Goal: Task Accomplishment & Management: Complete application form

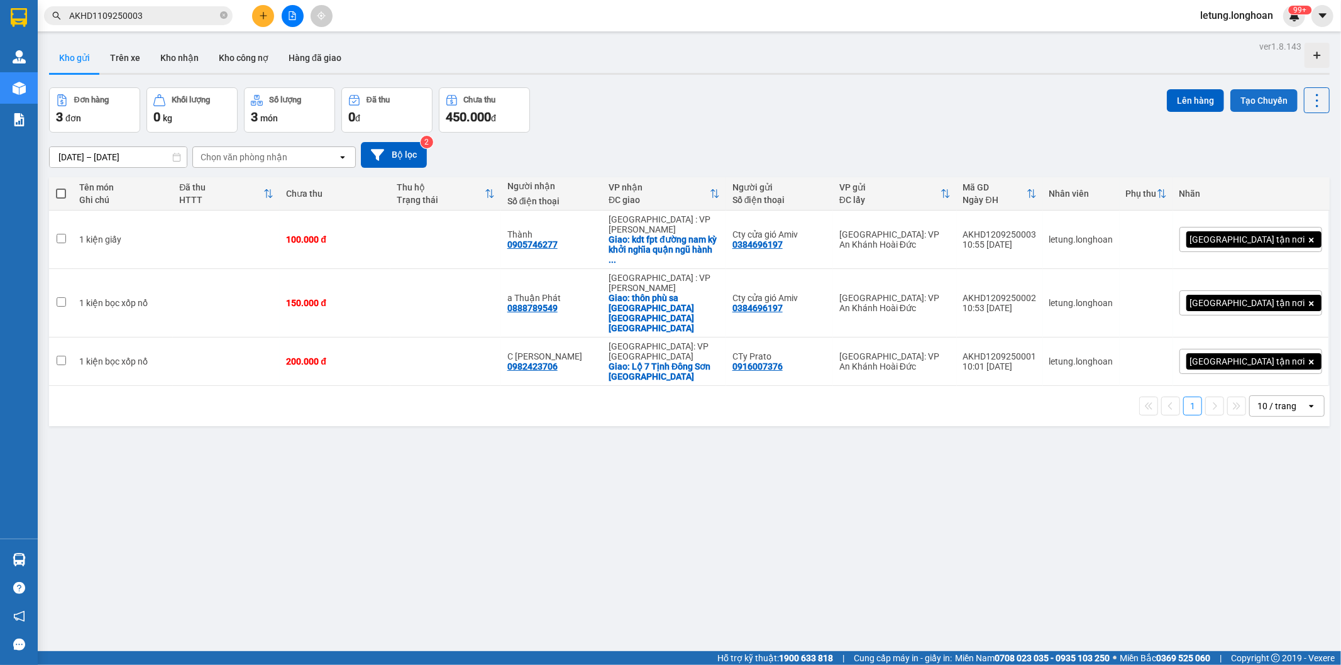
click at [1264, 97] on button "Tạo Chuyến" at bounding box center [1263, 100] width 67 height 23
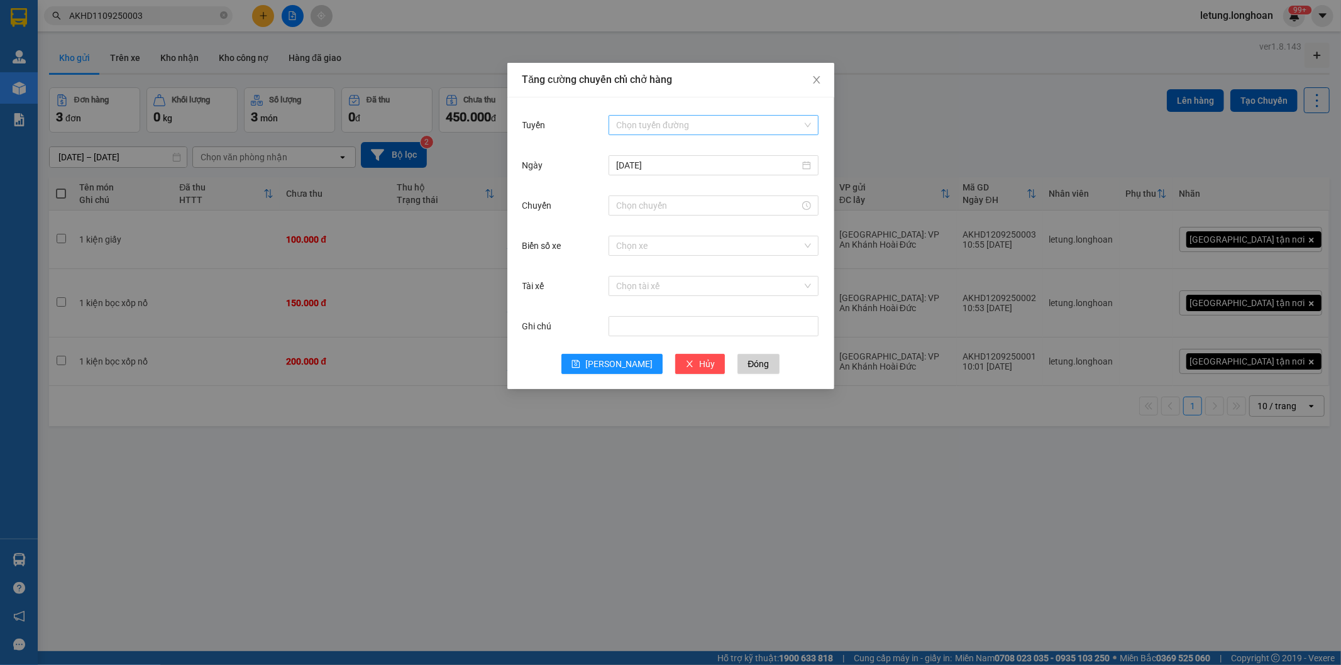
click at [663, 127] on input "Tuyến" at bounding box center [709, 125] width 186 height 19
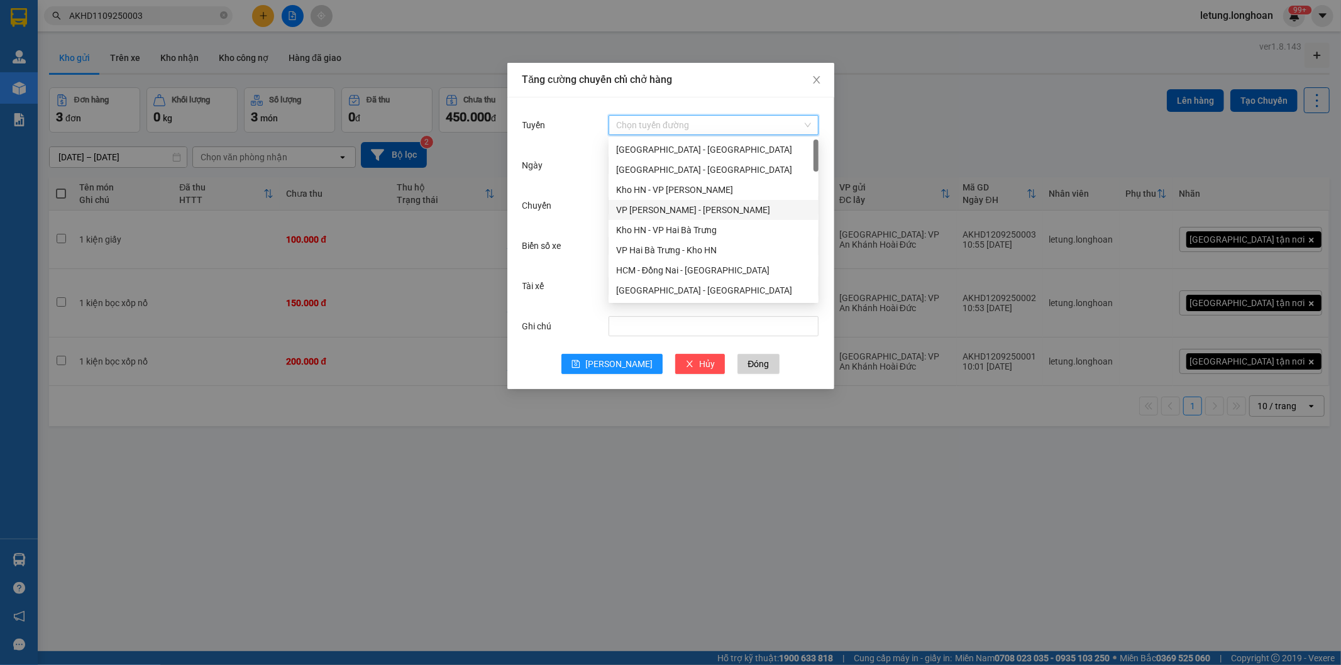
click at [647, 204] on div "VP An khánh - Kho HN" at bounding box center [713, 210] width 195 height 14
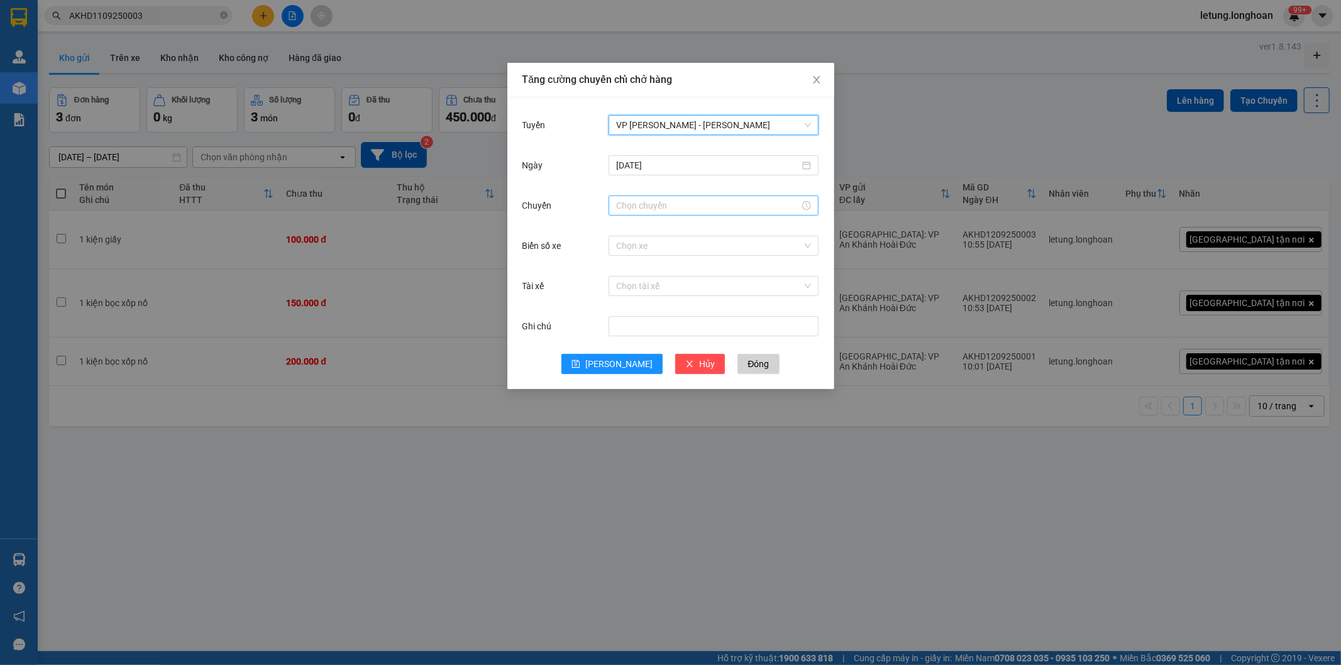
click at [657, 202] on input "Chuyến" at bounding box center [708, 206] width 184 height 14
click at [621, 335] on div "14" at bounding box center [625, 336] width 35 height 18
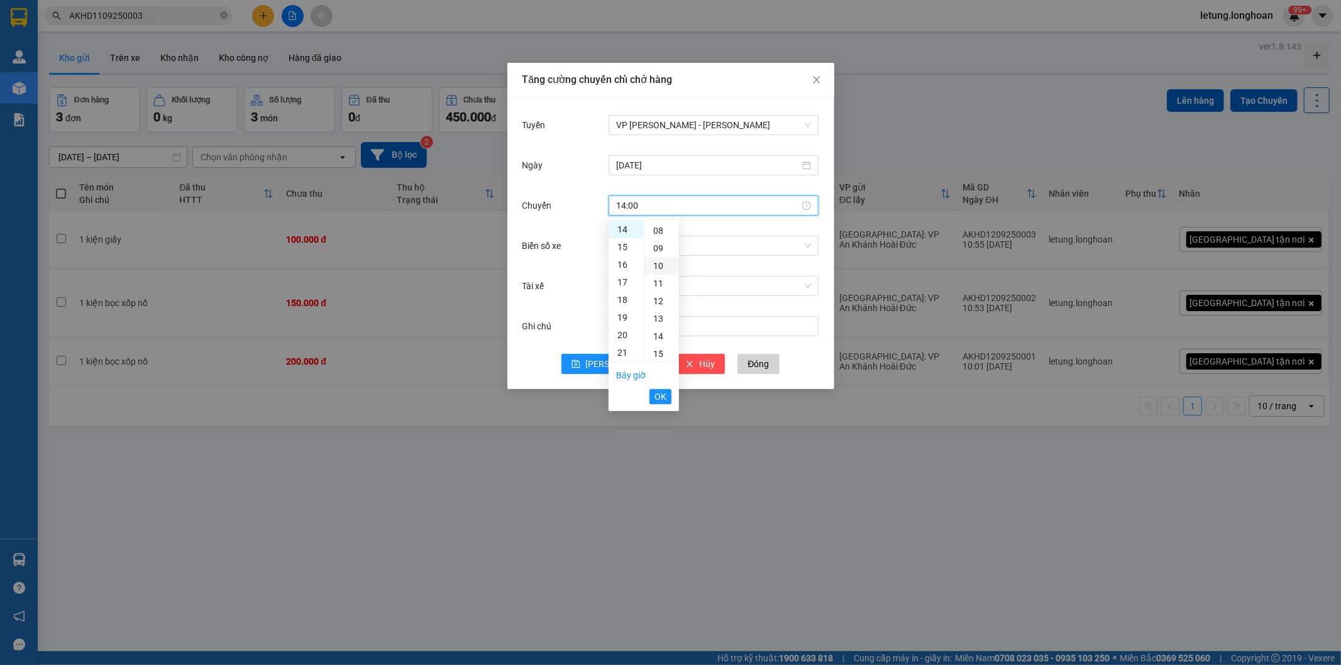
click at [662, 268] on div "10" at bounding box center [661, 266] width 35 height 18
type input "14:10"
click at [627, 528] on div "Tăng cường chuyến chỉ chở hàng Tuyến VP An khánh - Kho HN Ngày 12/09/2025 Chuyế…" at bounding box center [670, 332] width 1341 height 665
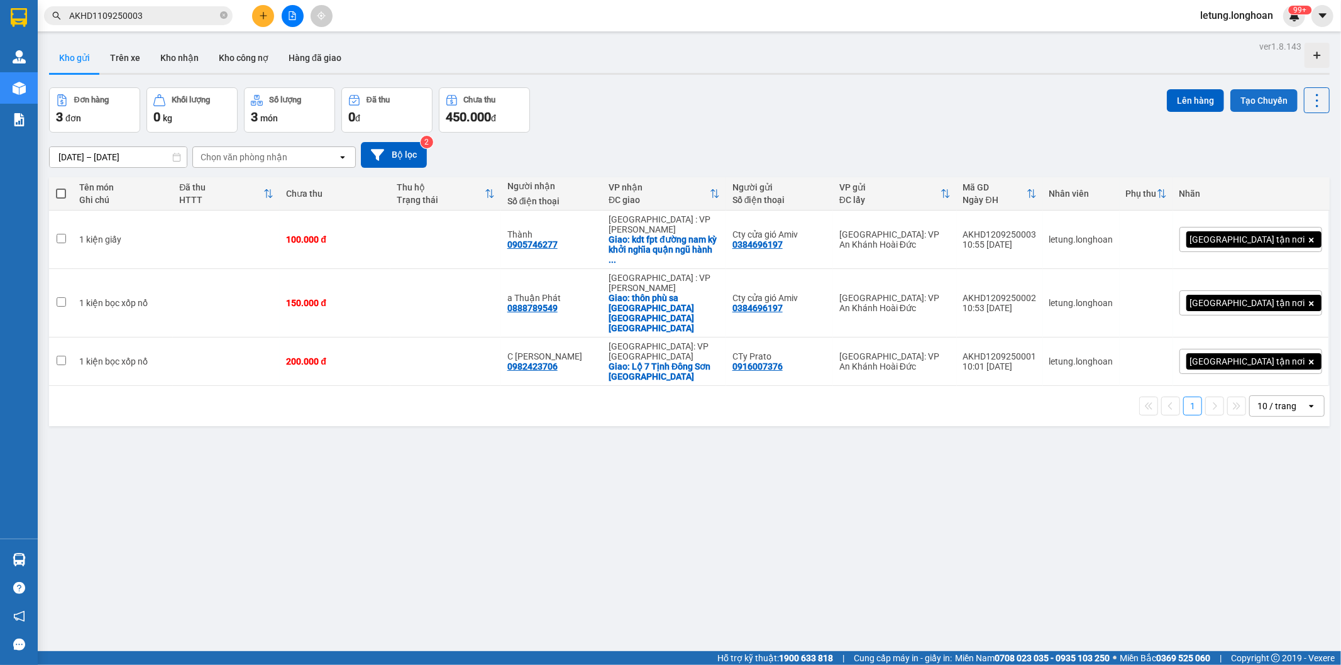
click at [1248, 98] on button "Tạo Chuyến" at bounding box center [1263, 100] width 67 height 23
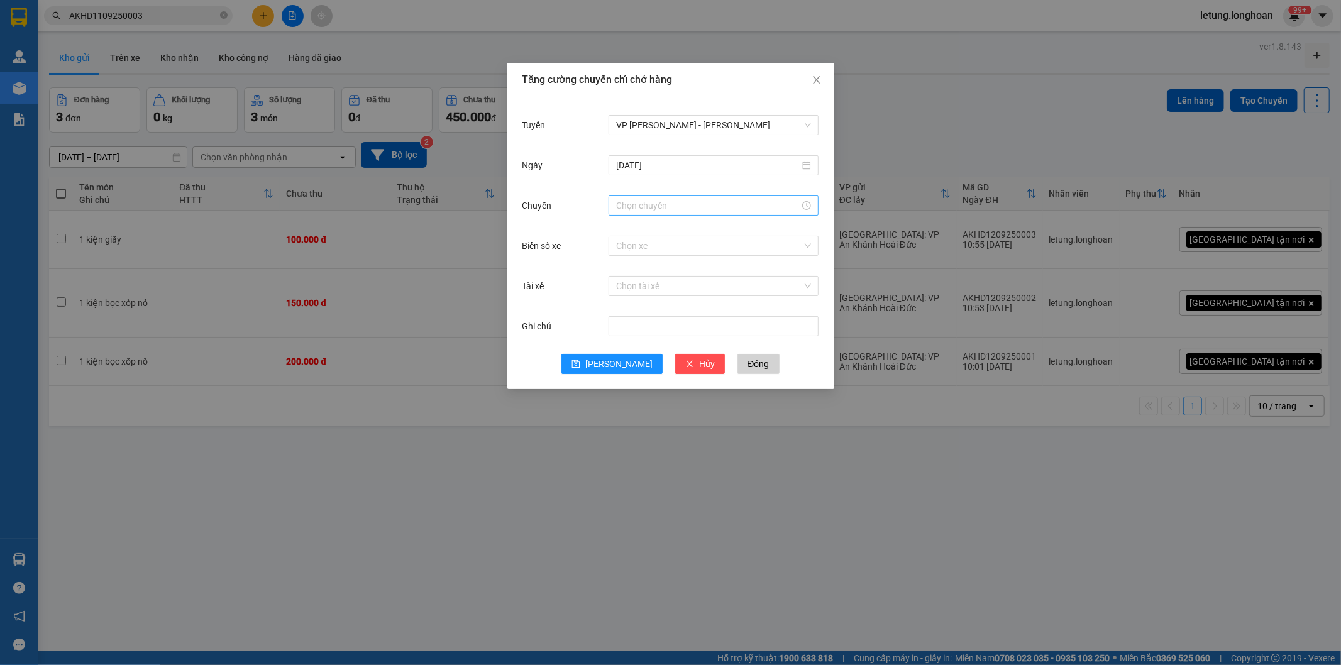
click at [648, 197] on div at bounding box center [713, 205] width 210 height 20
click at [630, 231] on div "14" at bounding box center [625, 230] width 35 height 18
type input "14:00"
click at [654, 226] on div "00" at bounding box center [661, 230] width 35 height 18
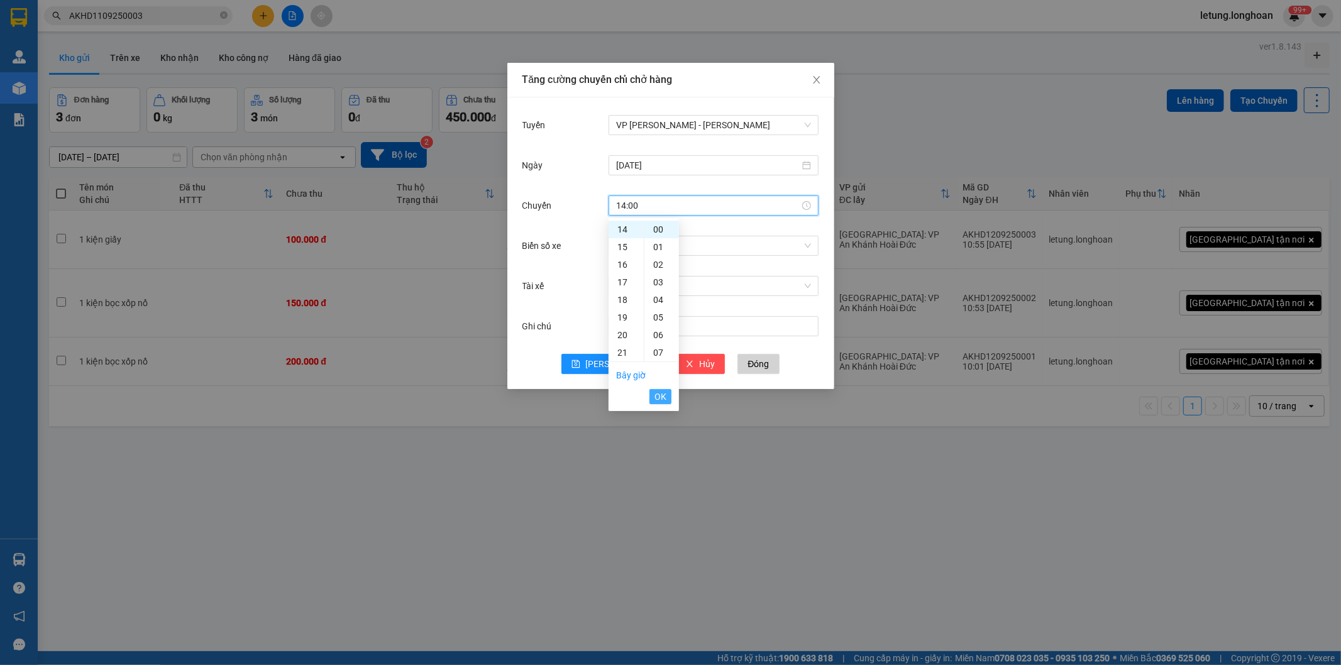
click at [657, 400] on span "OK" at bounding box center [660, 397] width 12 height 14
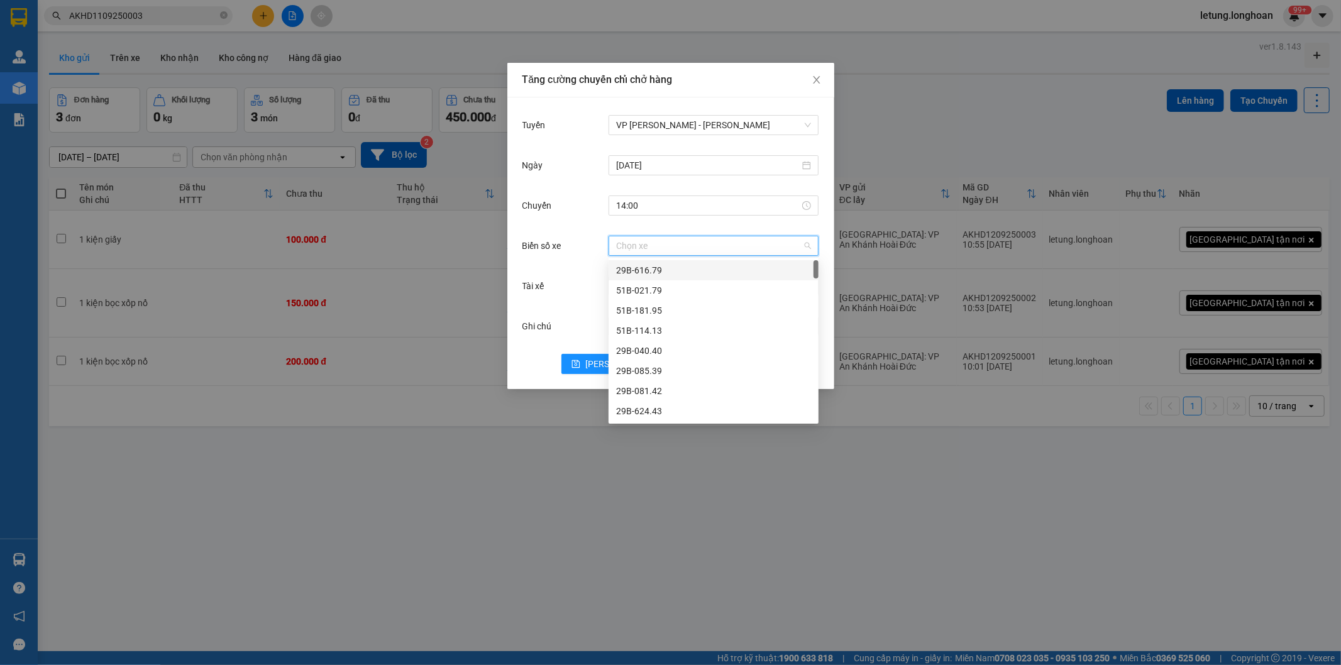
click at [642, 247] on input "Biển số xe" at bounding box center [709, 245] width 186 height 19
type input "44"
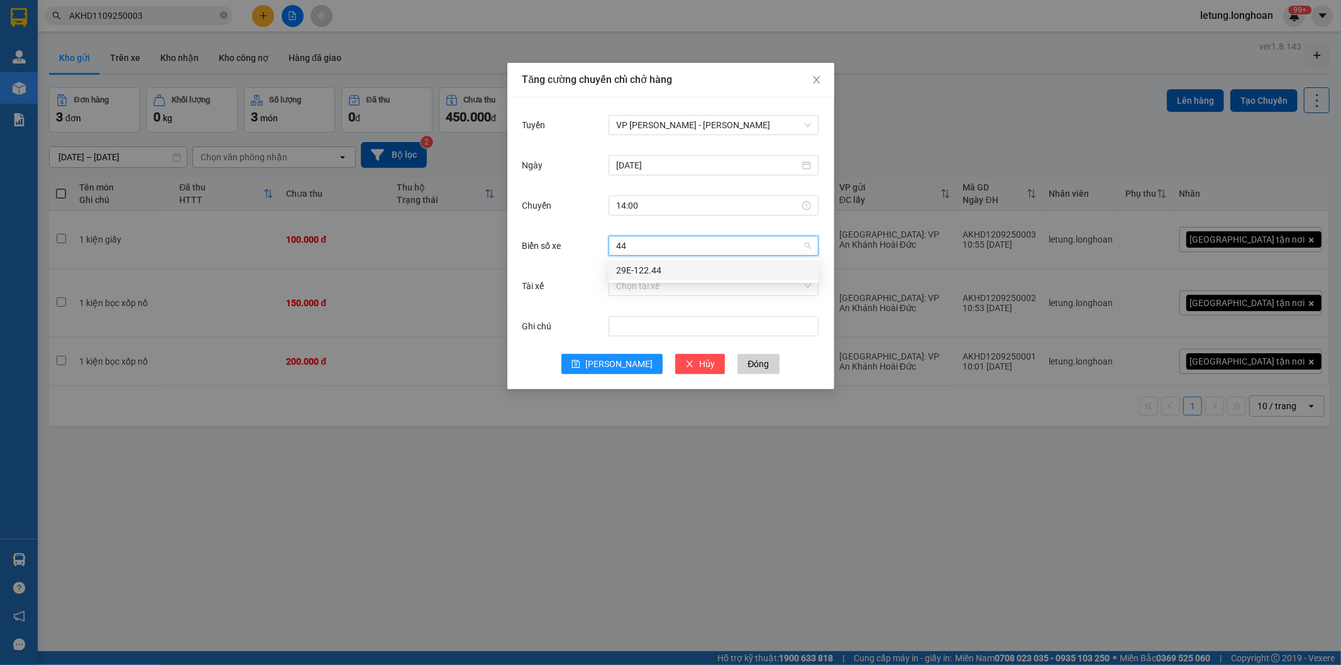
click at [646, 274] on div "29E-122.44" at bounding box center [713, 270] width 195 height 14
click at [667, 290] on input "Tài xế" at bounding box center [709, 286] width 186 height 19
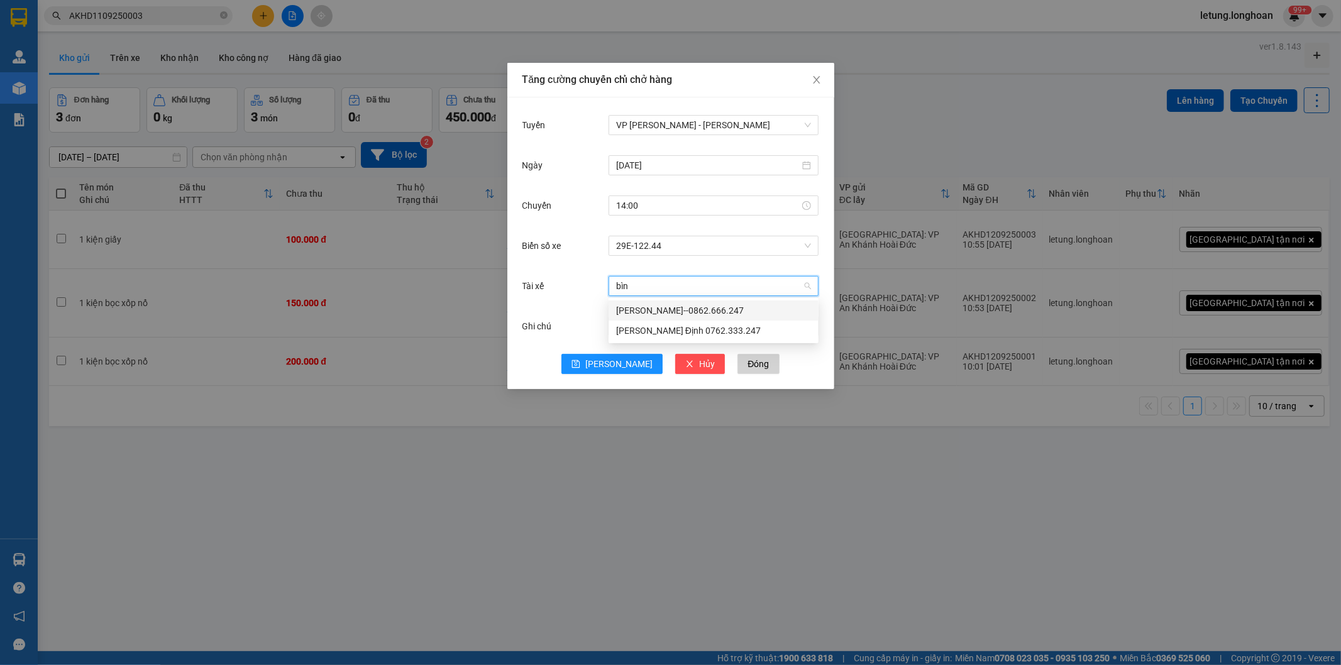
type input "bình"
click at [643, 309] on div "Trần Thanh Bình--0862.666.247" at bounding box center [713, 311] width 195 height 14
click at [580, 363] on icon "save" at bounding box center [575, 364] width 9 height 9
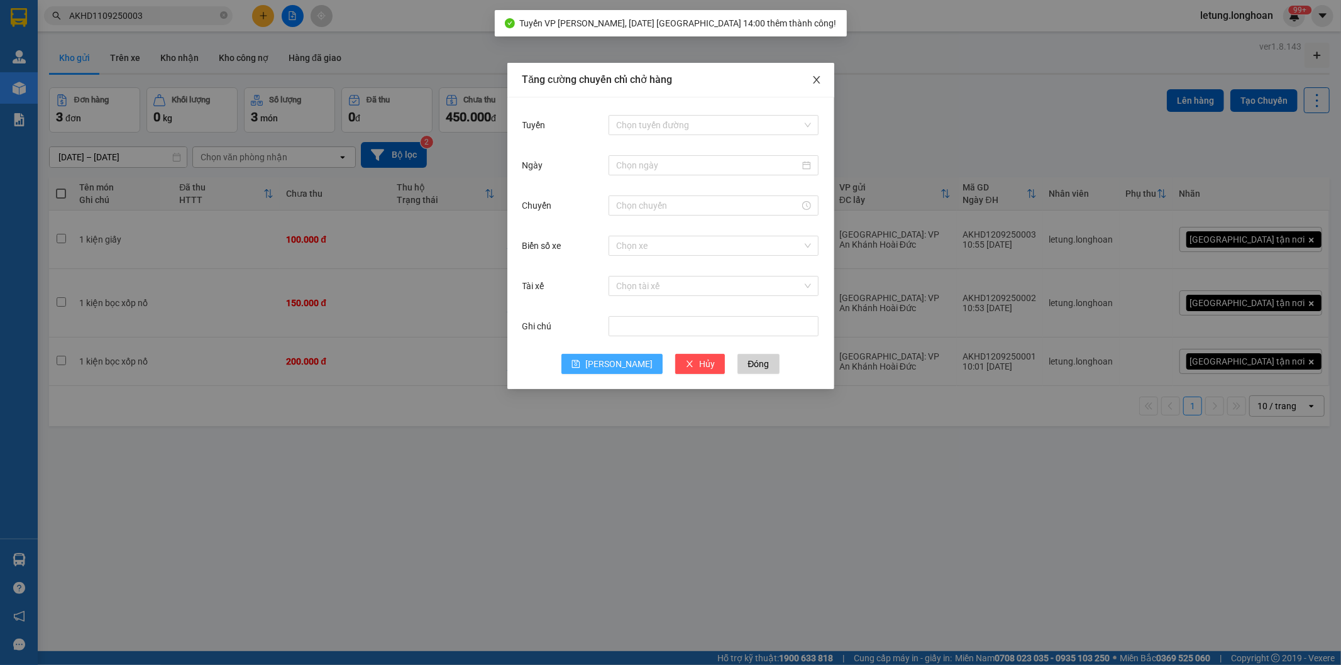
click at [815, 69] on span "Close" at bounding box center [816, 80] width 35 height 35
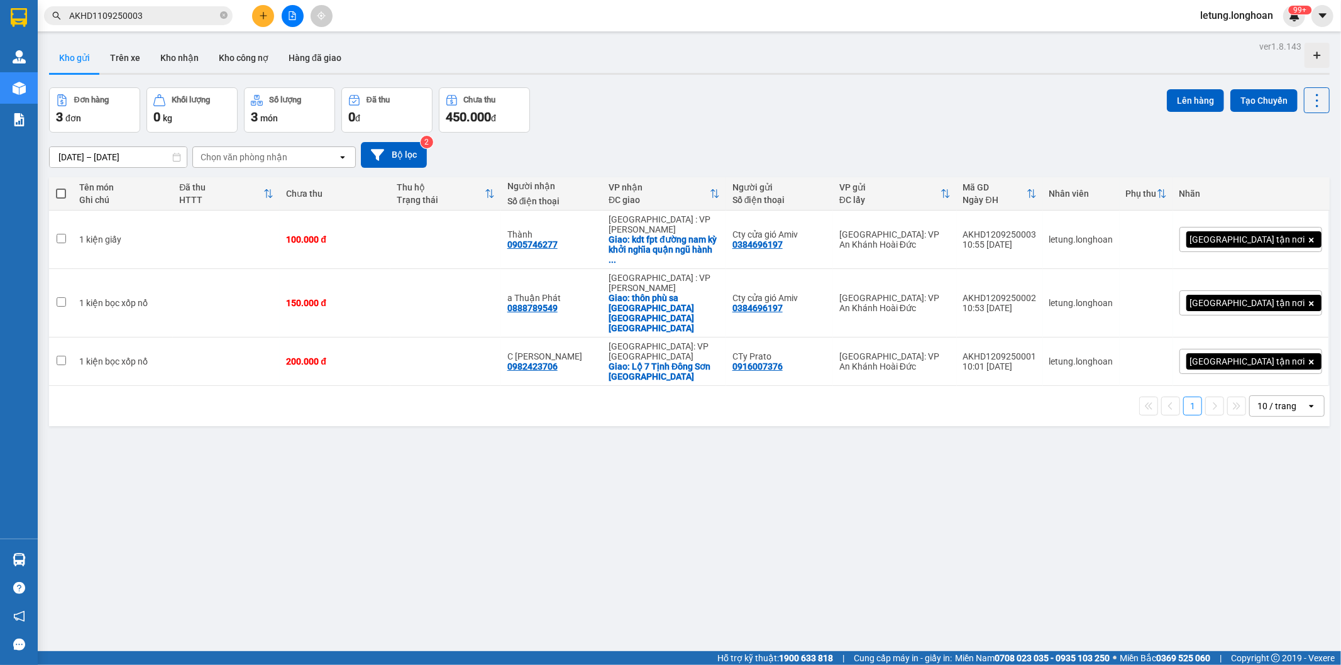
click at [61, 195] on span at bounding box center [61, 194] width 10 height 10
click at [61, 187] on input "checkbox" at bounding box center [61, 187] width 0 height 0
checkbox input "true"
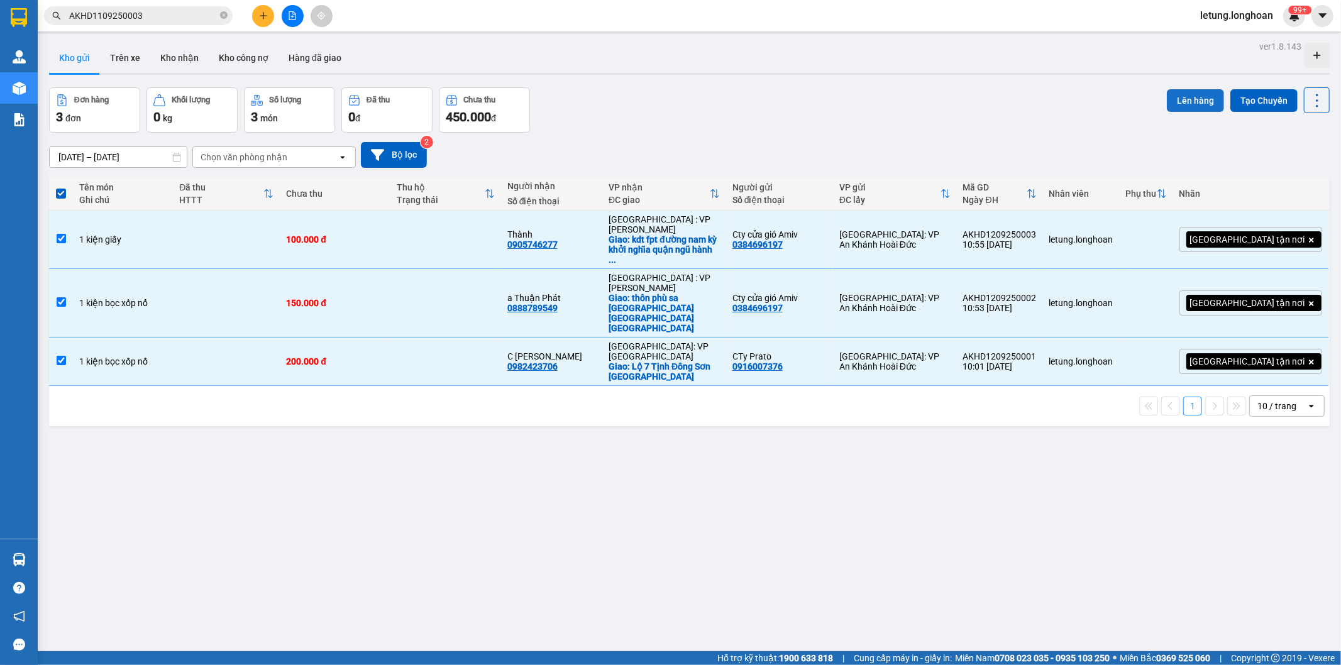
click at [1172, 101] on button "Lên hàng" at bounding box center [1195, 100] width 57 height 23
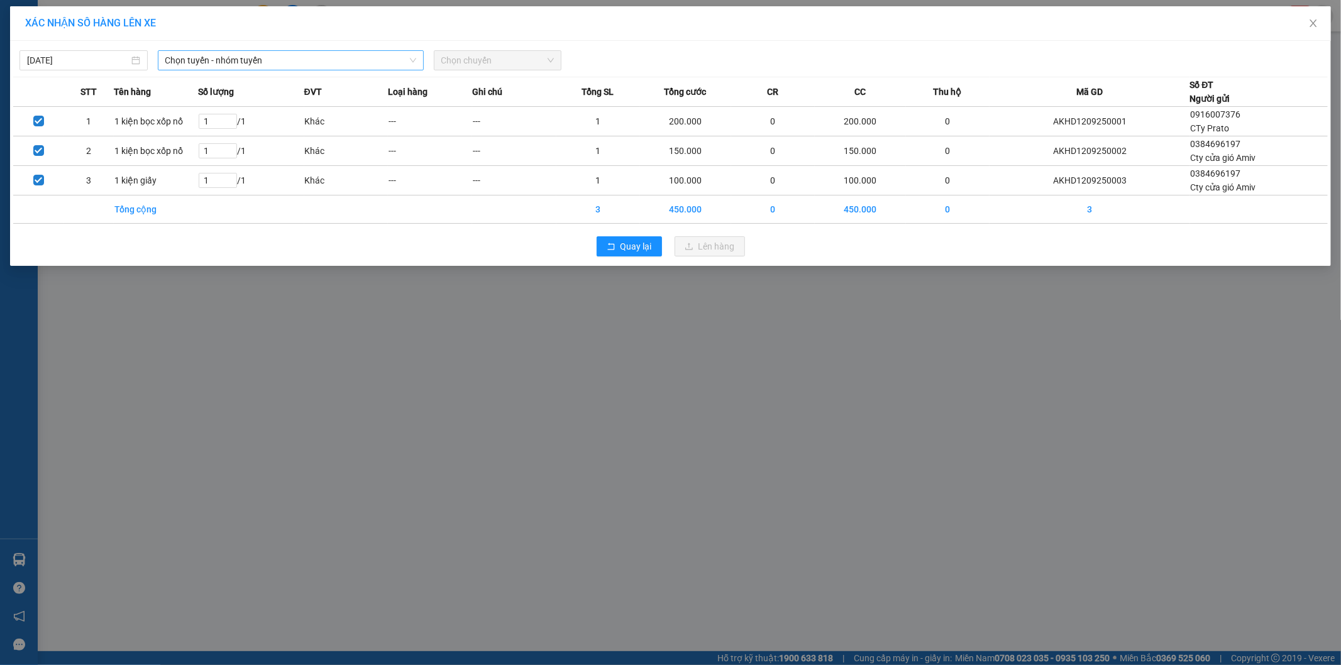
click at [226, 58] on span "Chọn tuyến - nhóm tuyến" at bounding box center [290, 60] width 251 height 19
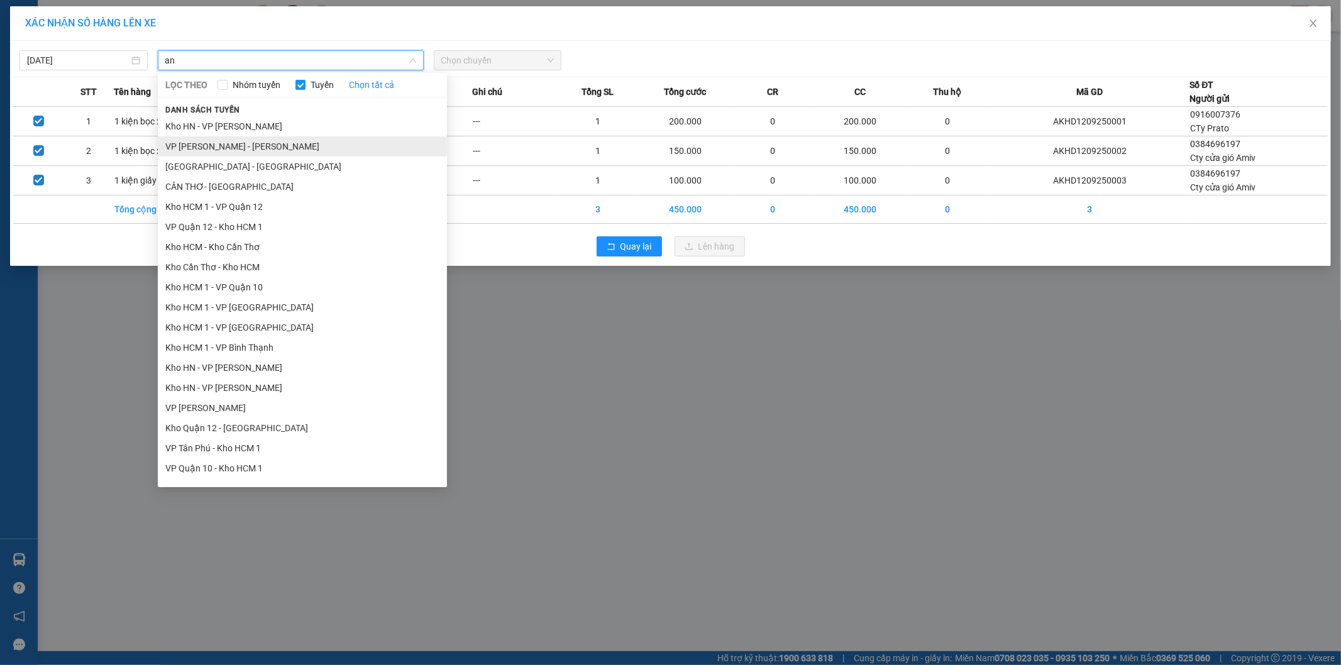
type input "an"
click at [256, 149] on li "VP An khánh - Kho HN" at bounding box center [302, 146] width 289 height 20
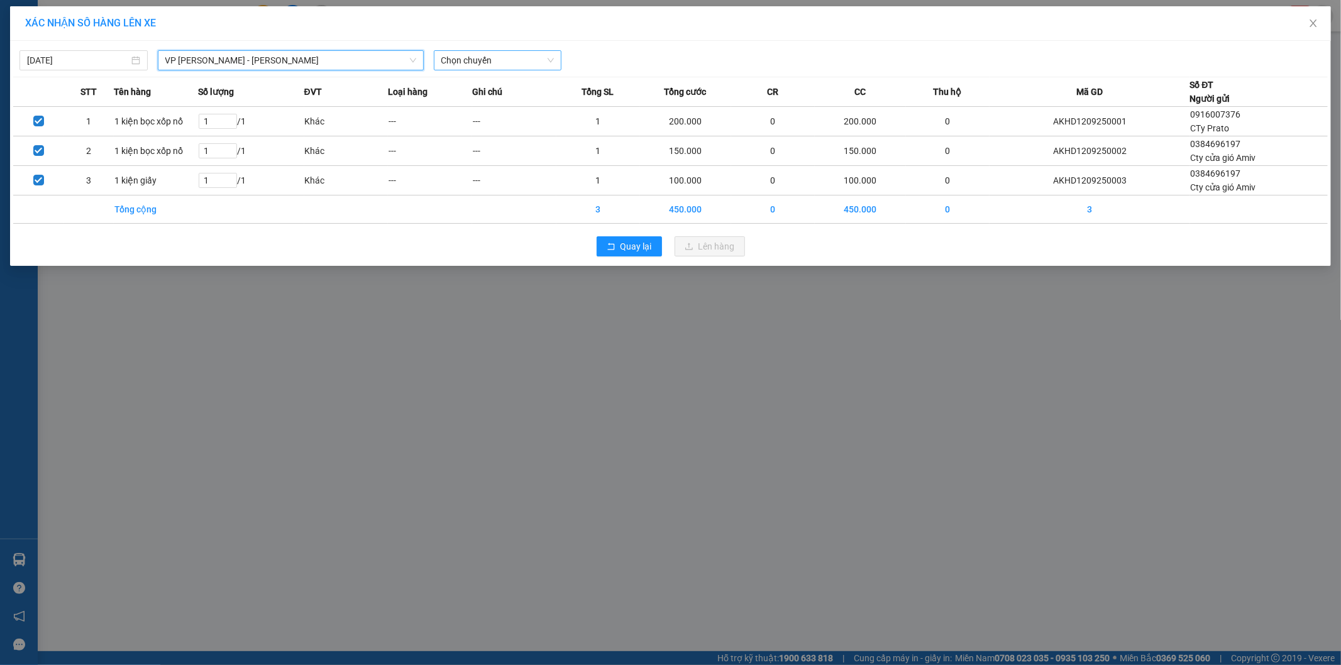
click at [469, 60] on span "Chọn chuyến" at bounding box center [497, 60] width 113 height 19
click at [463, 109] on div "14:00 (TC) - 29E-122.44" at bounding box center [490, 106] width 98 height 14
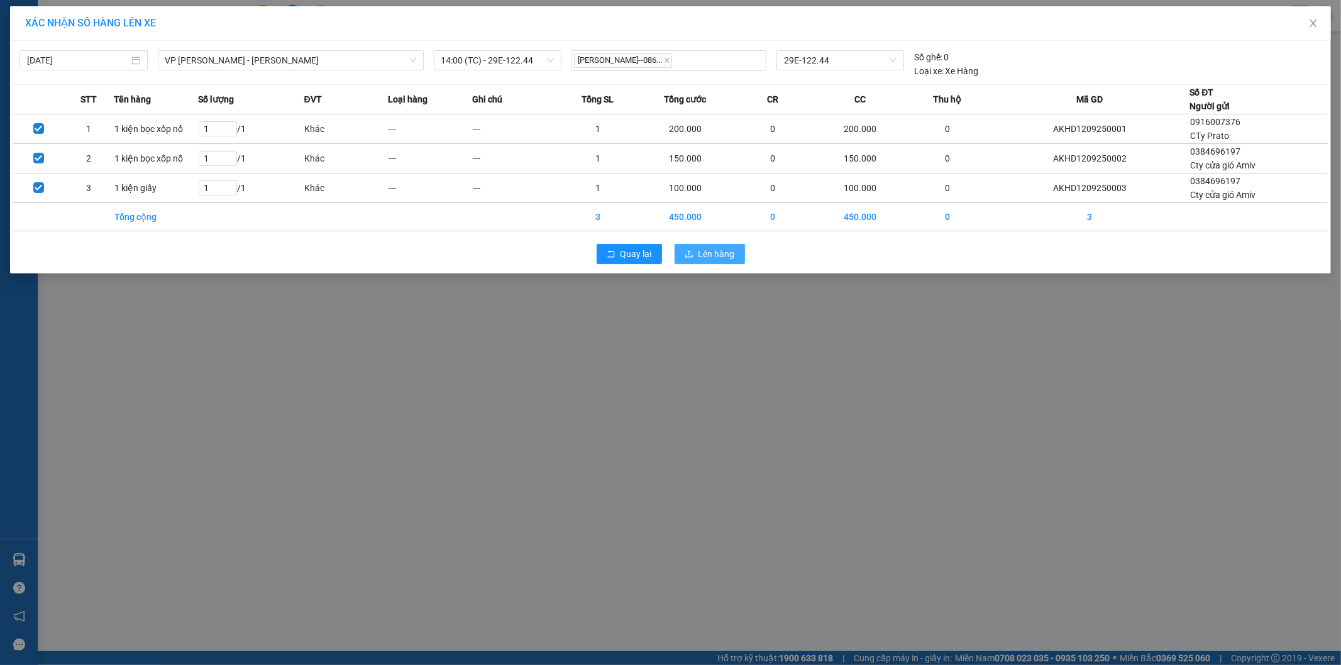
click at [715, 256] on span "Lên hàng" at bounding box center [716, 254] width 36 height 14
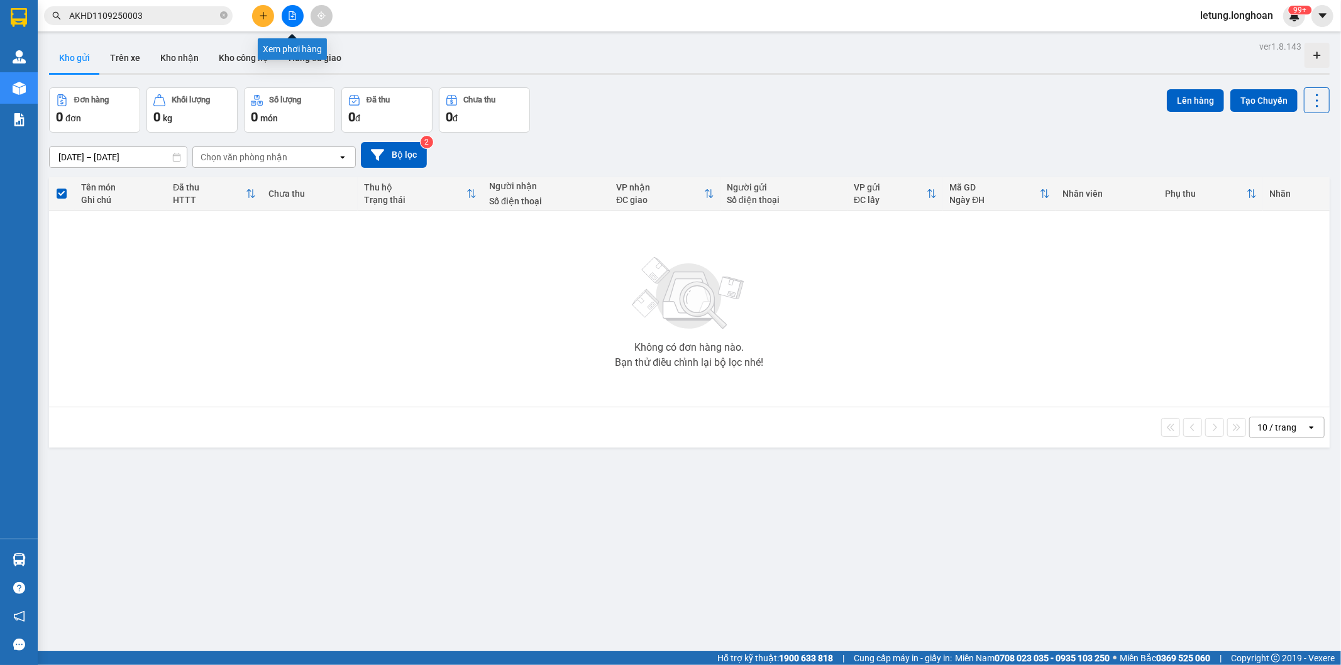
click at [290, 16] on icon "file-add" at bounding box center [292, 15] width 9 height 9
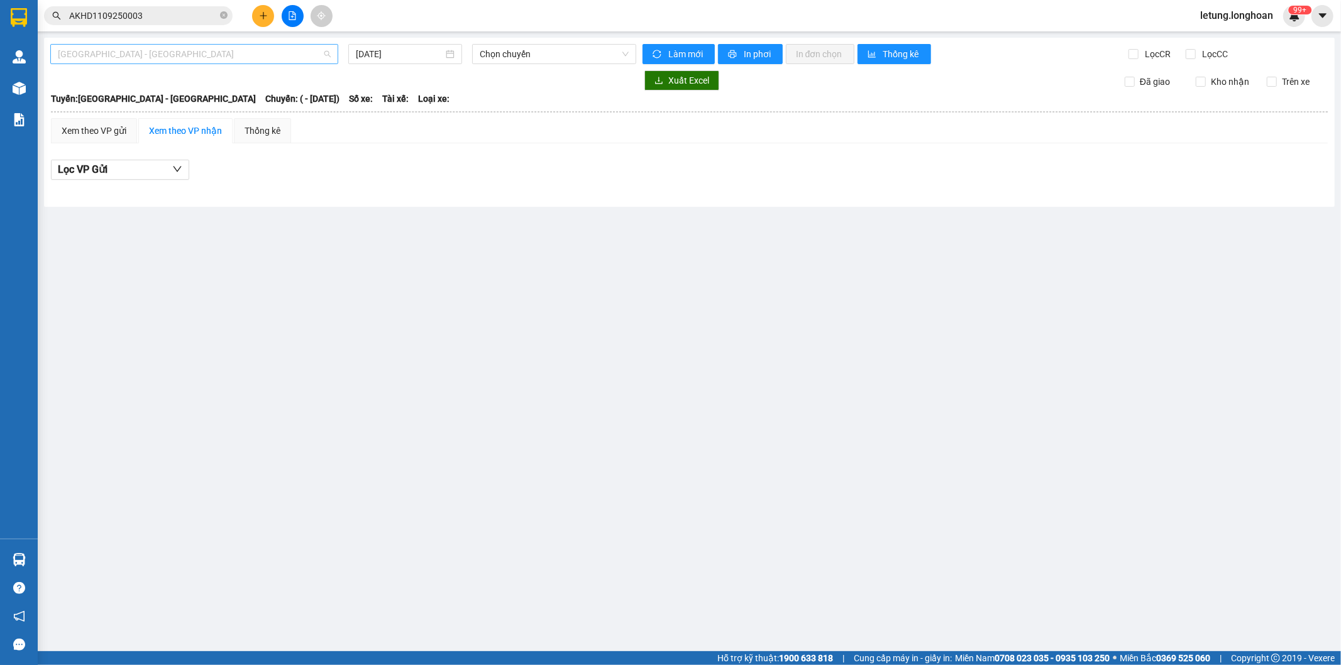
click at [210, 60] on span "Hải Phòng - Hà Nội" at bounding box center [194, 54] width 273 height 19
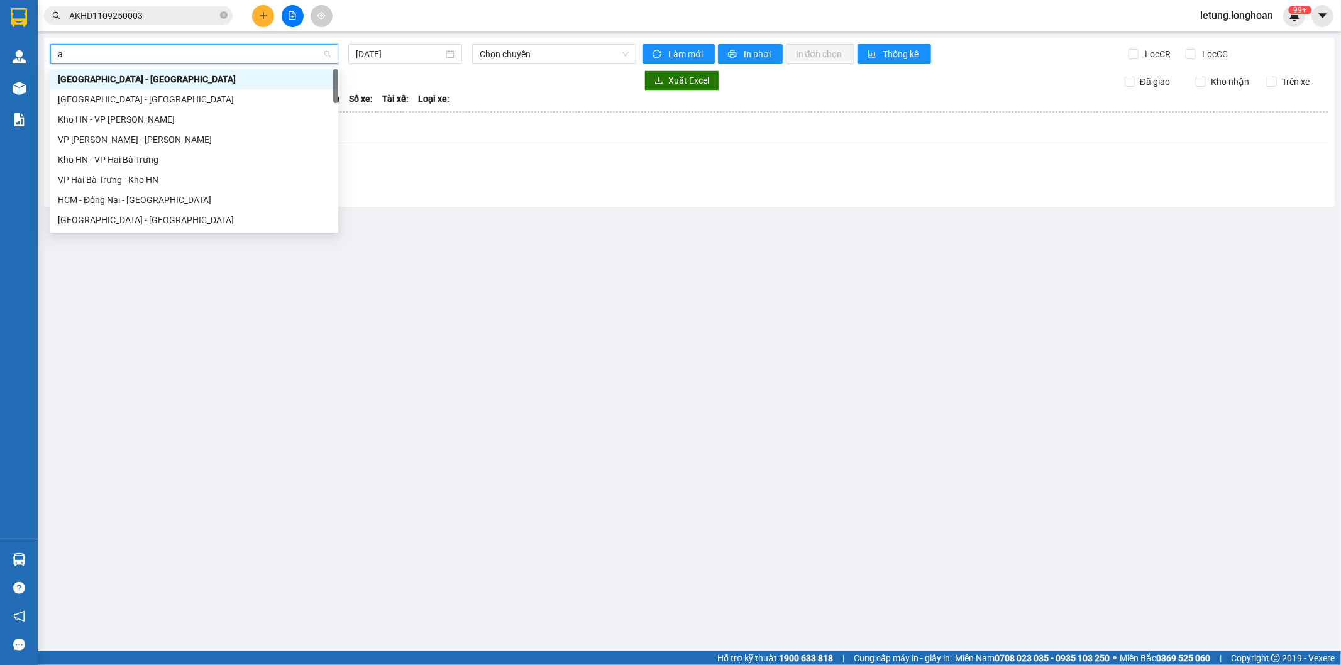
type input "an"
click at [165, 101] on div "VP An khánh - Kho HN" at bounding box center [194, 99] width 273 height 14
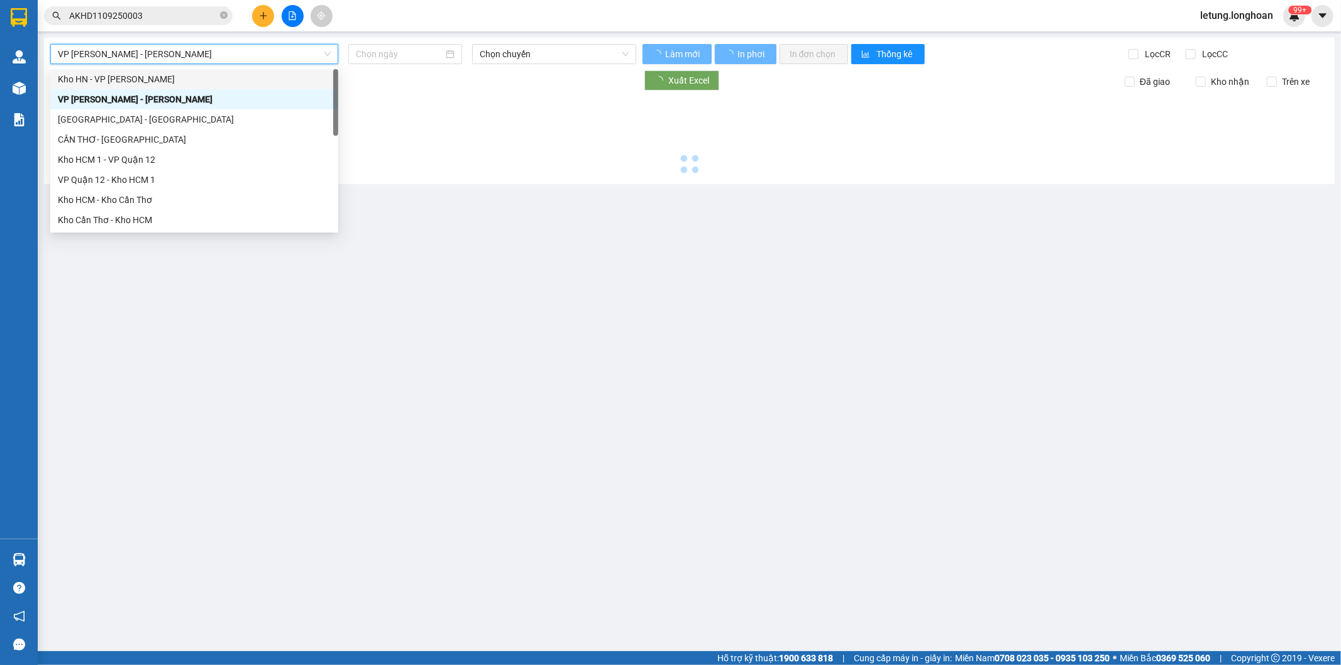
type input "12/09/2025"
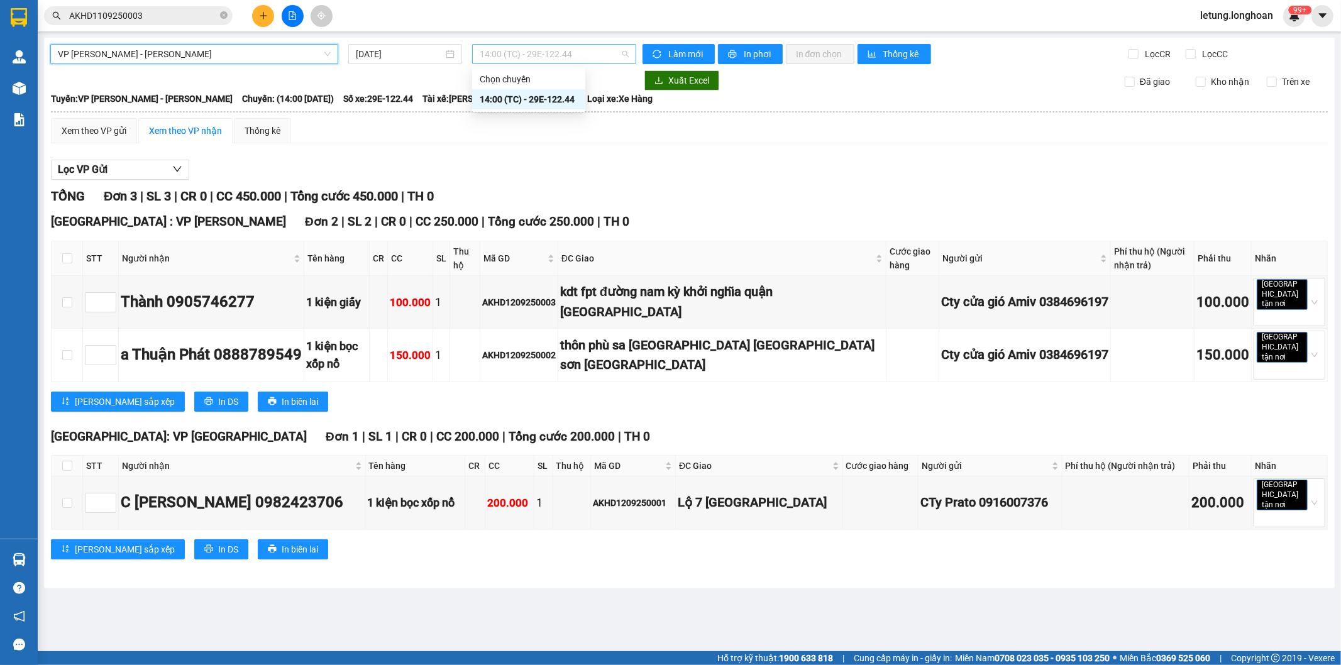
click at [512, 60] on span "14:00 (TC) - 29E-122.44" at bounding box center [554, 54] width 148 height 19
click at [525, 99] on div "14:00 (TC) - 29E-122.44" at bounding box center [529, 99] width 98 height 14
click at [102, 130] on div "Xem theo VP gửi" at bounding box center [94, 131] width 65 height 14
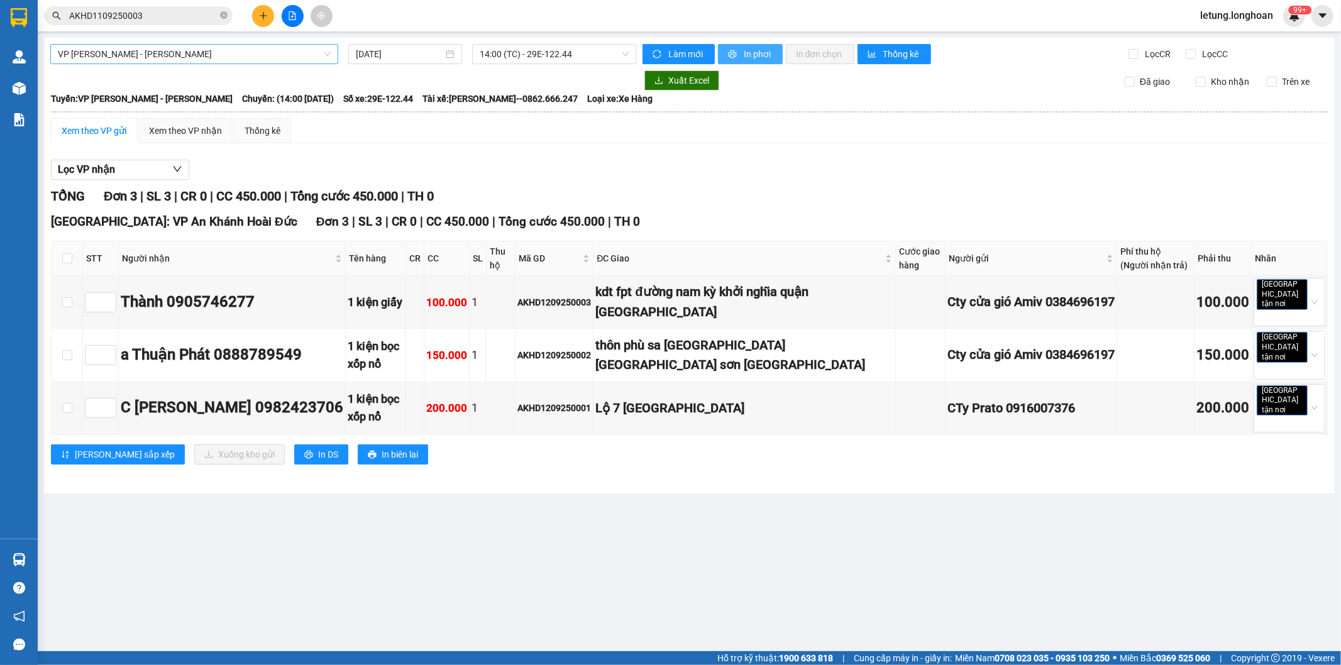
click at [748, 57] on span "In phơi" at bounding box center [758, 54] width 29 height 14
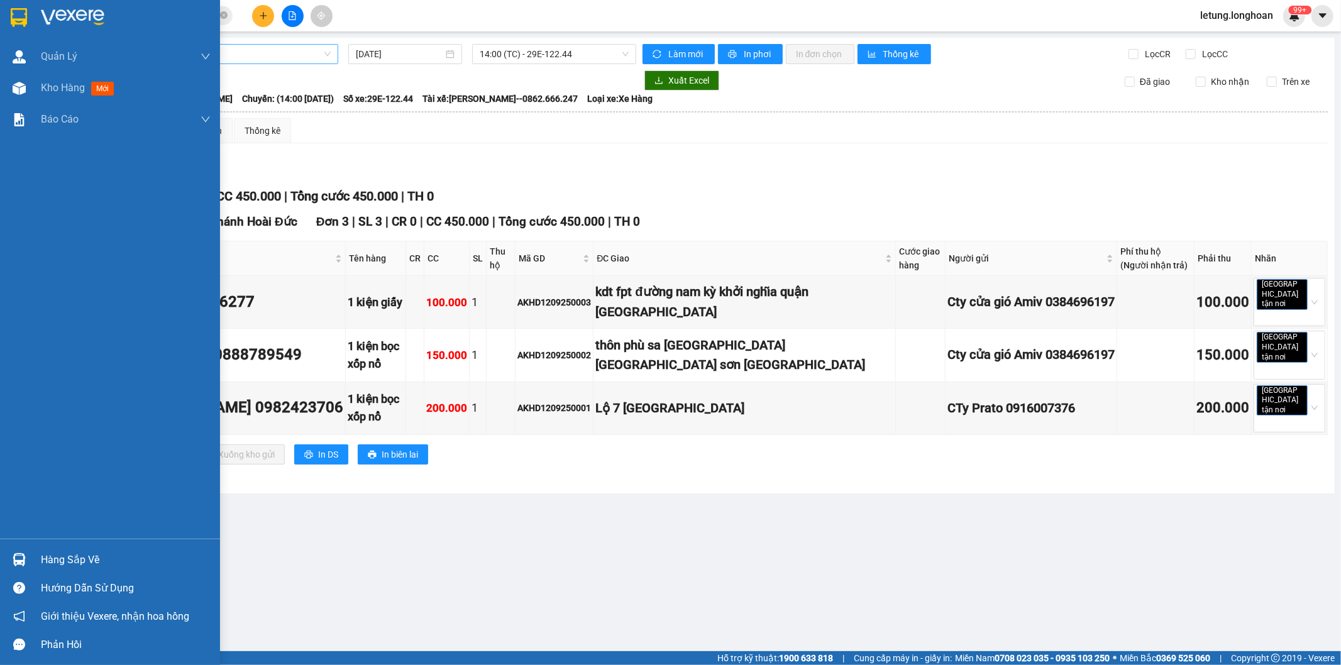
click at [18, 7] on div at bounding box center [19, 17] width 22 height 22
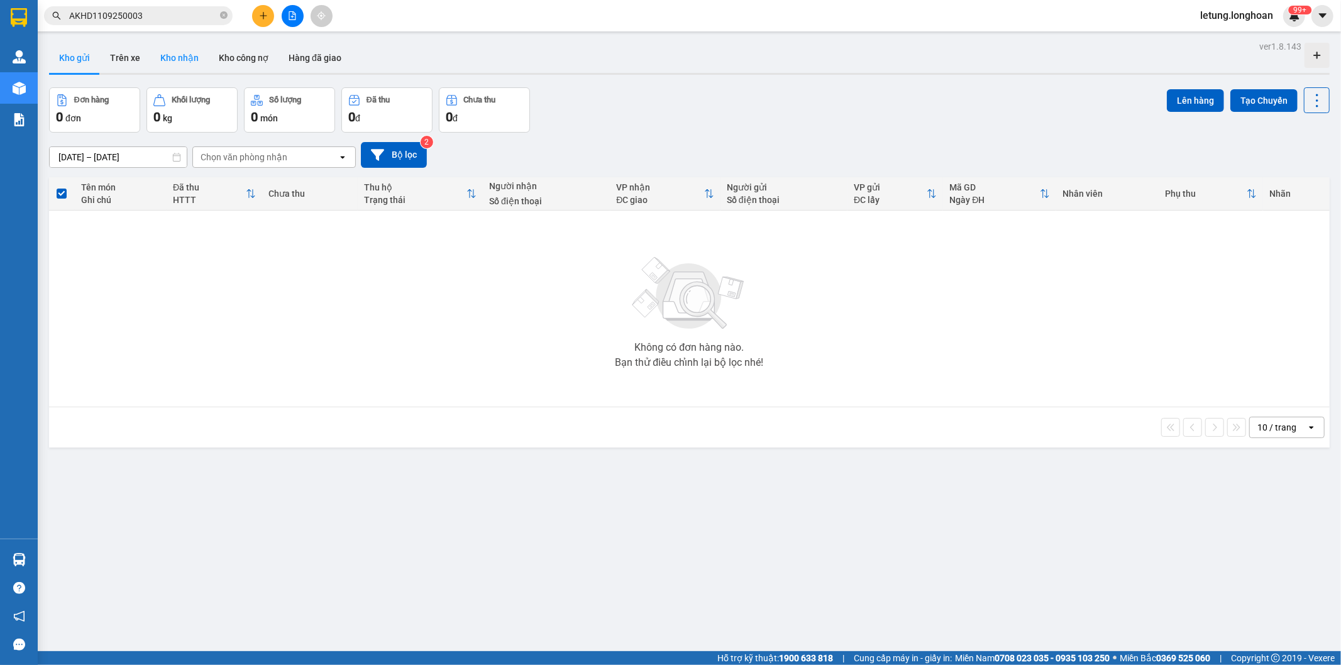
click at [170, 58] on button "Kho nhận" at bounding box center [179, 58] width 58 height 30
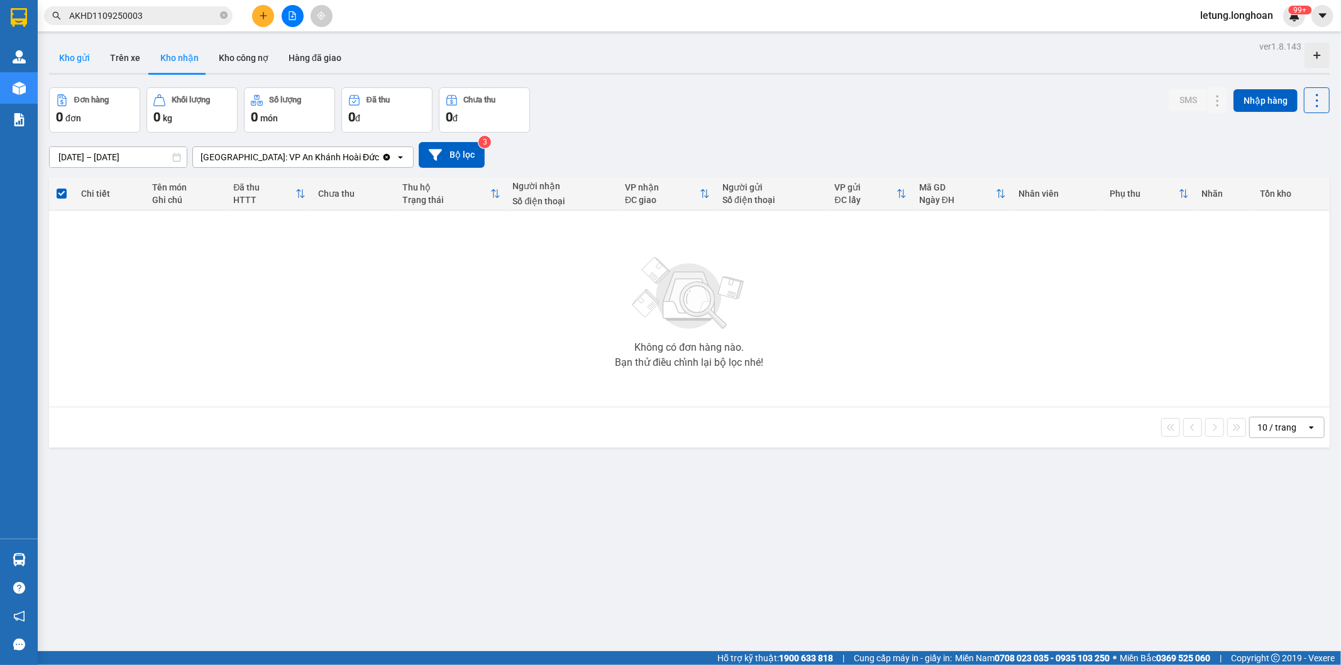
click at [71, 58] on button "Kho gửi" at bounding box center [74, 58] width 51 height 30
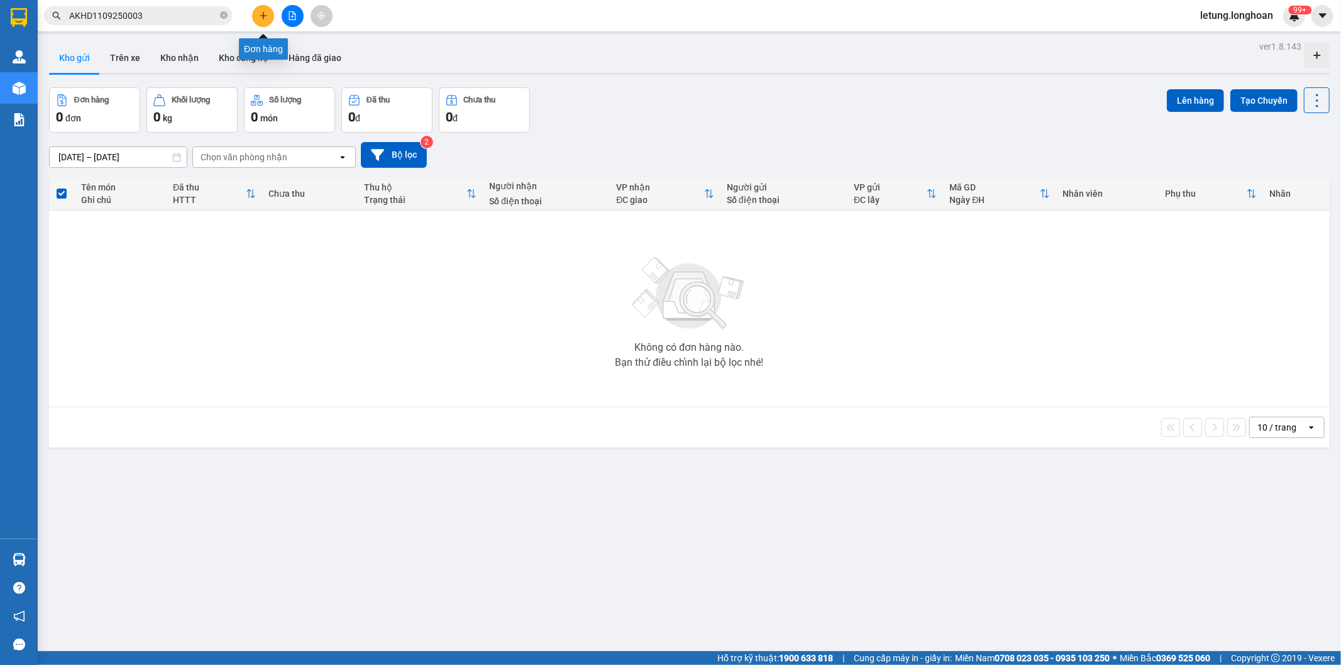
click at [266, 15] on icon "plus" at bounding box center [263, 15] width 7 height 1
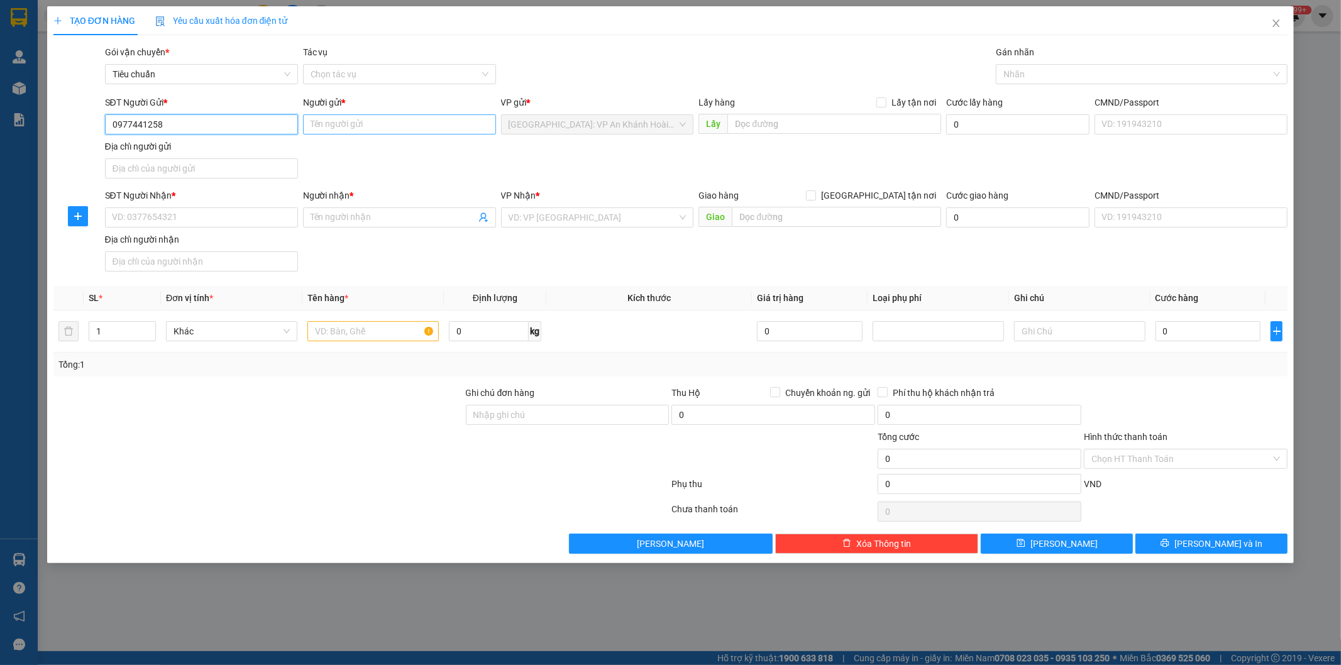
type input "0977441258"
click at [376, 123] on input "Người gửi *" at bounding box center [399, 124] width 193 height 20
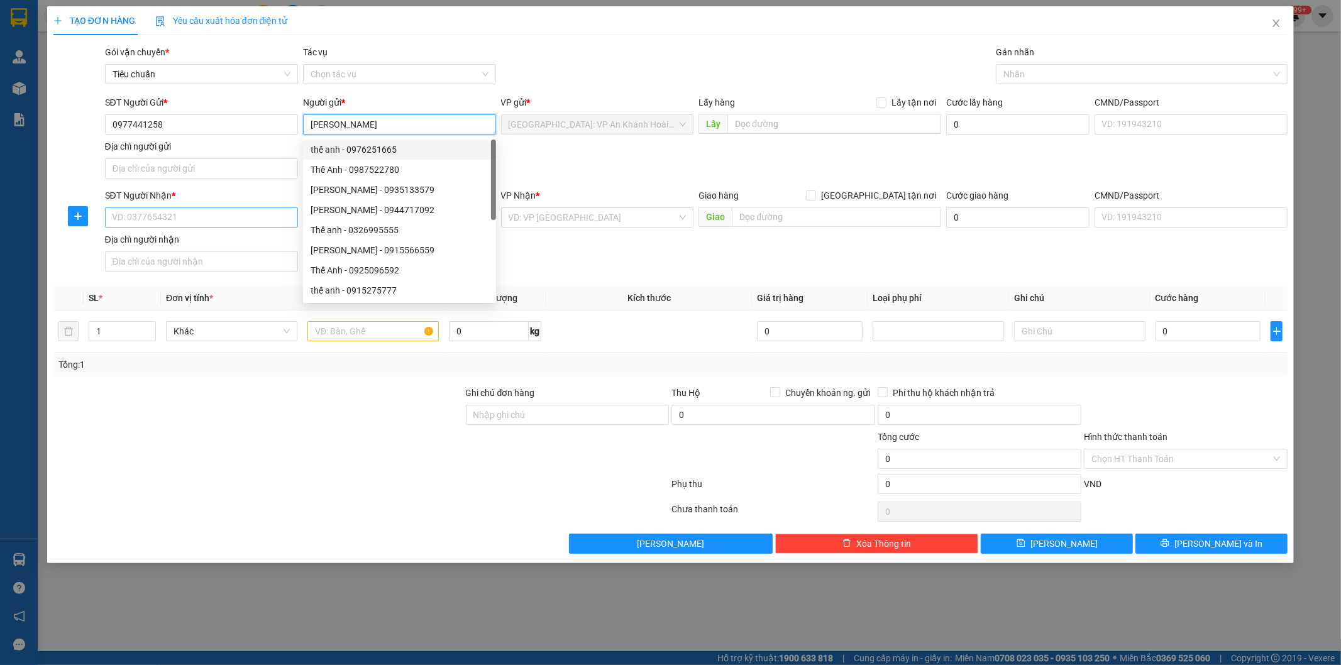
type input "[PERSON_NAME]"
click at [216, 225] on input "SĐT Người Nhận *" at bounding box center [201, 217] width 193 height 20
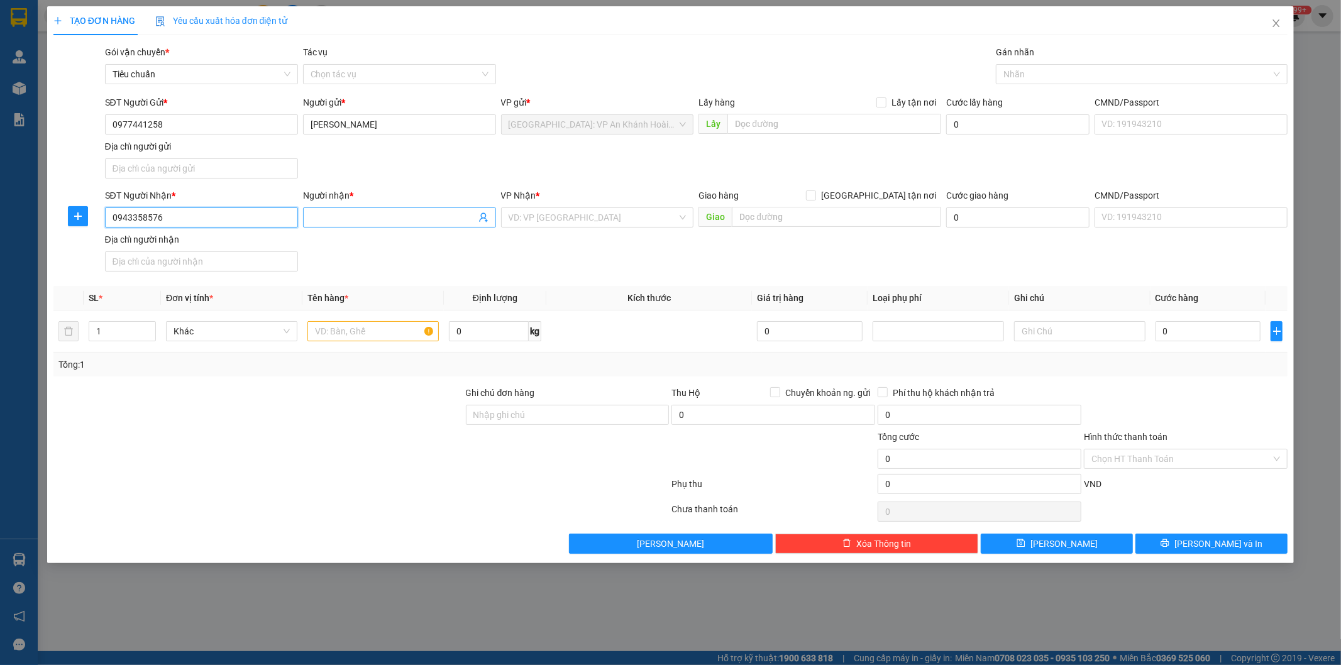
type input "0943358576"
click at [350, 217] on input "Người nhận *" at bounding box center [392, 218] width 165 height 14
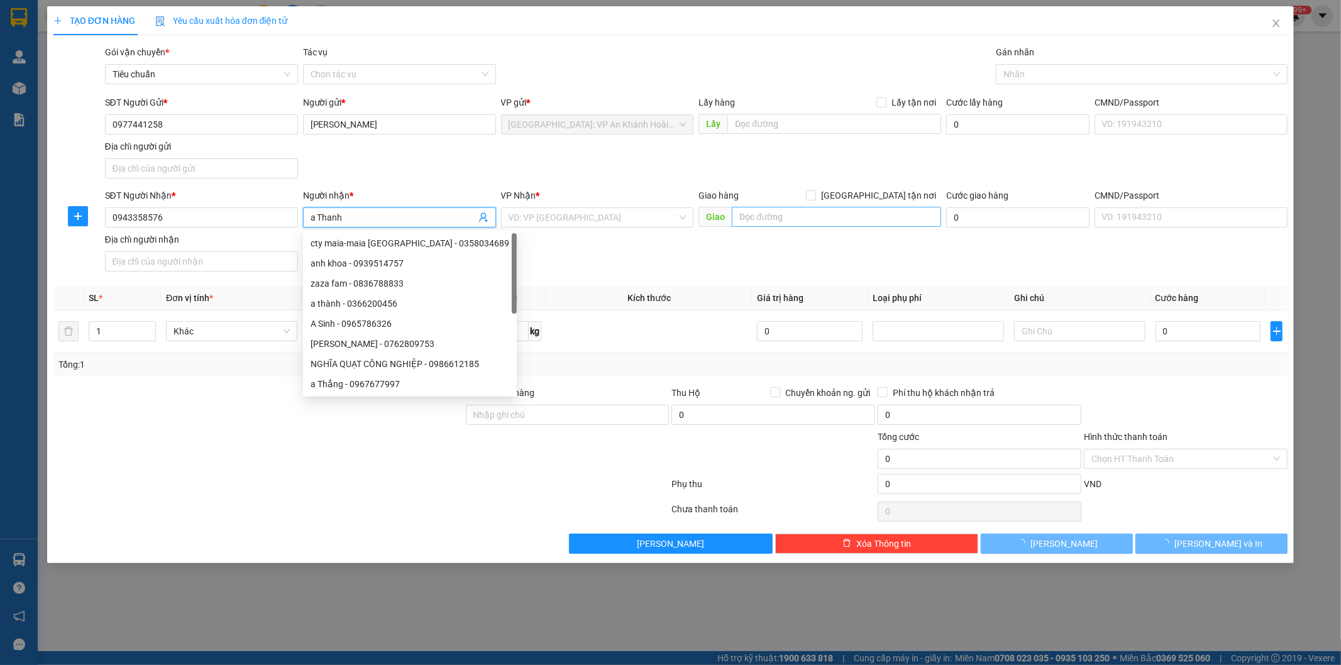
type input "a Thanh"
click at [852, 216] on input "text" at bounding box center [836, 217] width 209 height 20
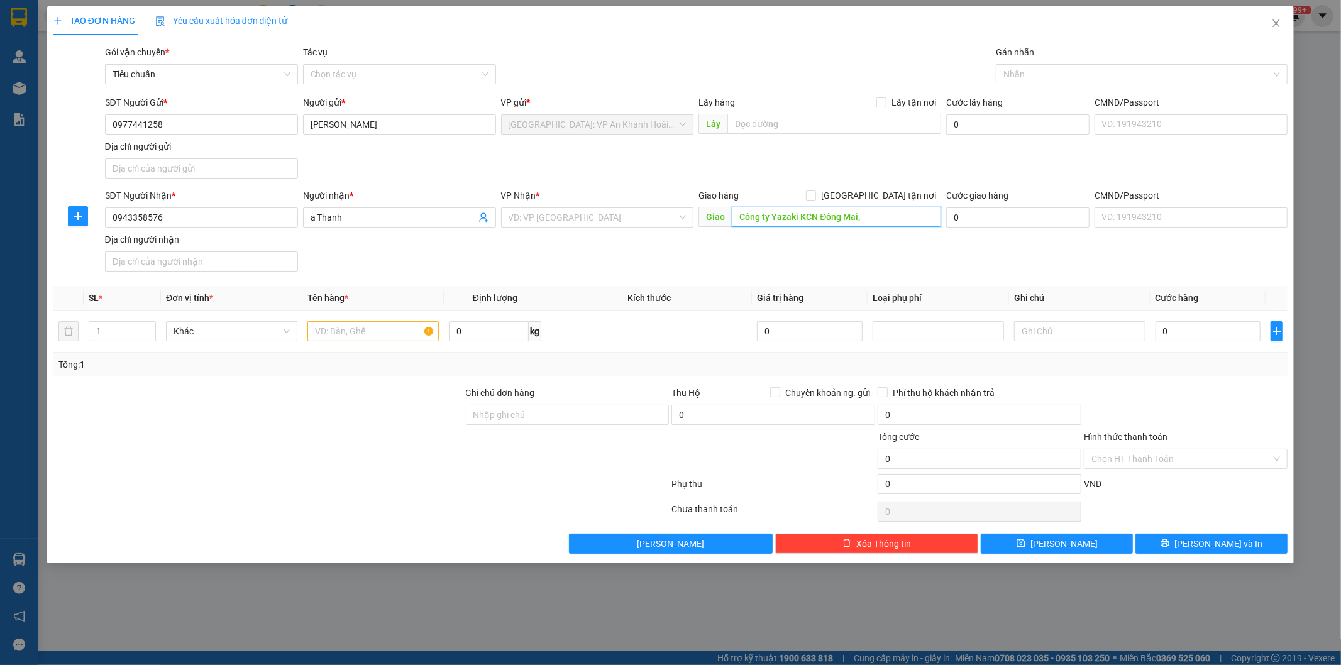
click at [899, 216] on input "Công ty Yazaki KCN Đông Mai," at bounding box center [836, 217] width 209 height 20
type input "Công ty Yazaki KCN Đông Mai, quảng yên quảng ninh"
click at [547, 211] on input "search" at bounding box center [592, 217] width 169 height 19
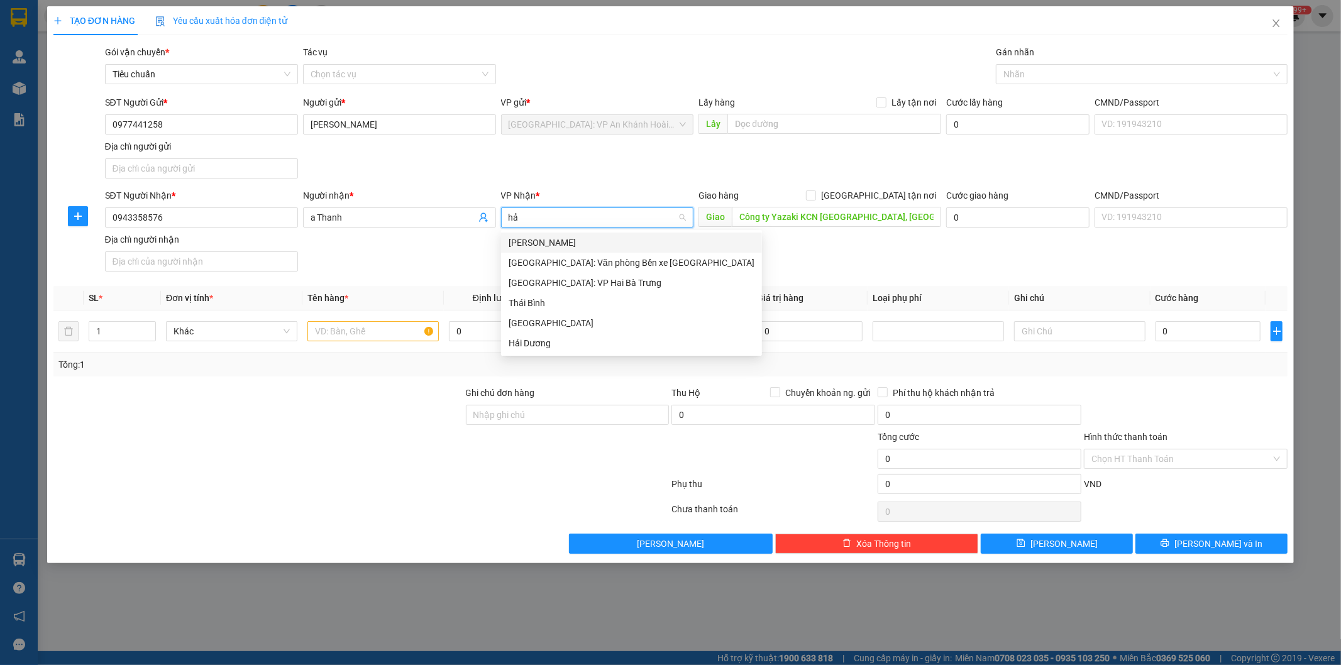
type input "hải"
click at [564, 328] on div "Hải Phòng" at bounding box center [631, 323] width 246 height 14
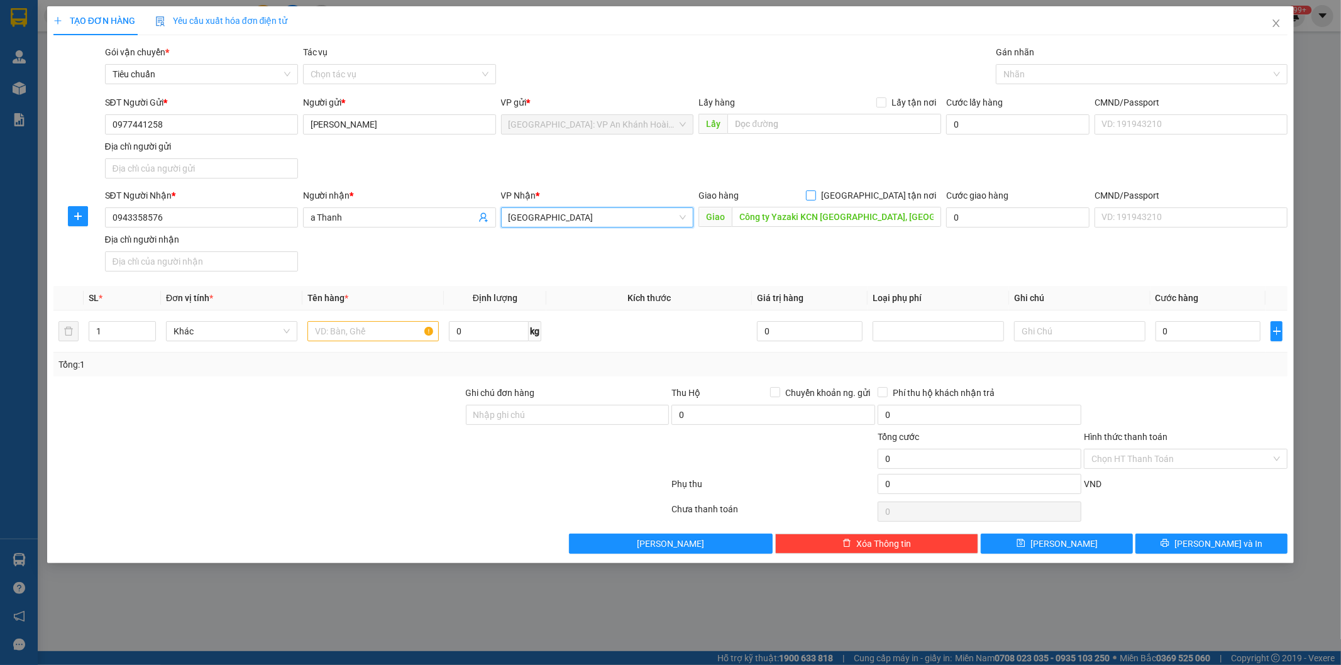
drag, startPoint x: 877, startPoint y: 192, endPoint x: 887, endPoint y: 187, distance: 11.5
click at [815, 192] on input "[GEOGRAPHIC_DATA] tận nơi" at bounding box center [810, 194] width 9 height 9
checkbox input "true"
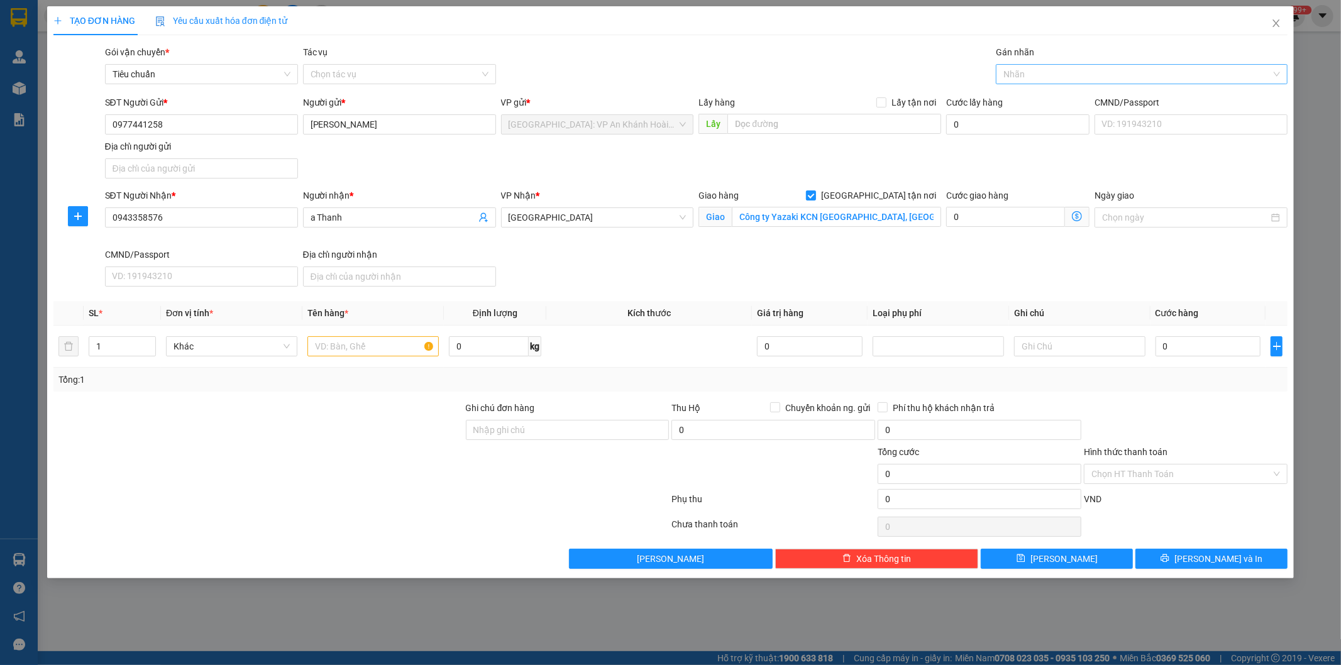
click at [1026, 72] on div at bounding box center [1135, 74] width 273 height 15
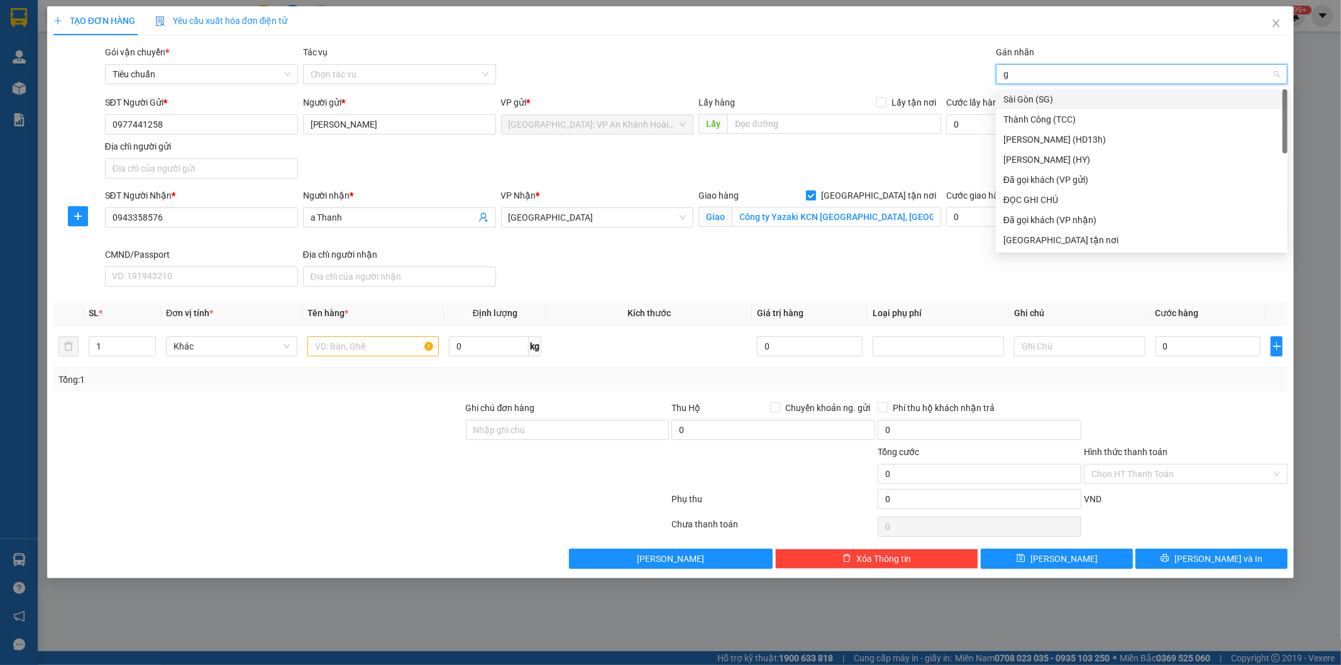
type input "gt"
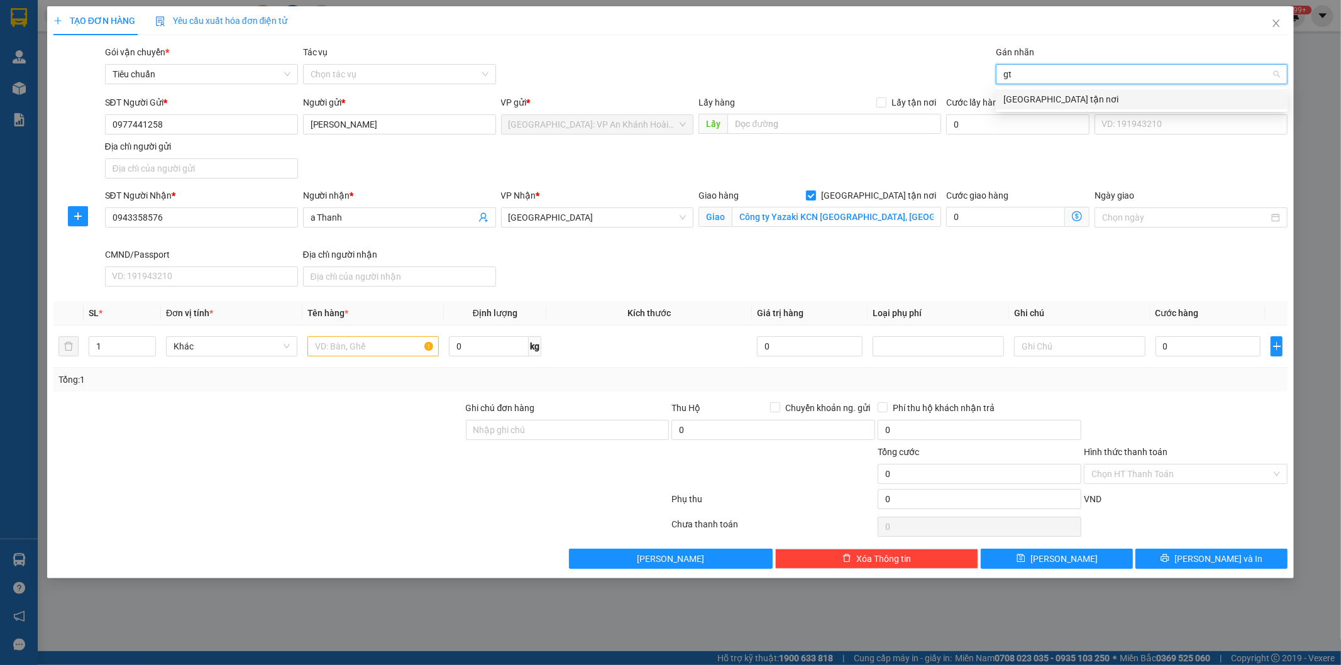
click at [1022, 97] on div "[GEOGRAPHIC_DATA] tận nơi" at bounding box center [1141, 99] width 277 height 14
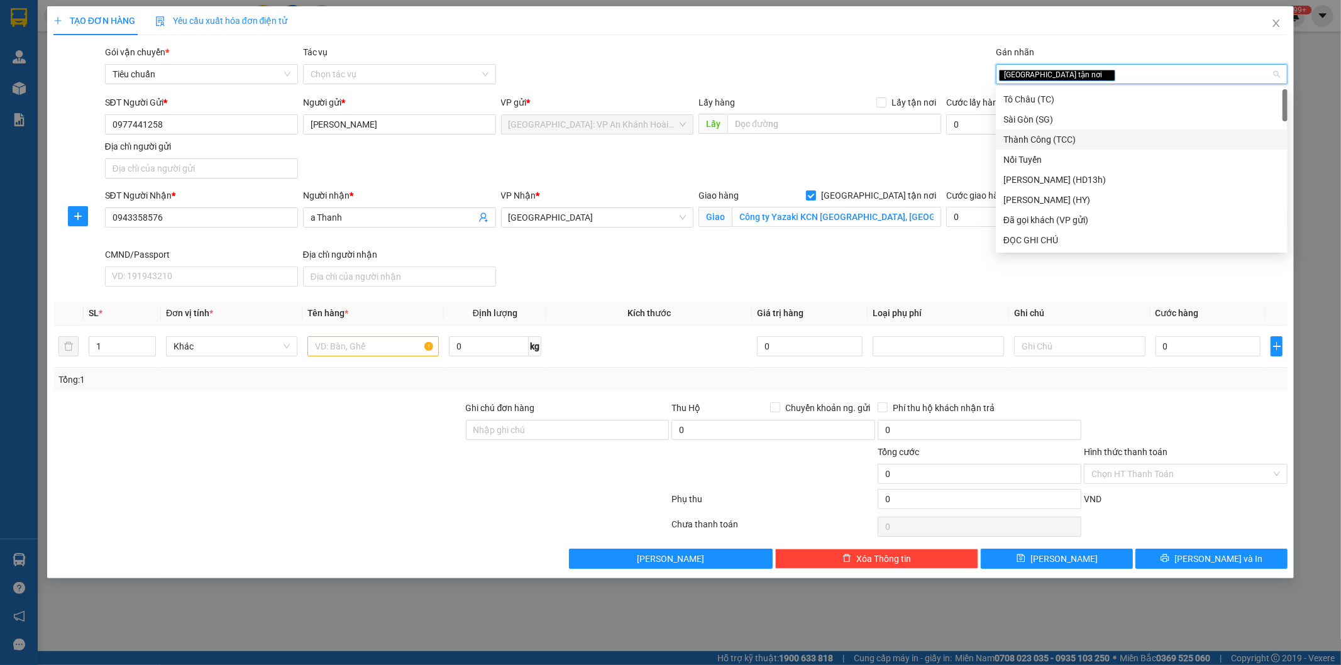
click at [896, 146] on div "SĐT Người Gửi * 0977441258 Người gửi * Thế Anh VP gửi * Hà Nội: VP An Khánh Hoà…" at bounding box center [696, 140] width 1188 height 88
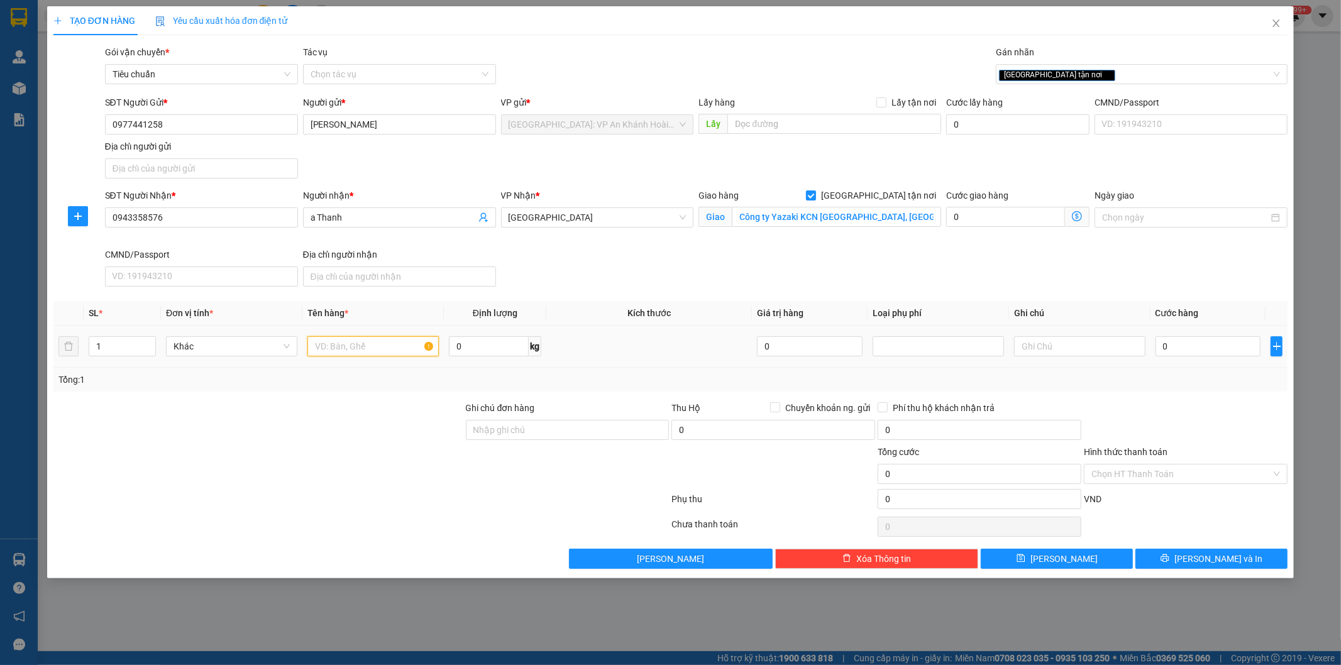
click at [354, 349] on input "text" at bounding box center [372, 346] width 131 height 20
type input "1 kiện giấy nhỏ"
click at [1198, 343] on input "0" at bounding box center [1208, 346] width 106 height 20
type input "6"
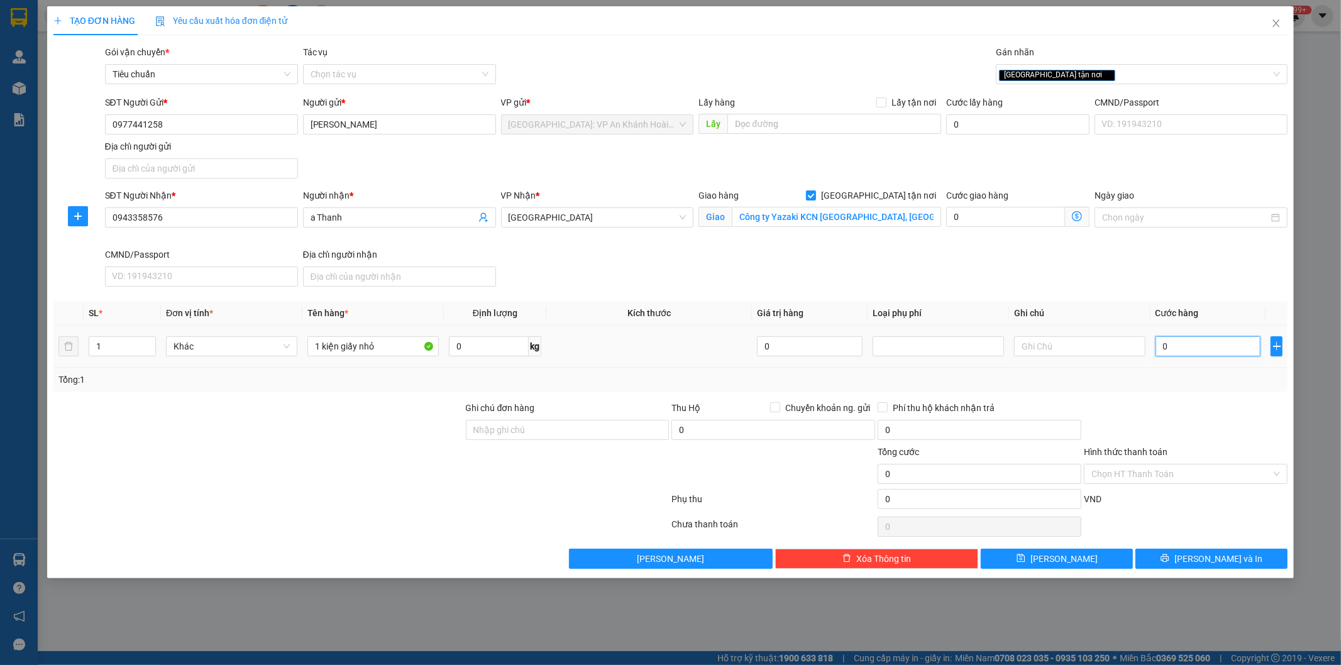
type input "6"
type input "65"
type input "650"
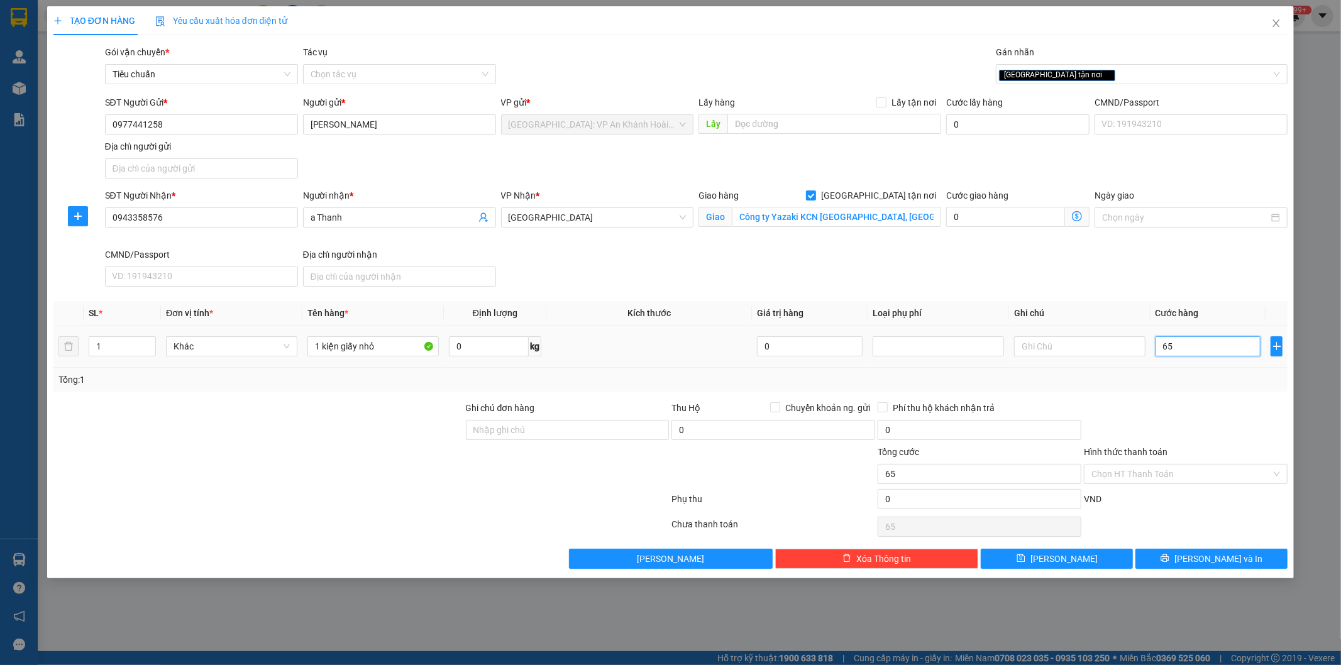
type input "650"
type input "6.500"
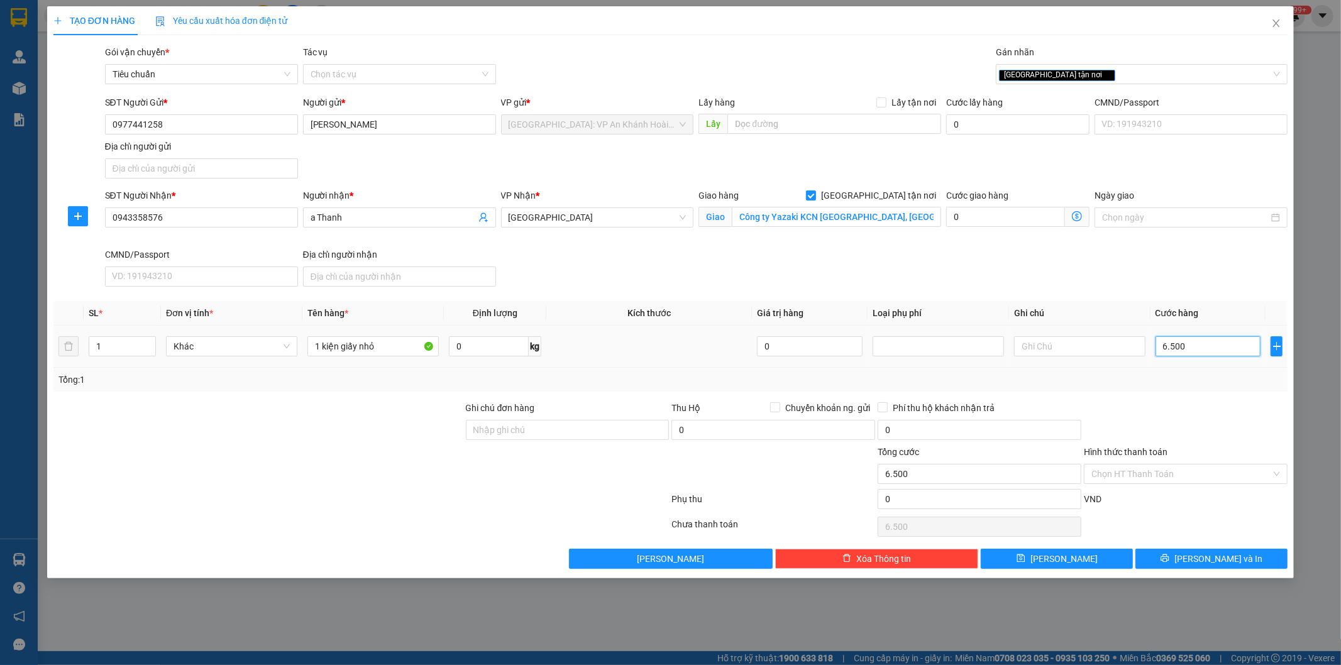
type input "65.000"
click at [1134, 470] on input "Hình thức thanh toán" at bounding box center [1181, 473] width 180 height 19
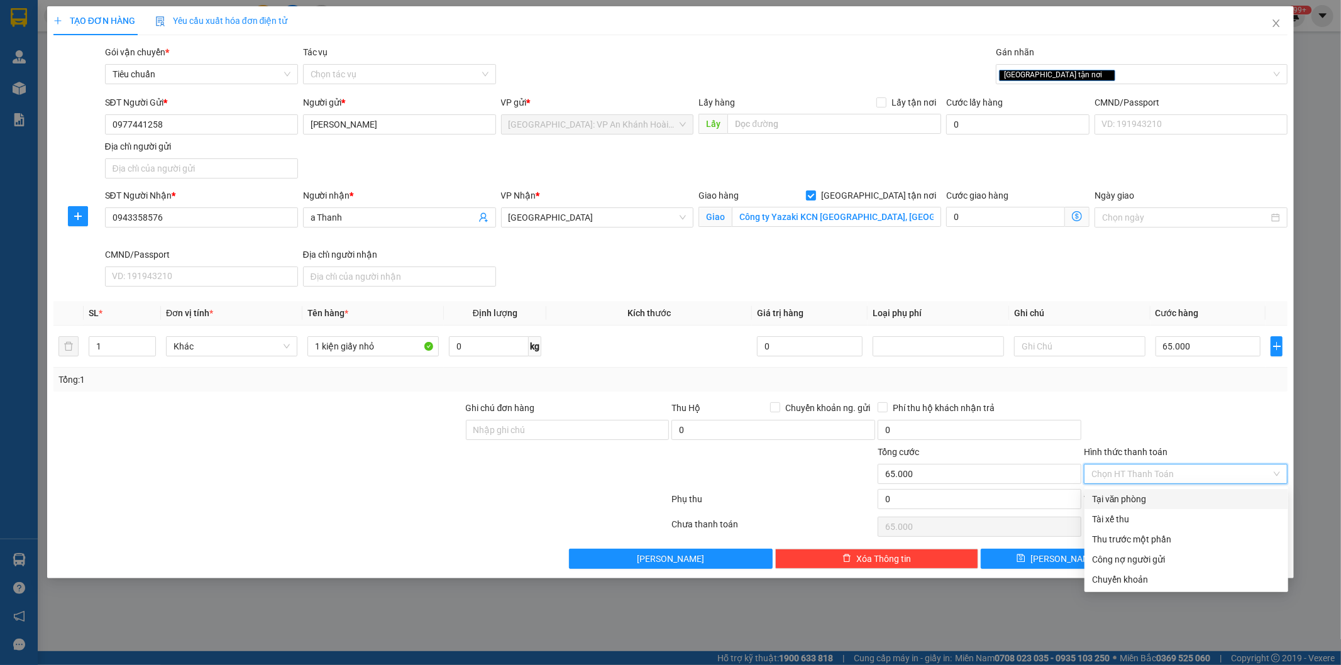
click at [1142, 502] on div "Tại văn phòng" at bounding box center [1186, 499] width 189 height 14
type input "0"
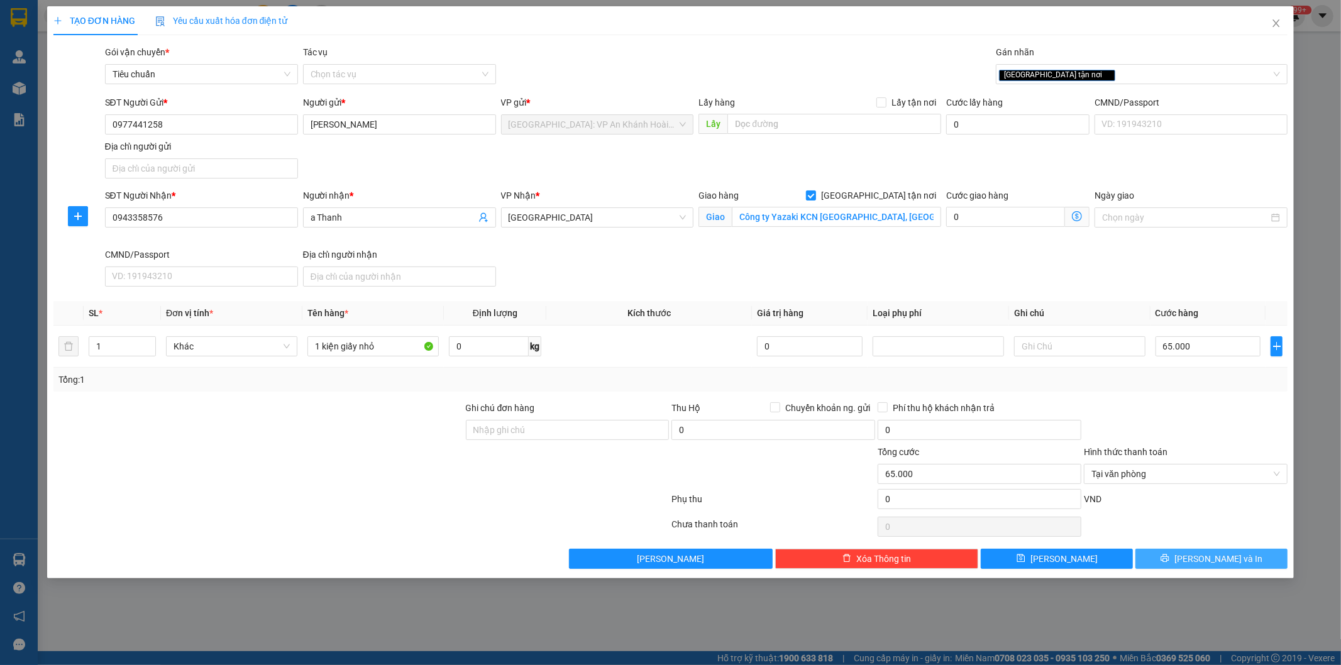
click at [1169, 561] on icon "printer" at bounding box center [1165, 558] width 8 height 8
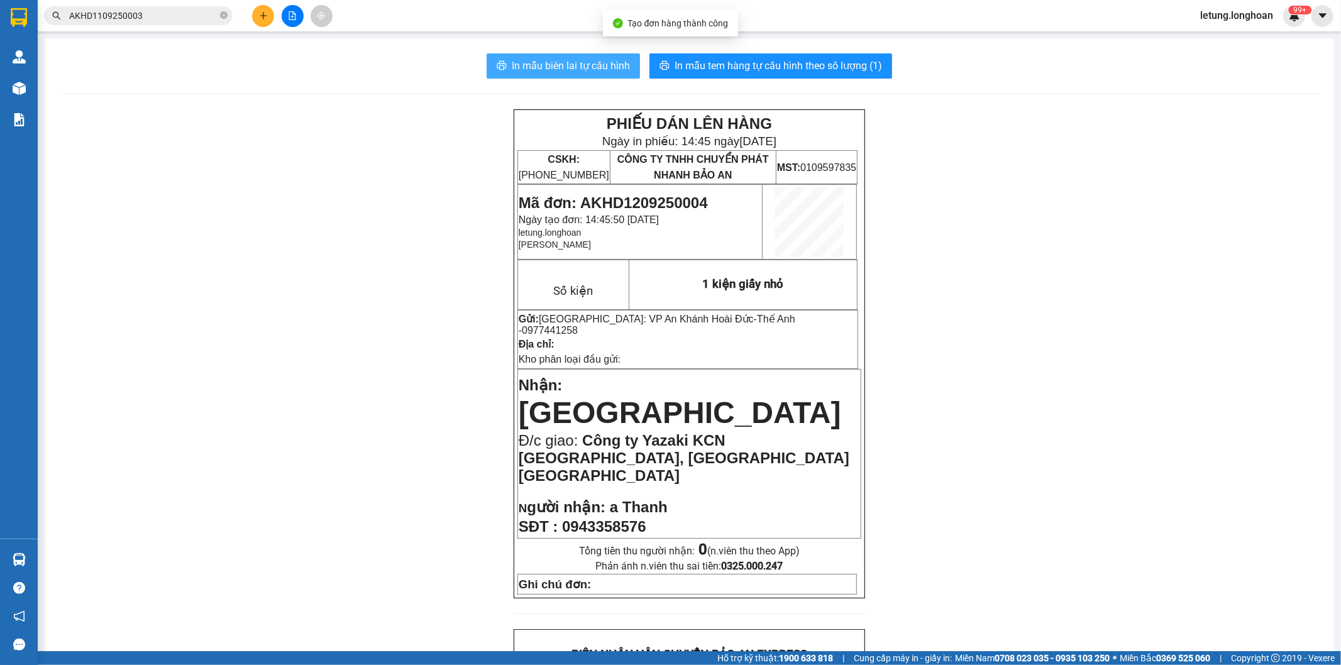
click at [544, 65] on span "In mẫu biên lai tự cấu hình" at bounding box center [571, 66] width 118 height 16
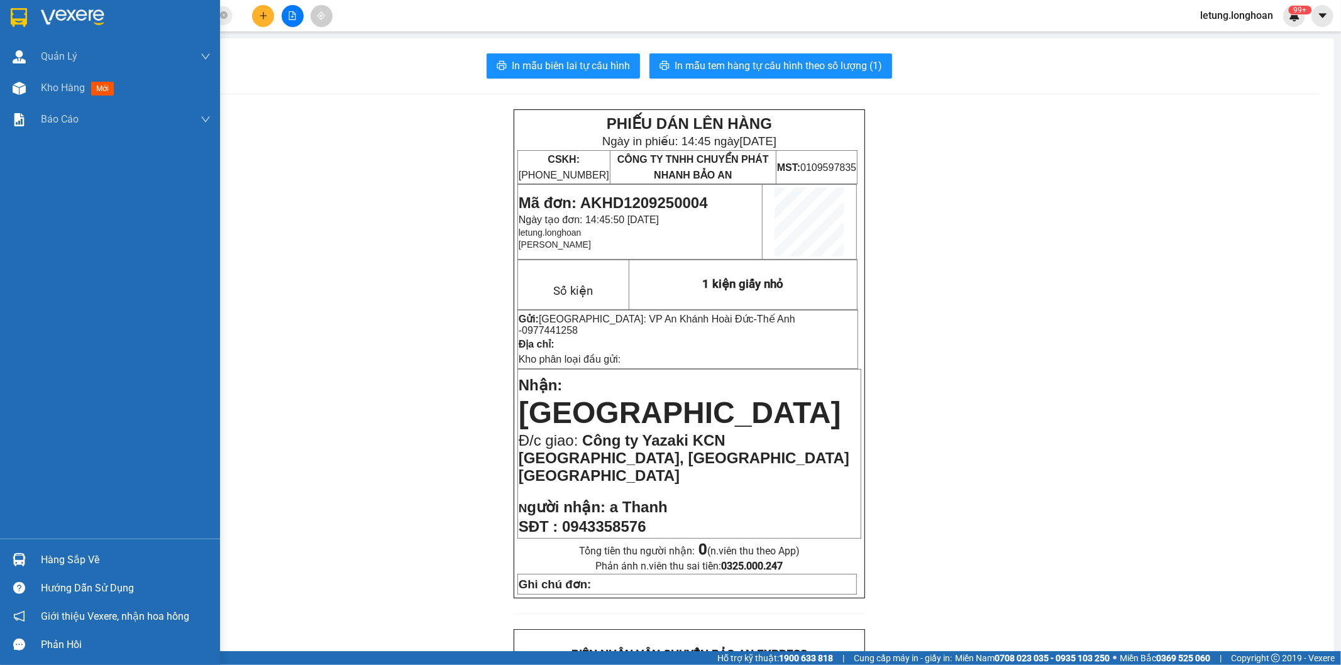
click at [11, 8] on img at bounding box center [19, 17] width 16 height 19
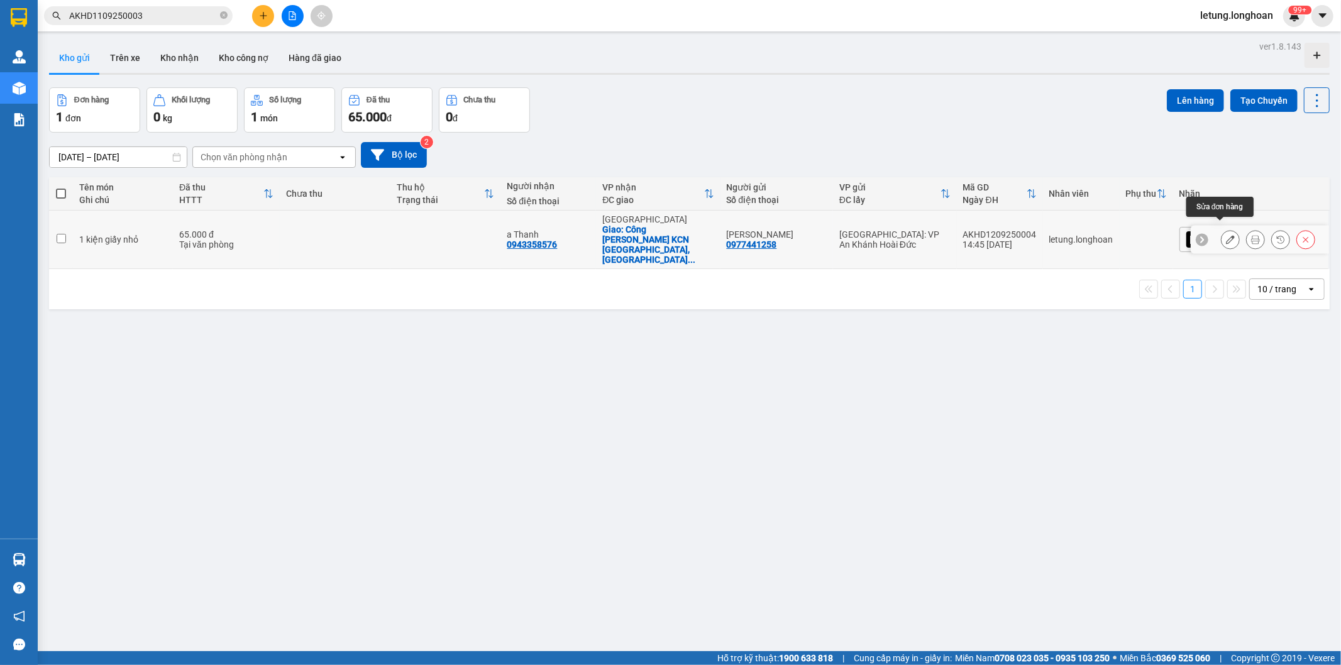
click at [1226, 235] on icon at bounding box center [1230, 239] width 9 height 9
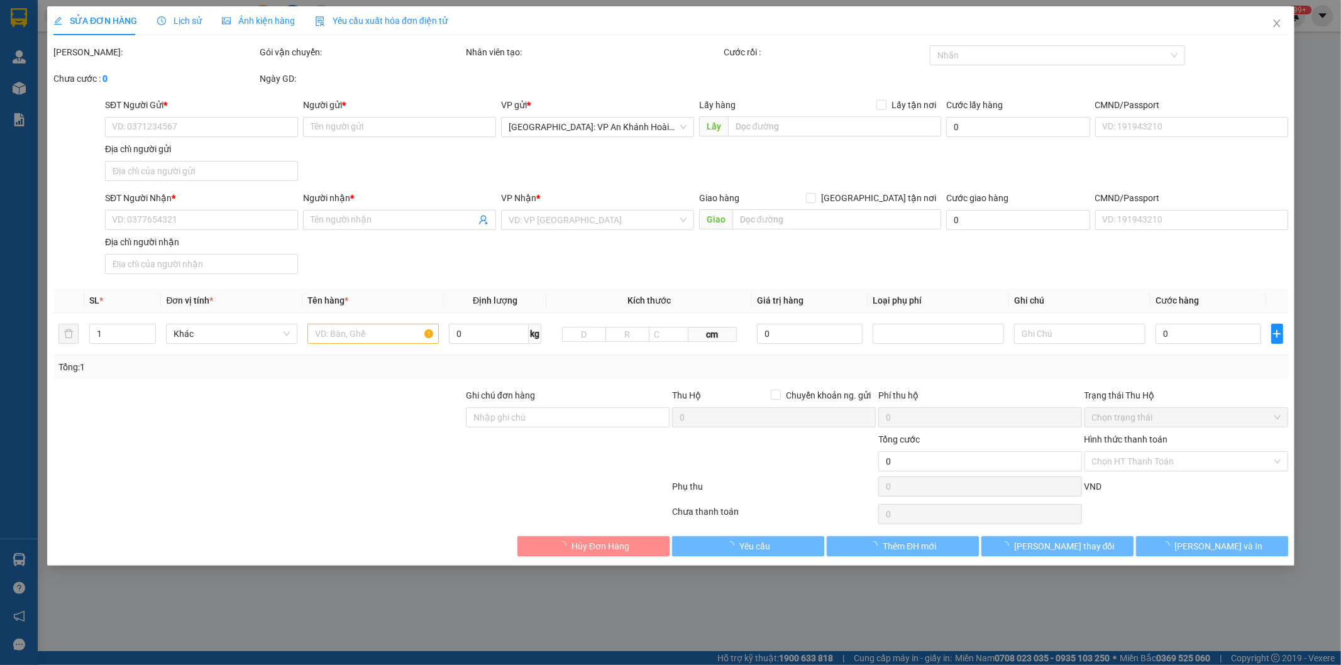
type input "0977441258"
type input "[PERSON_NAME]"
type input "0943358576"
type input "a Thanh"
checkbox input "true"
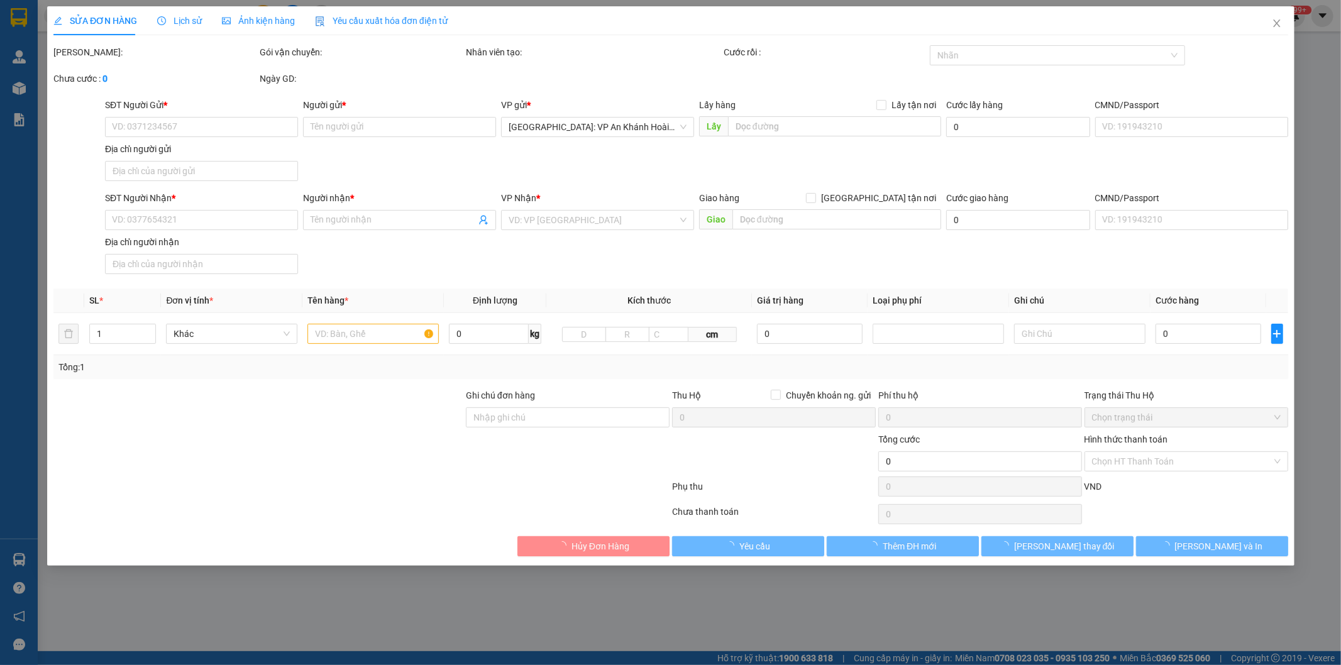
type input "Công ty Yazaki KCN Đông Mai, quảng yên quảng ninh"
type input "65.000"
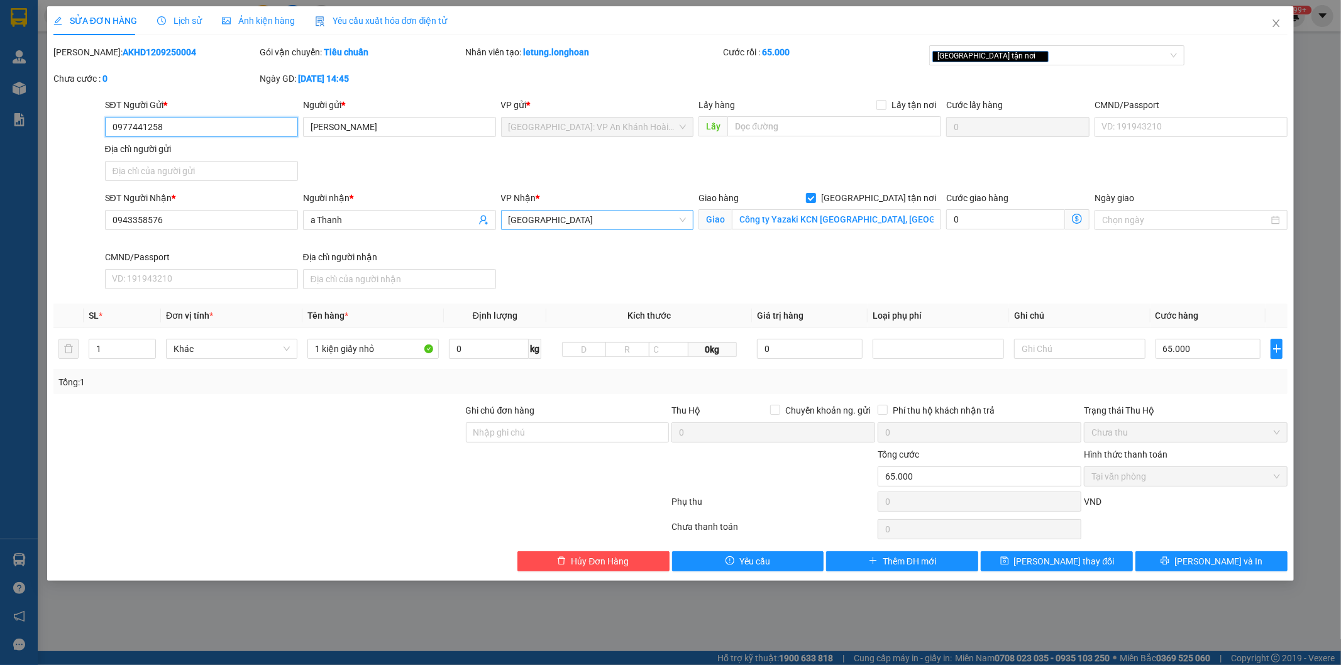
click at [588, 220] on span "Hải Phòng" at bounding box center [597, 220] width 178 height 19
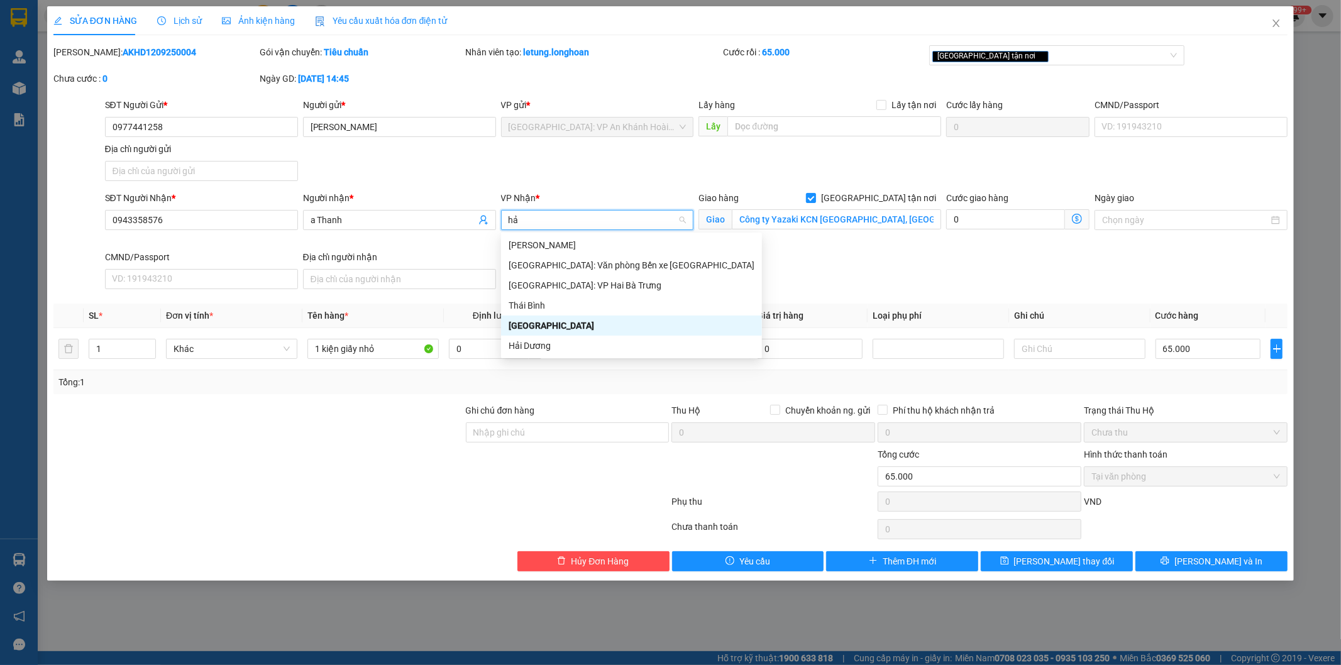
type input "hải"
click at [593, 255] on div "Thái Nguyên Hải Phòng: Văn phòng Bến xe Thượng Lý Hà Nội: VP Hai Bà Trưng Thái …" at bounding box center [631, 295] width 261 height 121
click at [648, 261] on div "[GEOGRAPHIC_DATA]: Văn phòng Bến xe [GEOGRAPHIC_DATA]" at bounding box center [631, 265] width 246 height 14
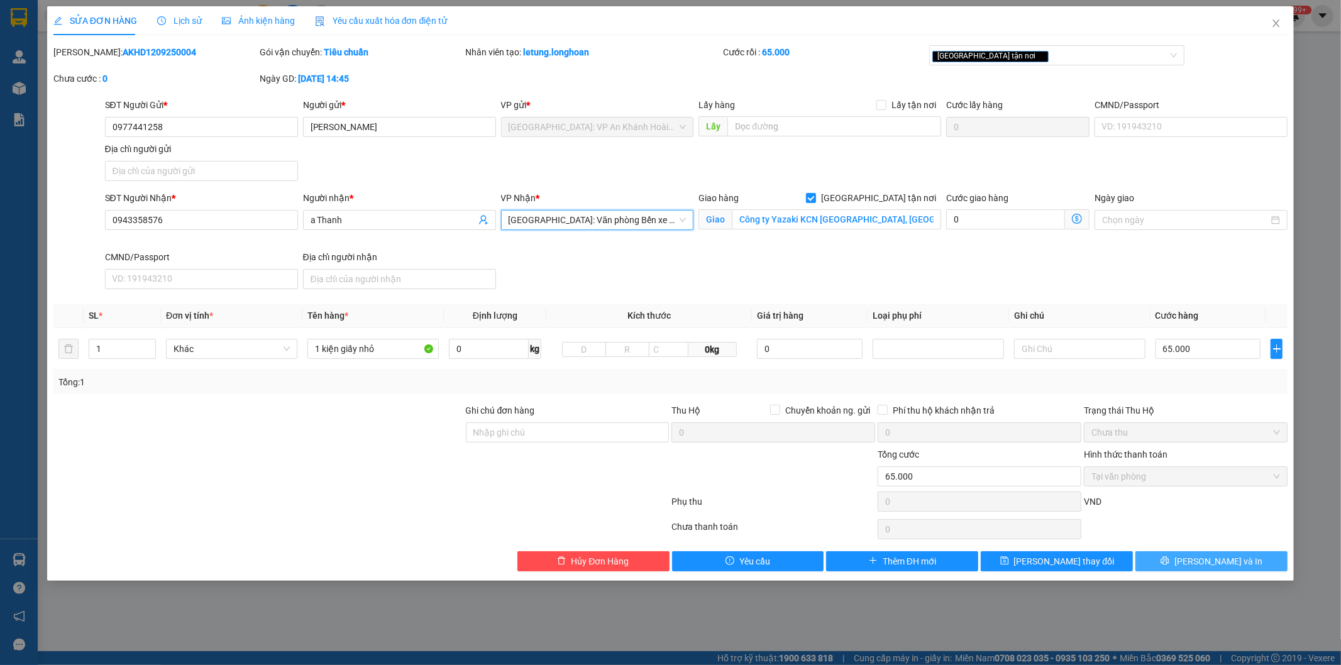
click at [1227, 568] on span "Lưu và In" at bounding box center [1218, 561] width 88 height 14
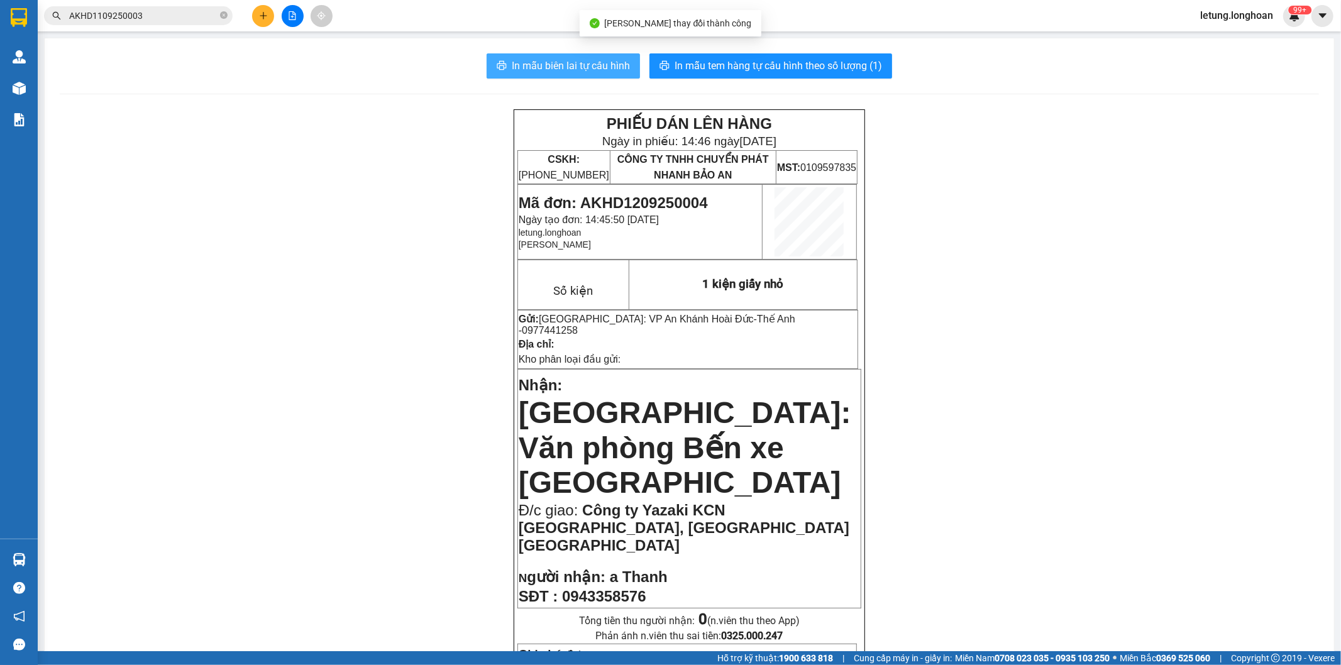
click at [541, 57] on button "In mẫu biên lai tự cấu hình" at bounding box center [562, 65] width 153 height 25
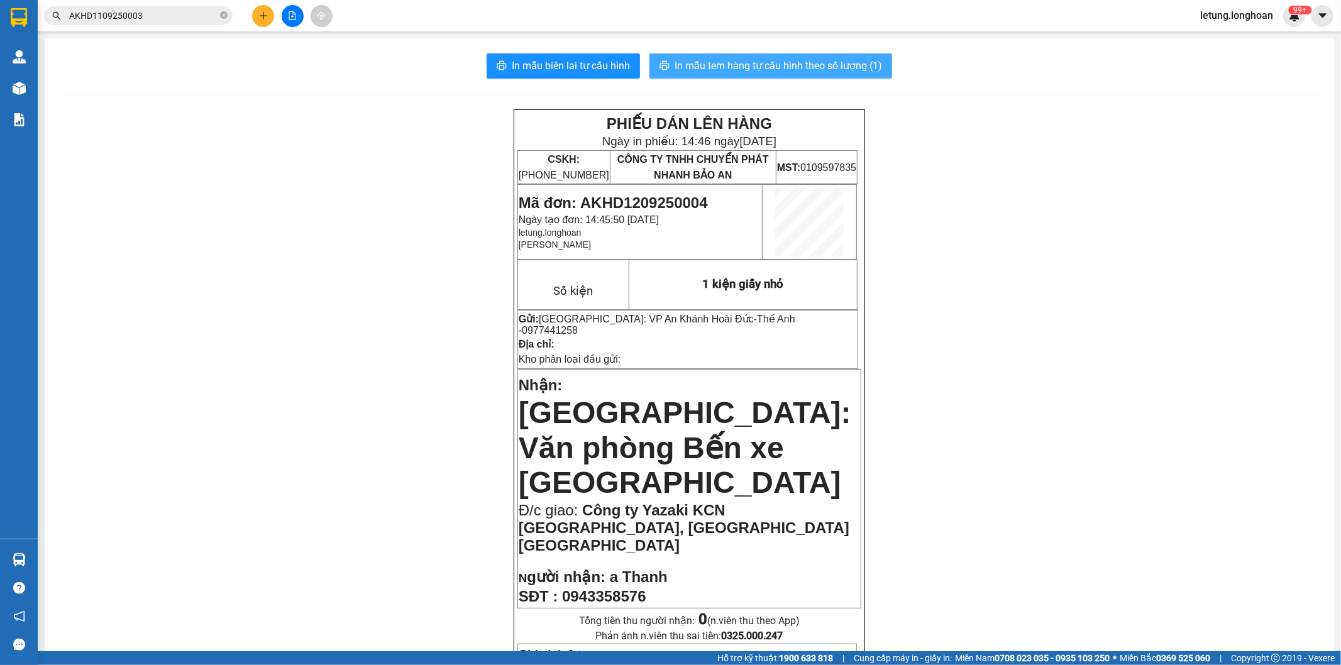
click at [793, 60] on span "In mẫu tem hàng tự cấu hình theo số lượng (1)" at bounding box center [777, 66] width 207 height 16
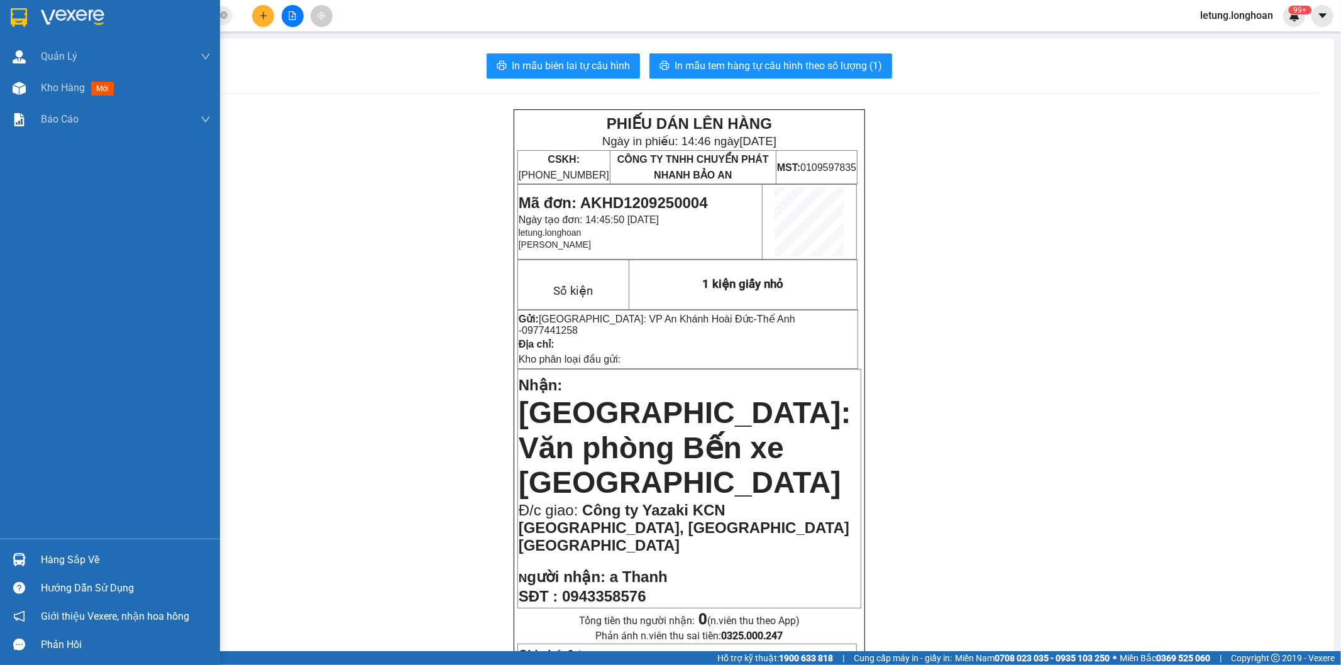
click at [24, 17] on img at bounding box center [19, 17] width 16 height 19
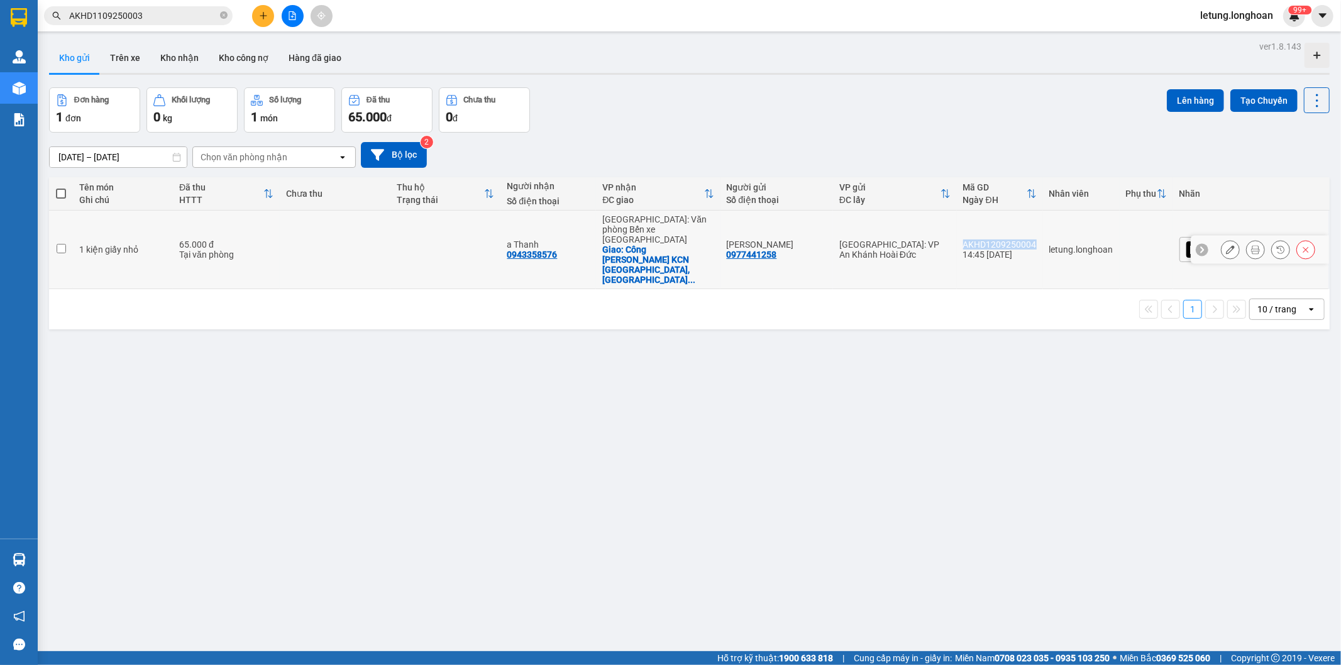
drag, startPoint x: 1097, startPoint y: 228, endPoint x: 1023, endPoint y: 222, distance: 73.7
click at [1023, 222] on td "AKHD1209250004 14:45 12/09" at bounding box center [1000, 250] width 86 height 79
checkbox input "true"
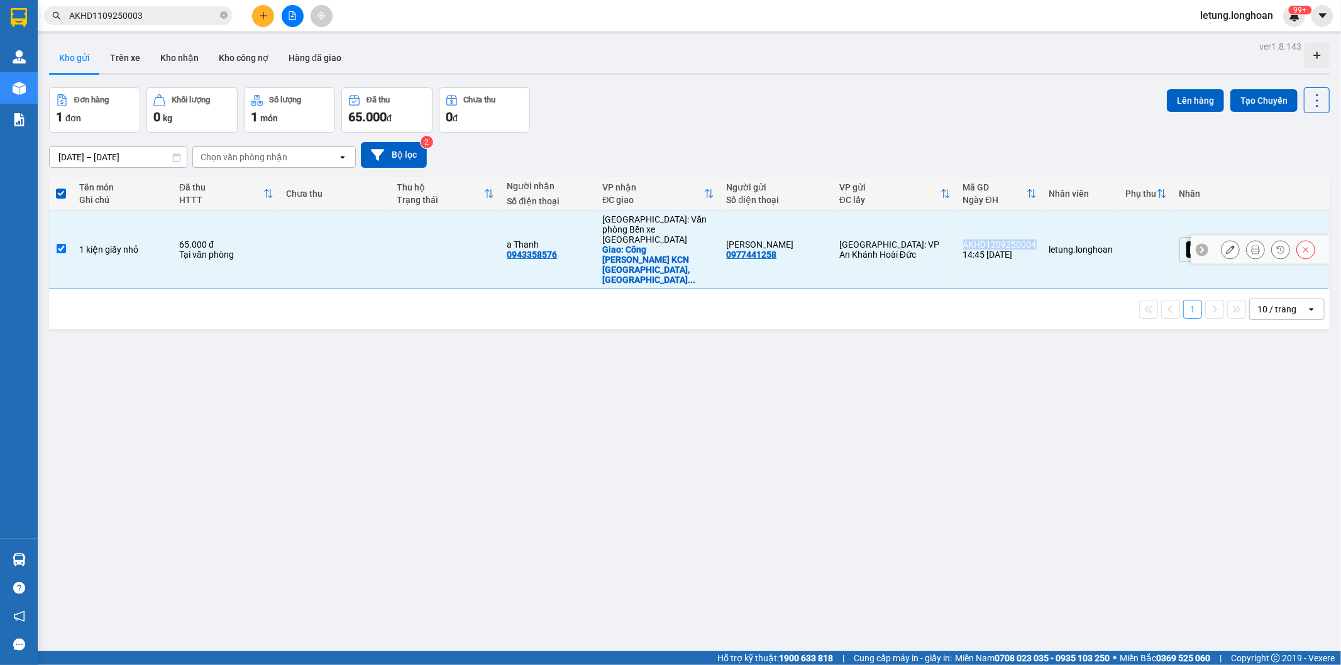
copy div "AKHD1209250004"
click at [259, 16] on icon "plus" at bounding box center [263, 15] width 9 height 9
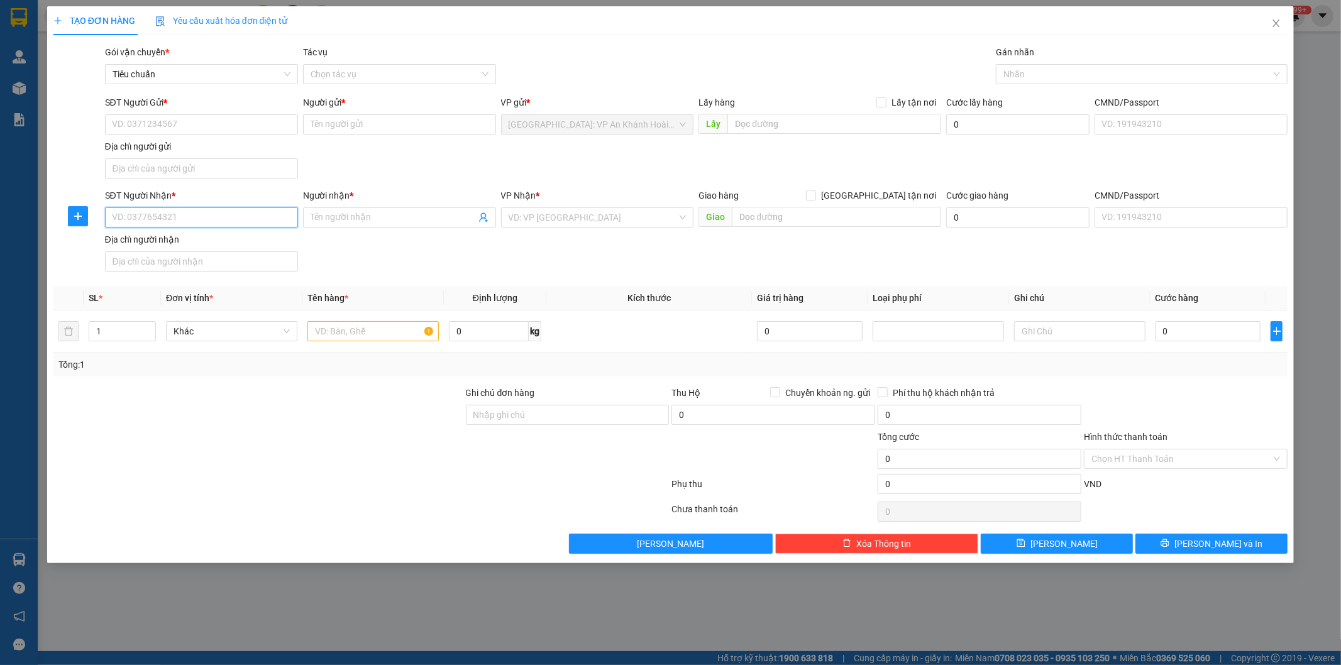
click at [199, 216] on input "SĐT Người Nhận *" at bounding box center [201, 217] width 193 height 20
click at [187, 243] on div "0707111247 - Kho quận 12" at bounding box center [202, 243] width 178 height 14
type input "0707111247"
type input "Kho quận 12"
type input "0707111247"
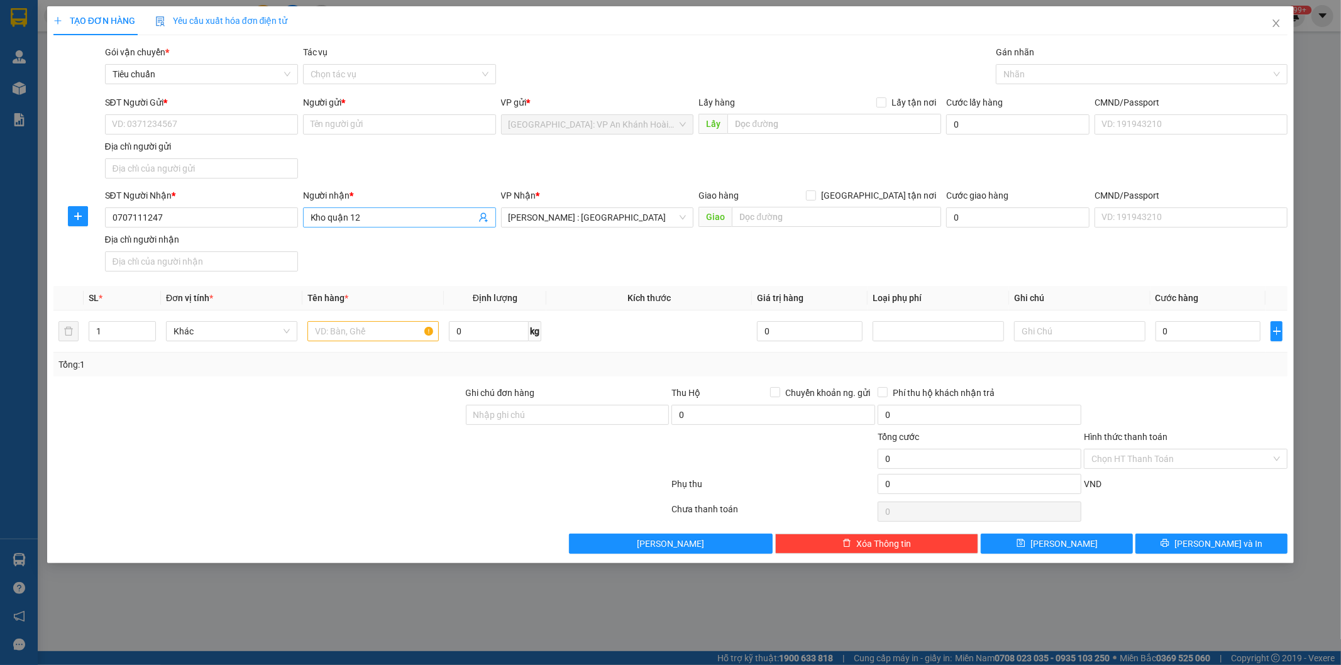
click at [400, 224] on span "Kho quận 12" at bounding box center [399, 217] width 193 height 20
click at [361, 221] on input "Kho quận 12 a Kiểm" at bounding box center [392, 218] width 165 height 14
type input "Kho quận 12 - a Kiểm"
click at [177, 127] on input "SĐT Người Gửi *" at bounding box center [201, 124] width 193 height 20
paste input "0967000247"
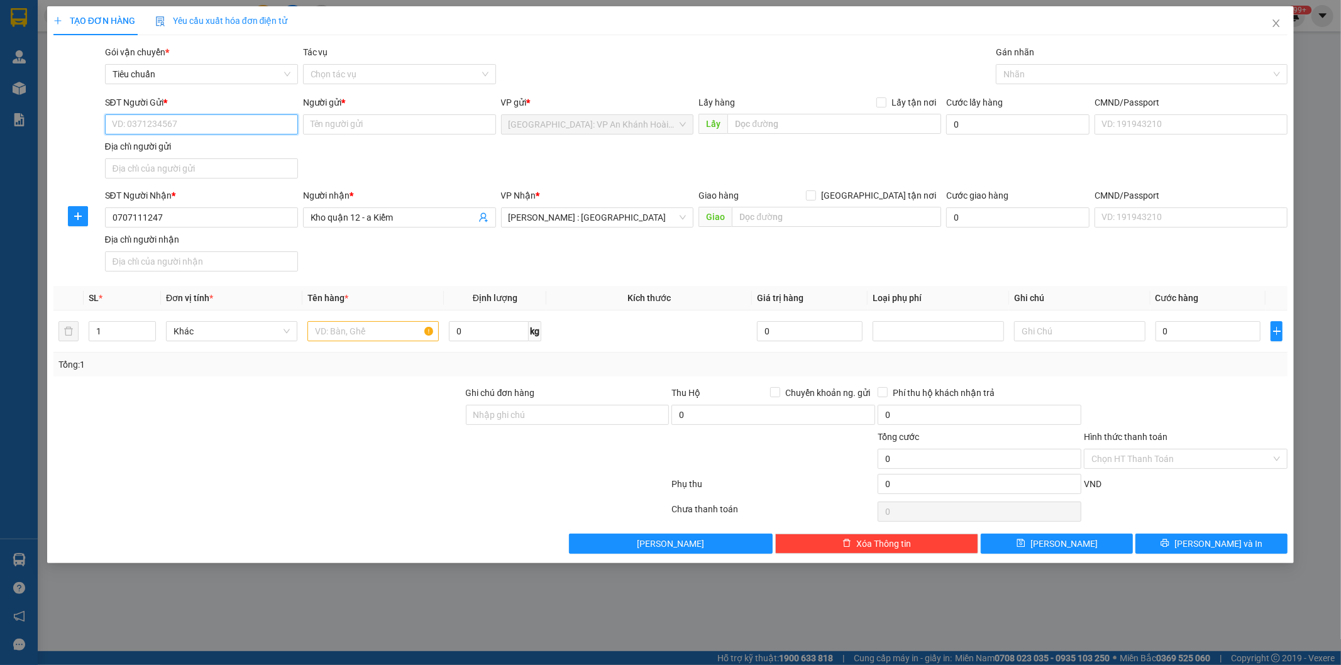
type input "0967000247"
drag, startPoint x: 217, startPoint y: 153, endPoint x: 282, endPoint y: 149, distance: 64.9
click at [217, 153] on div "0967000247 - Bảo an express an khánh" at bounding box center [202, 150] width 178 height 14
type input "Bảo an express an khánh"
type input "0967000247"
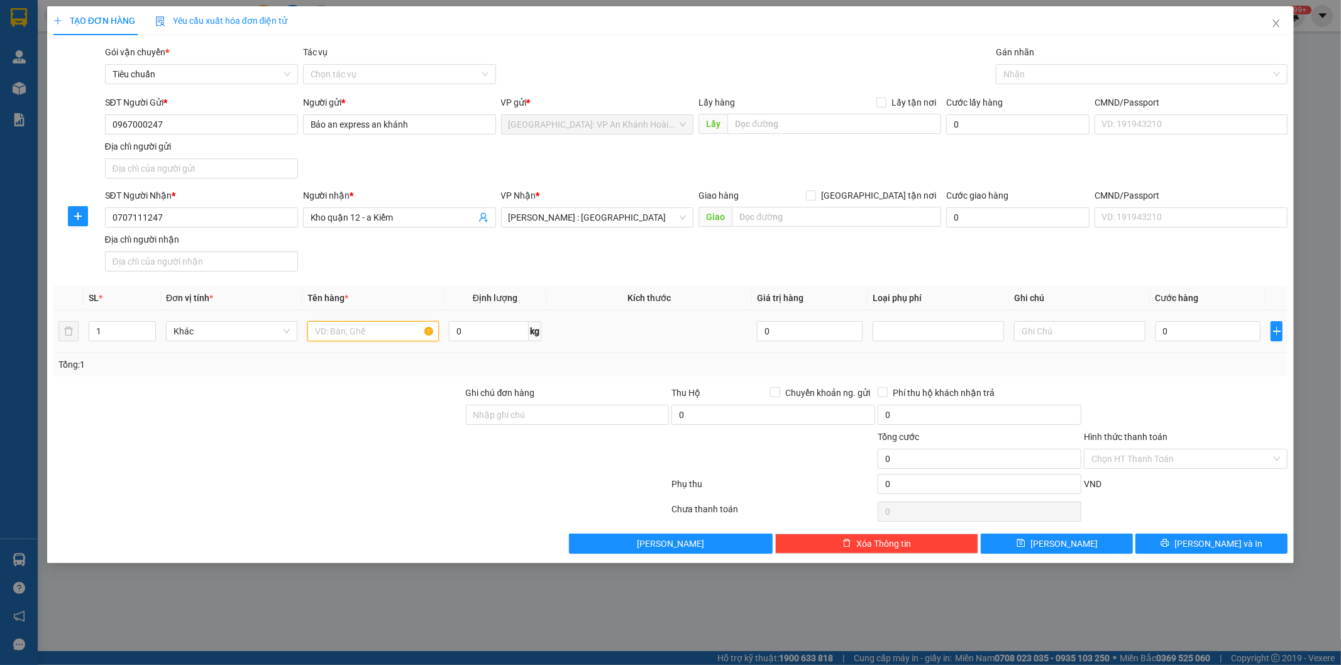
drag, startPoint x: 354, startPoint y: 328, endPoint x: 361, endPoint y: 328, distance: 7.5
click at [354, 329] on input "text" at bounding box center [372, 331] width 131 height 20
type input "1 phong bì (Giấy tờ)"
click at [419, 126] on input "Bảo an express an khánh" at bounding box center [399, 124] width 193 height 20
type input "B"
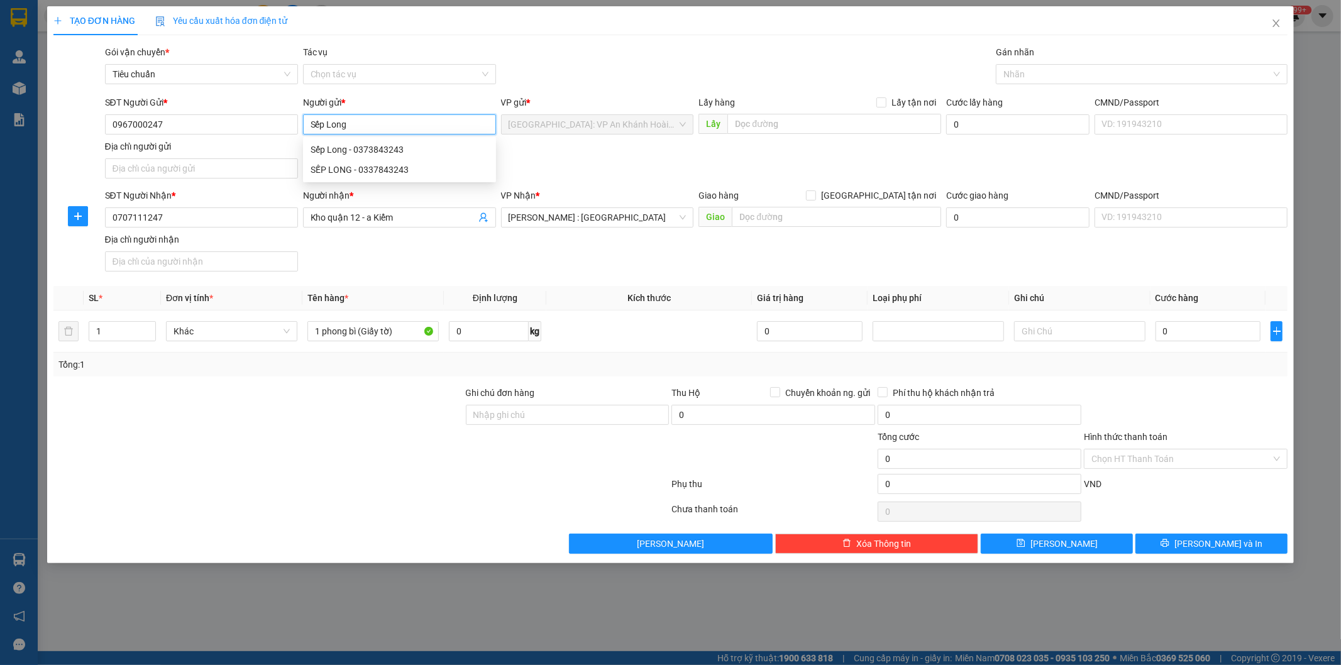
type input "Sếp Long"
click at [717, 261] on div "SĐT Người Nhận * 0707111247 Người nhận * Kho quận 12 - a Kiểm VP Nhận * Hồ Chí …" at bounding box center [696, 233] width 1188 height 88
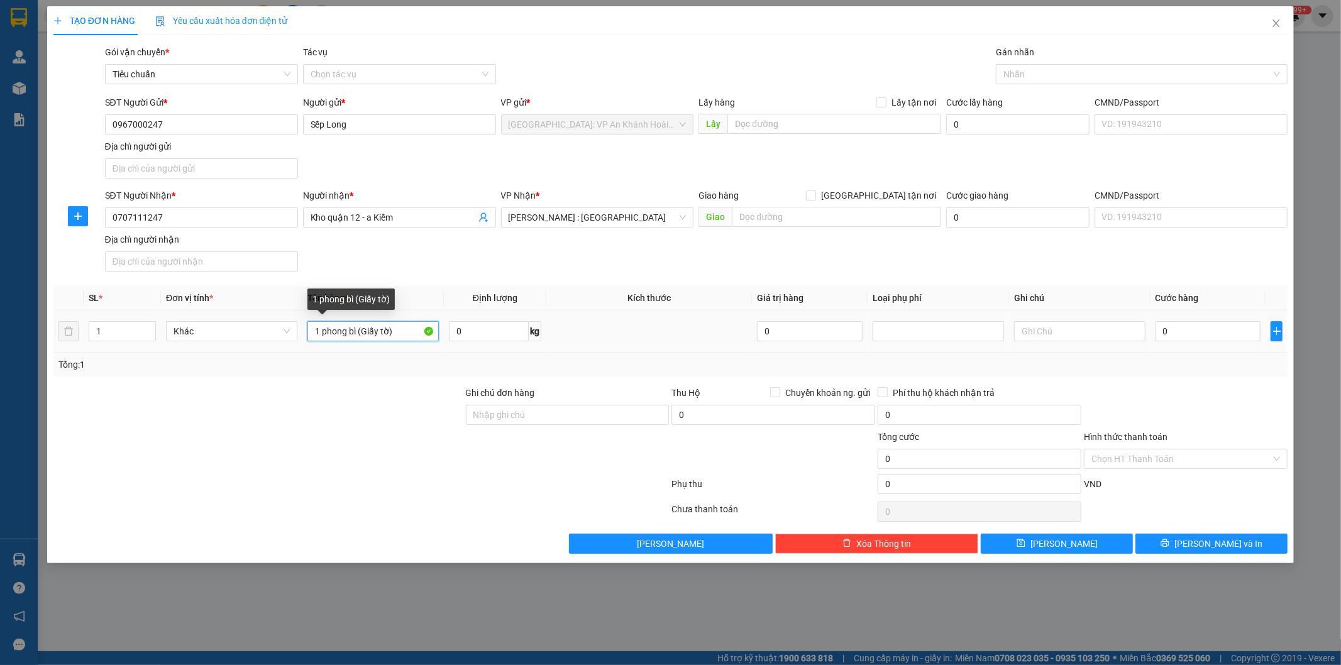
drag, startPoint x: 400, startPoint y: 331, endPoint x: 404, endPoint y: 336, distance: 6.7
click at [402, 334] on input "1 phong bì (Giấy tờ)" at bounding box center [372, 331] width 131 height 20
type input "1 phong bì (Giấy tờ) gửi a kiểm"
click at [410, 397] on div at bounding box center [258, 408] width 412 height 44
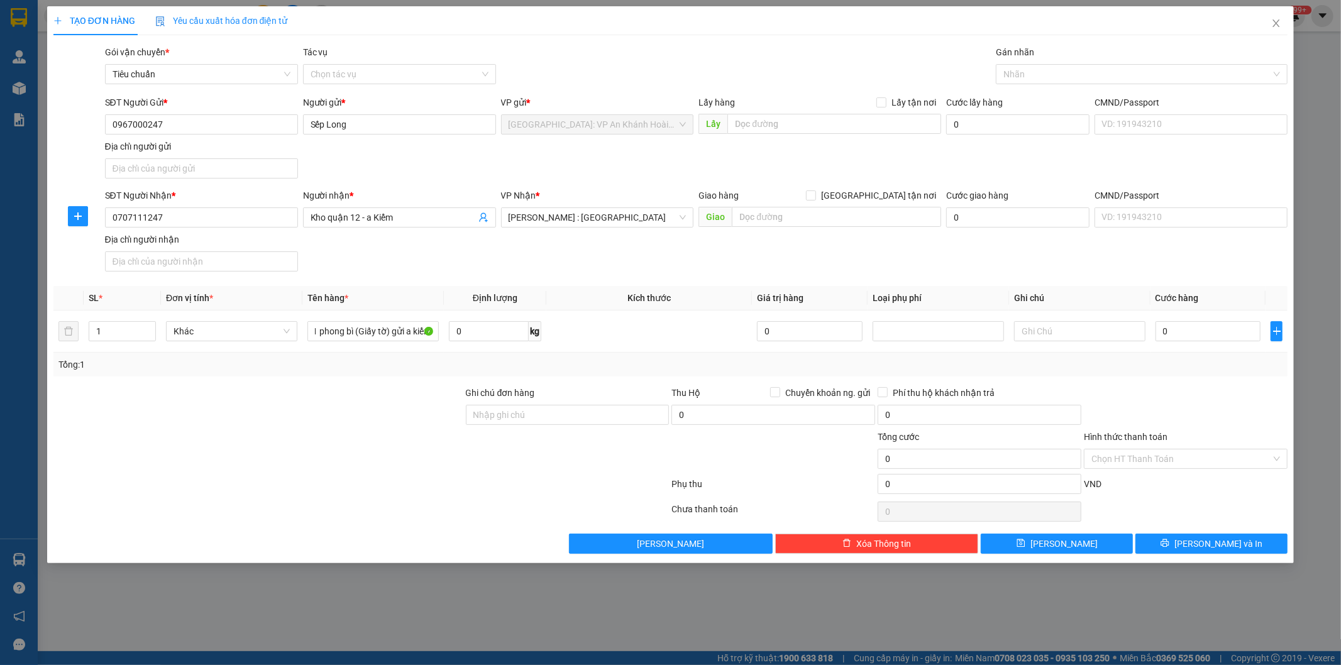
scroll to position [0, 0]
click at [1171, 331] on input "0" at bounding box center [1208, 331] width 106 height 20
type input "1"
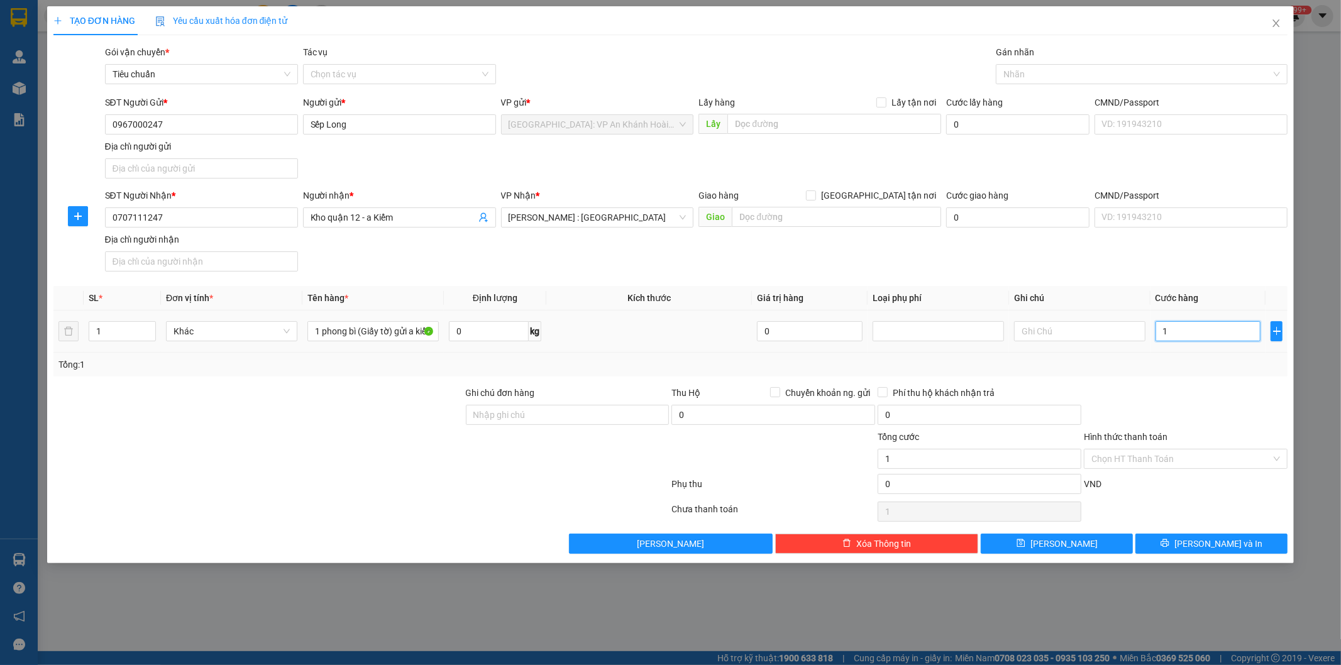
type input "10"
type input "100"
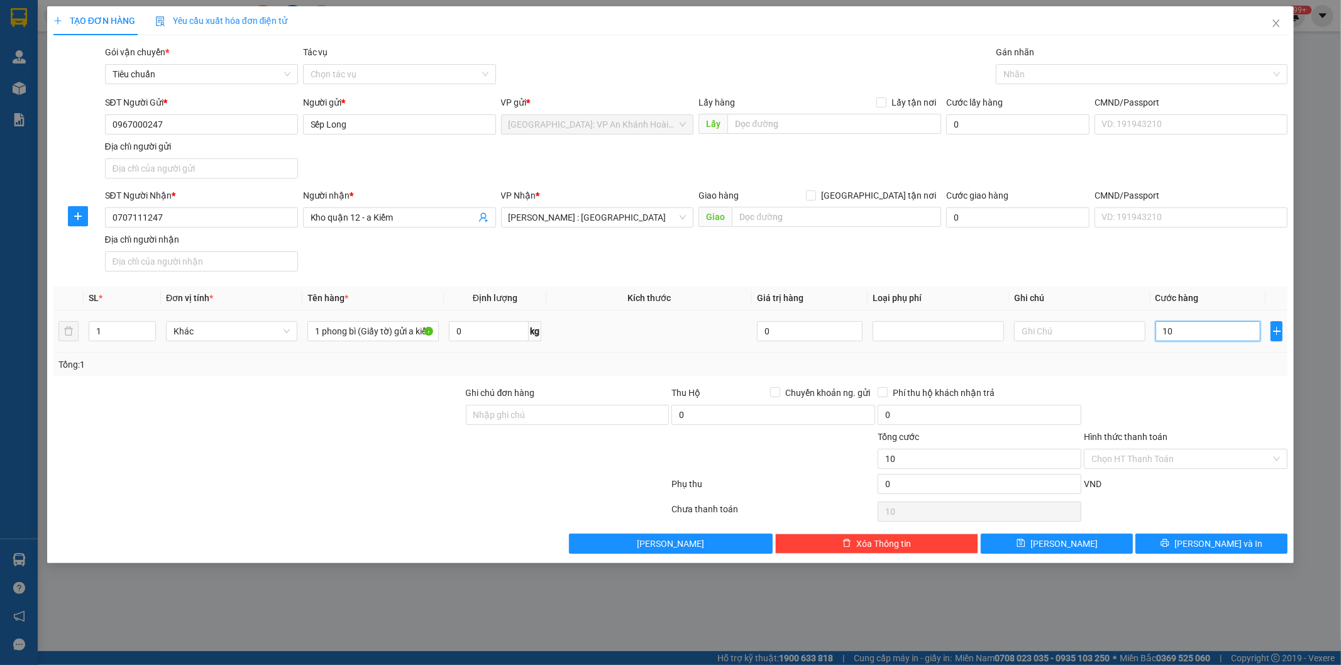
type input "100"
type input "1.000"
type input "1.000.000"
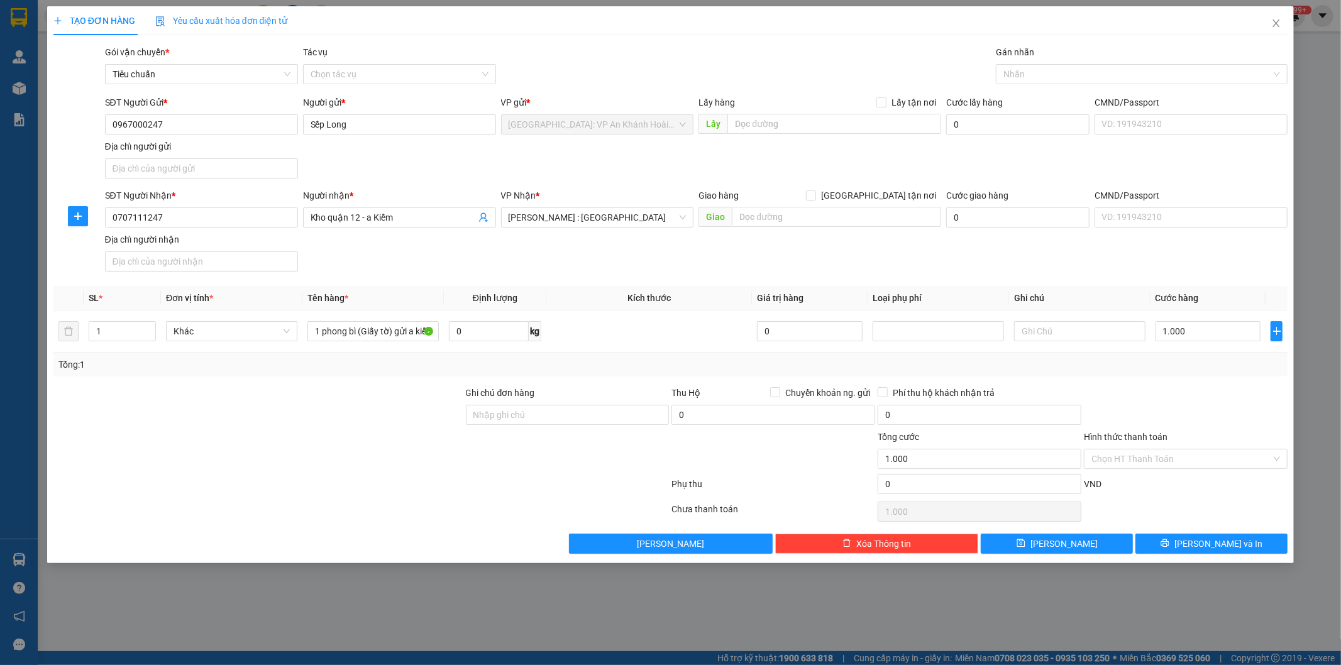
type input "1.000.000"
click at [1175, 401] on div at bounding box center [1185, 408] width 206 height 44
click at [1218, 335] on input "1.000.000" at bounding box center [1208, 331] width 106 height 20
type input "1"
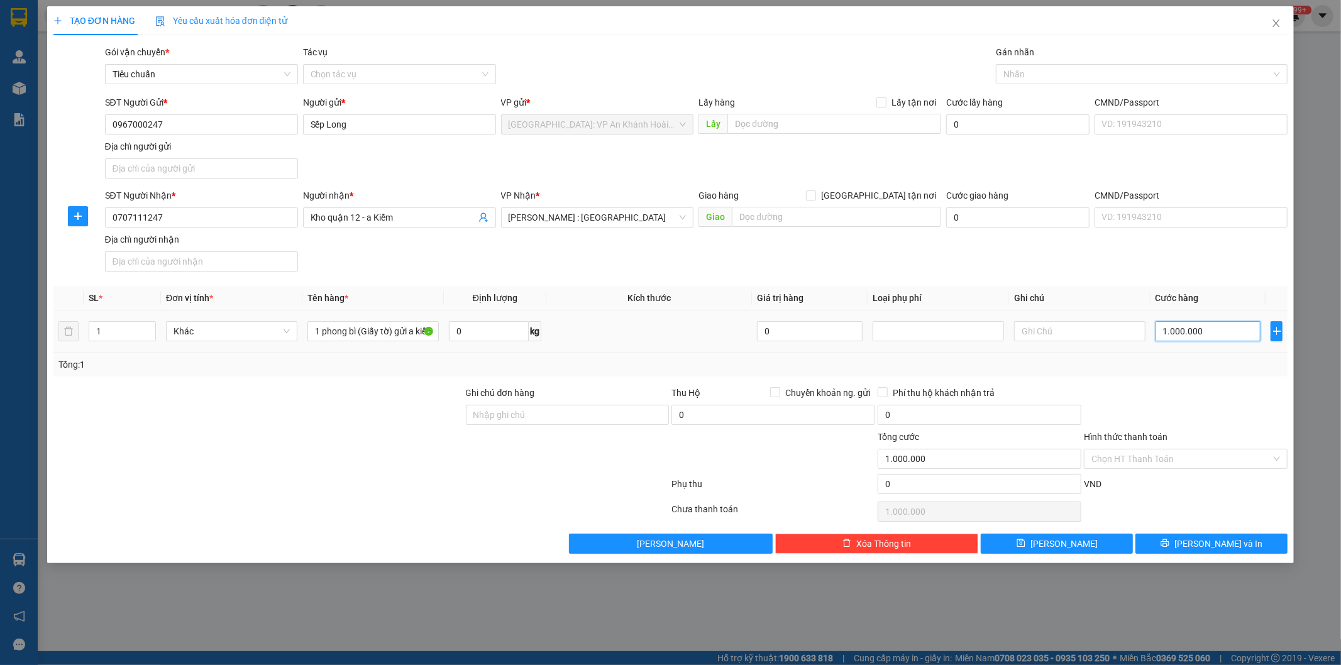
type input "1"
type input "1.000"
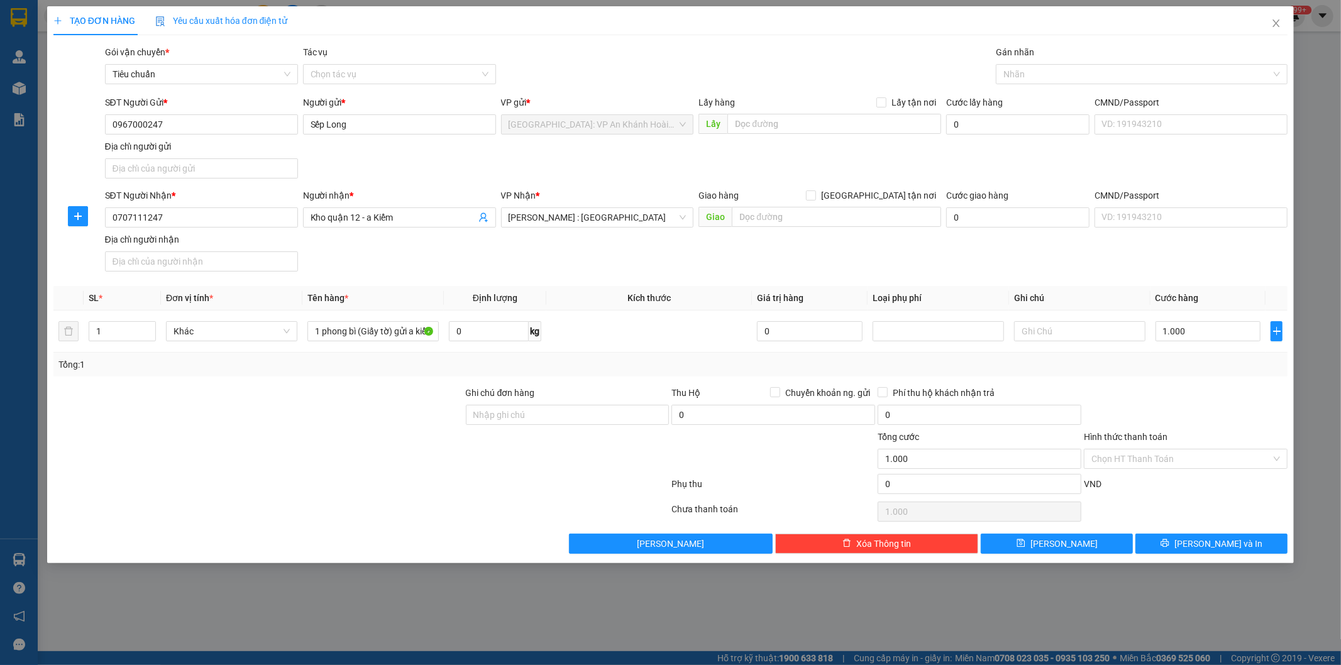
click at [1165, 378] on div "Transit Pickup Surcharge Ids Transit Deliver Surcharge Ids Transit Deliver Surc…" at bounding box center [670, 299] width 1234 height 508
click at [1209, 544] on span "Lưu và In" at bounding box center [1218, 544] width 88 height 14
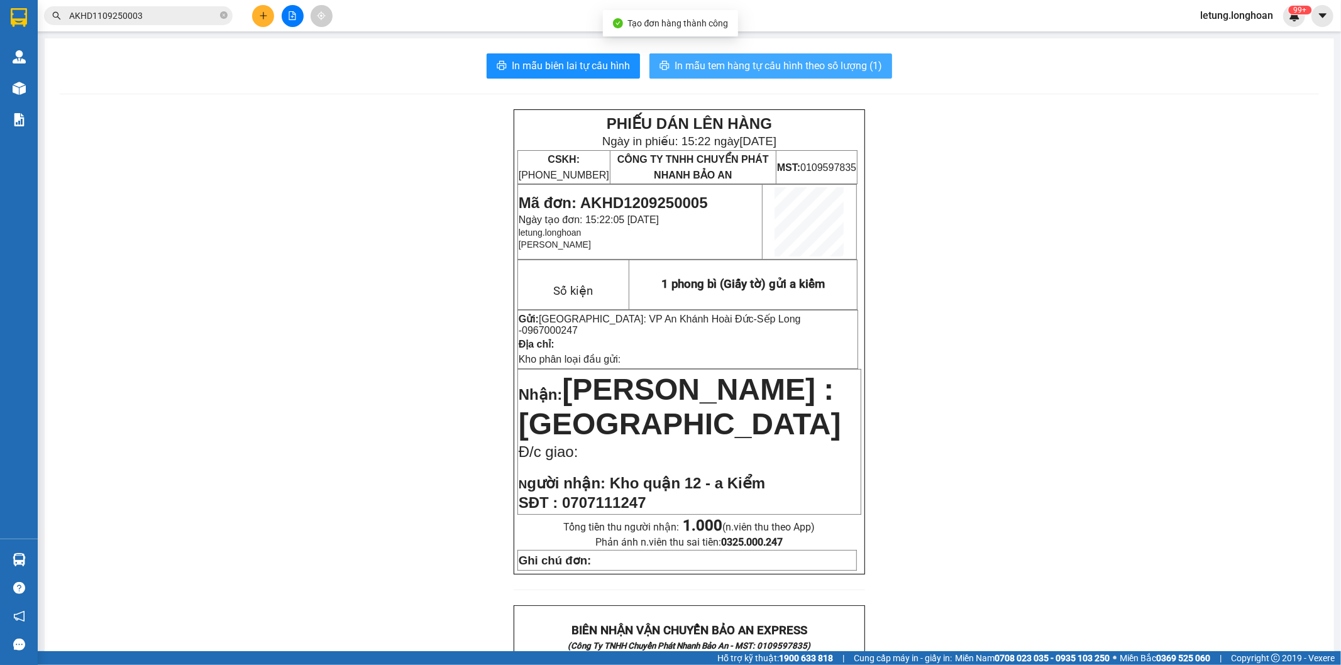
click at [766, 67] on span "In mẫu tem hàng tự cấu hình theo số lượng (1)" at bounding box center [777, 66] width 207 height 16
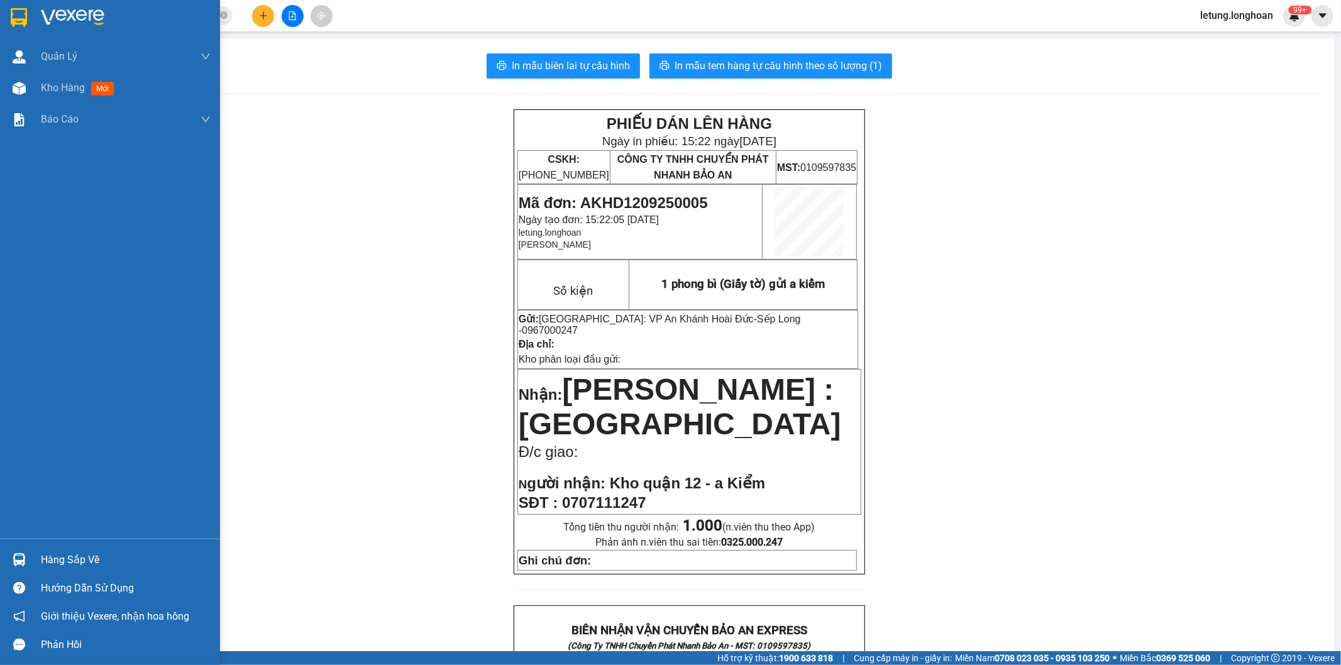
click at [16, 7] on div at bounding box center [19, 17] width 22 height 22
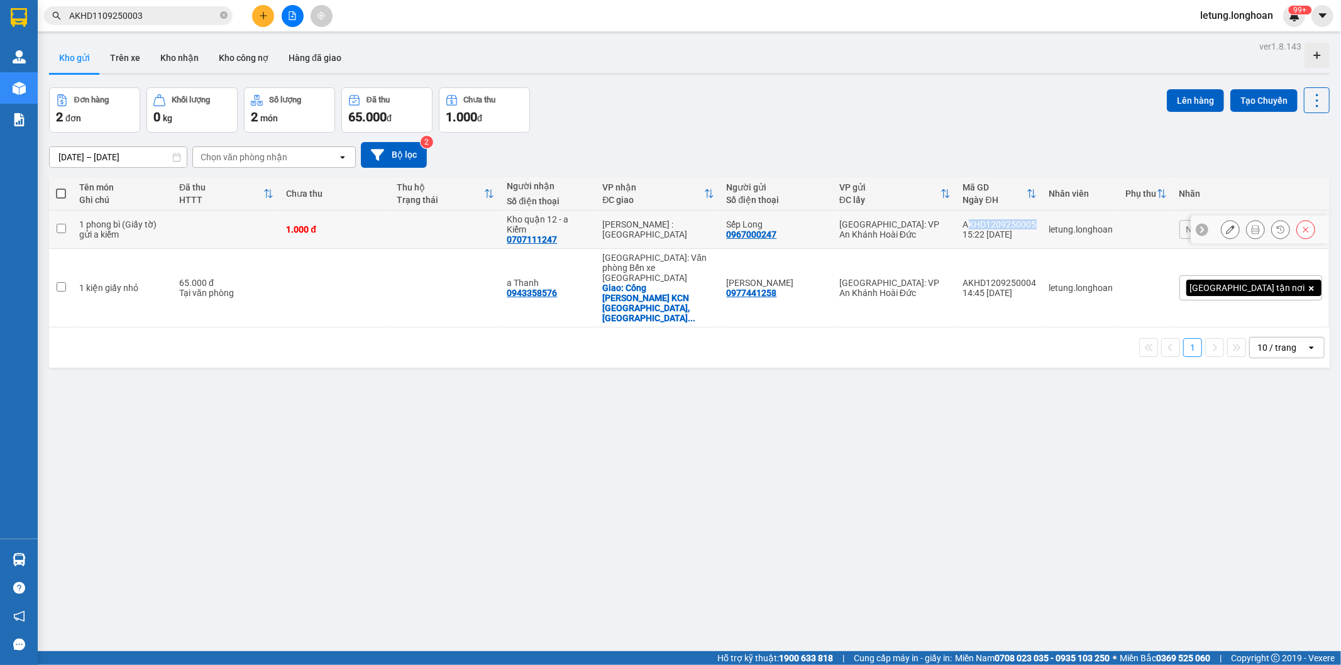
drag, startPoint x: 1096, startPoint y: 214, endPoint x: 1026, endPoint y: 216, distance: 69.2
click at [1026, 216] on td "AKHD1209250005 15:22 12/09" at bounding box center [1000, 230] width 86 height 38
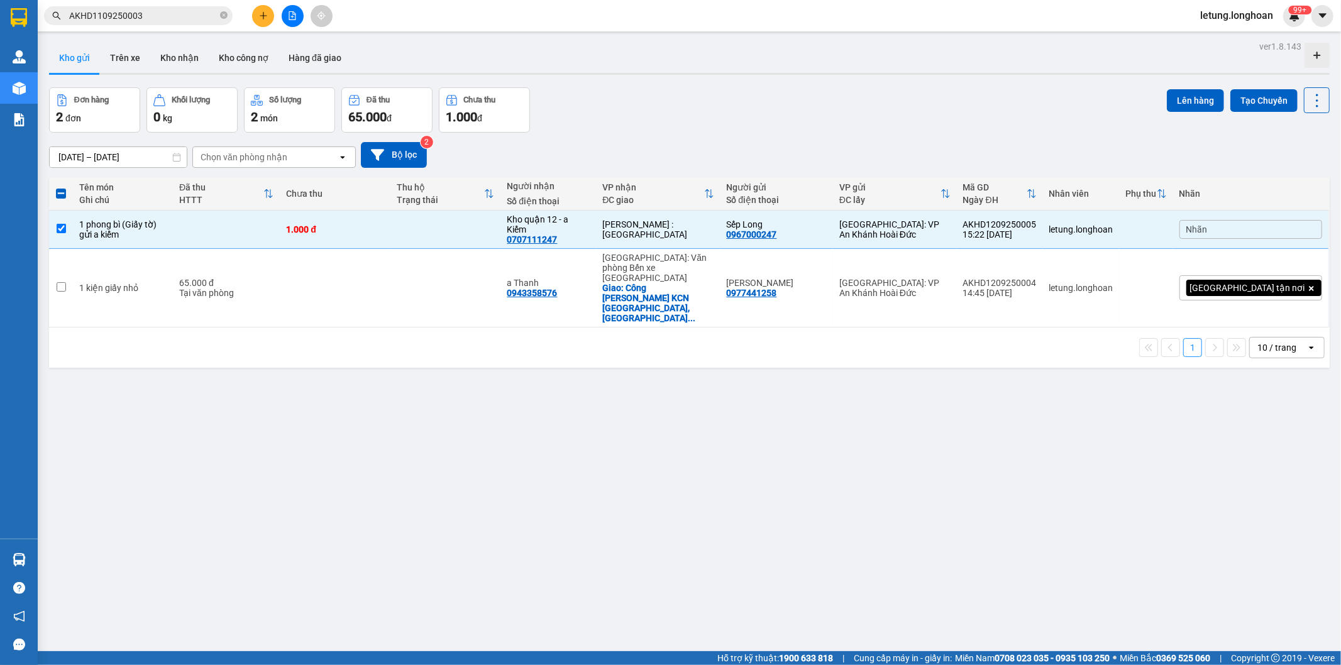
drag, startPoint x: 1041, startPoint y: 384, endPoint x: 1072, endPoint y: 348, distance: 47.2
click at [1048, 384] on div "ver 1.8.143 Kho gửi Trên xe Kho nhận Kho công nợ Hàng đã giao Đơn hàng 2 đơn Kh…" at bounding box center [689, 370] width 1290 height 665
drag, startPoint x: 1095, startPoint y: 217, endPoint x: 1104, endPoint y: 294, distance: 77.8
click at [1025, 217] on td "AKHD1209250005 15:22 12/09" at bounding box center [1000, 230] width 86 height 38
checkbox input "false"
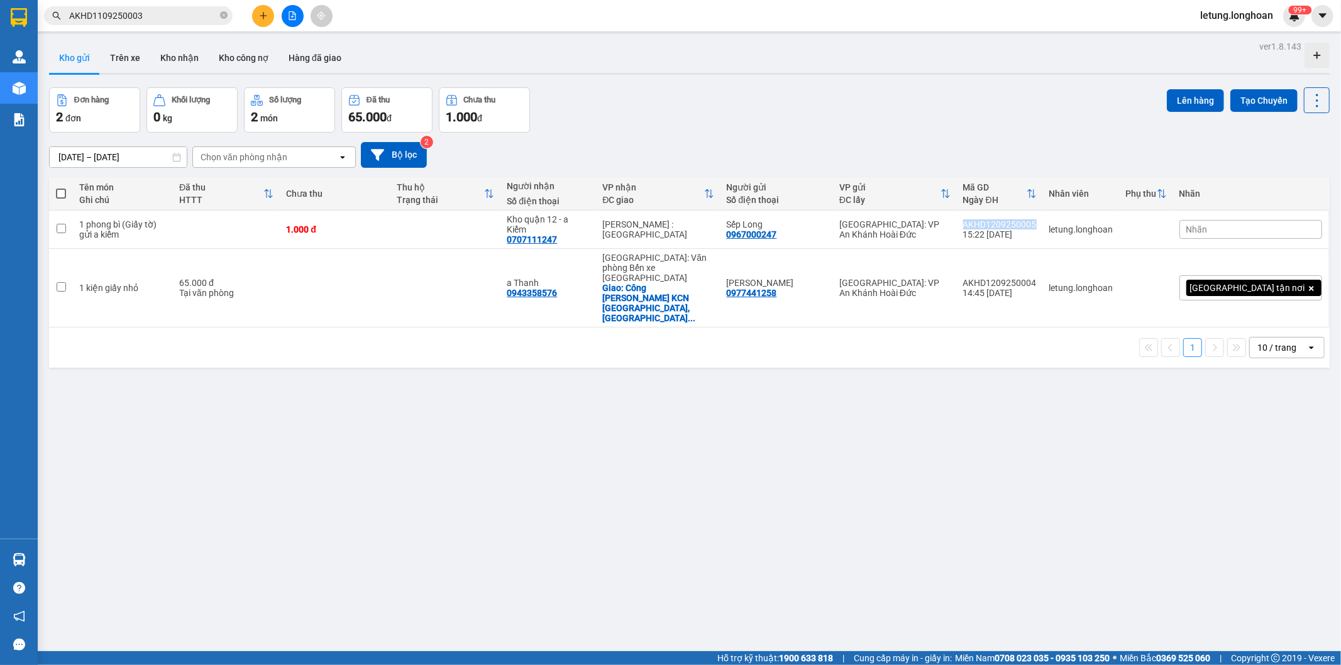
copy div "AKHD1209250005"
click at [263, 14] on icon "plus" at bounding box center [263, 15] width 1 height 7
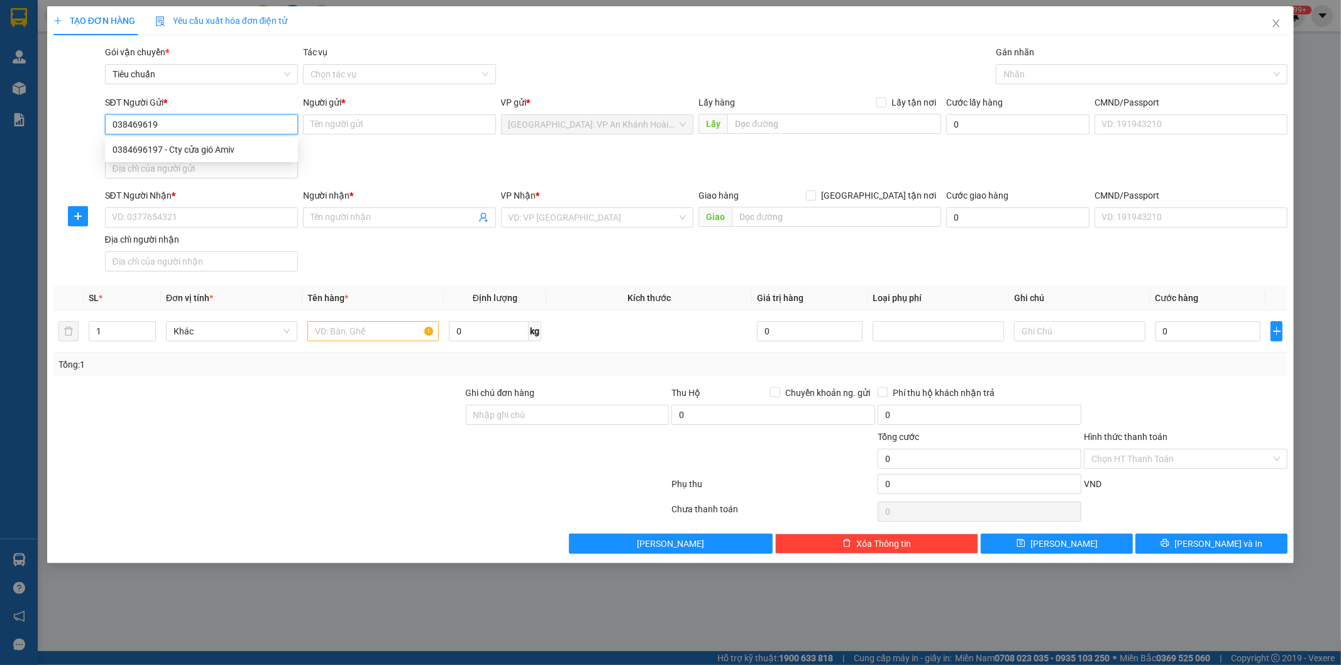
type input "0384696197"
click at [222, 151] on div "0384696197 - Cty cửa gió Amiv" at bounding box center [202, 150] width 178 height 14
type input "Cty cửa gió Amiv"
type input "0384696197"
click at [223, 221] on input "SĐT Người Nhận *" at bounding box center [201, 217] width 193 height 20
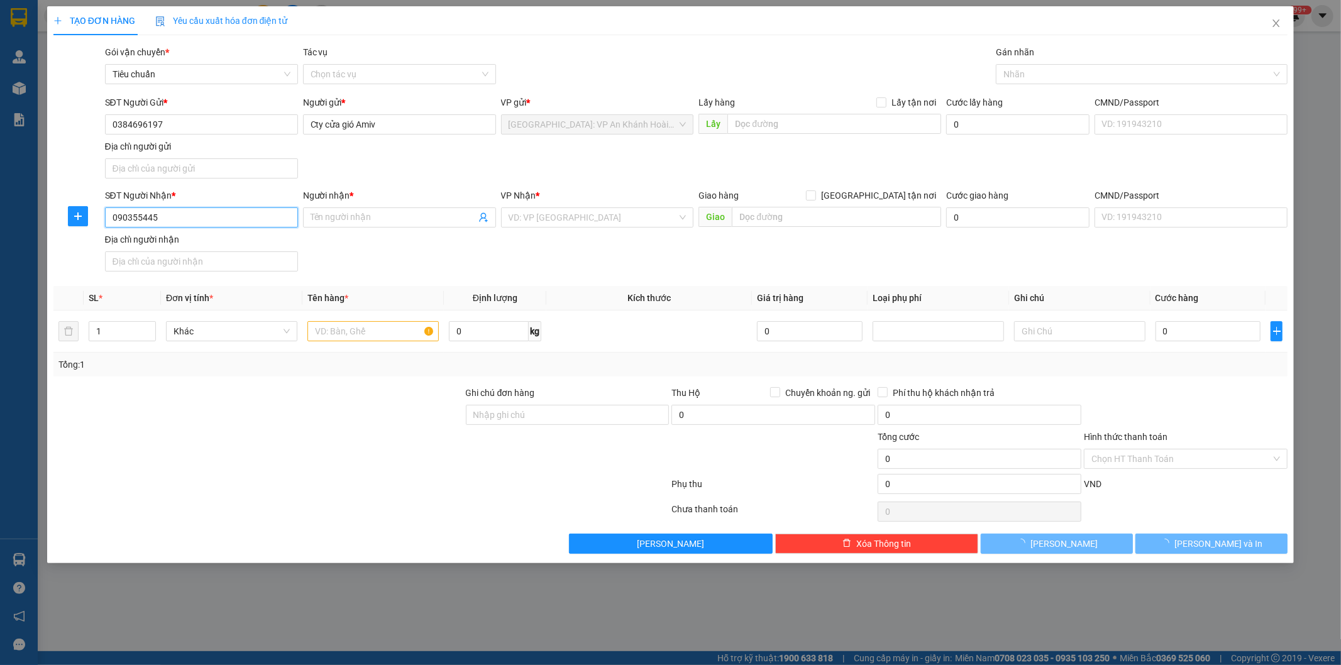
type input "0903554457"
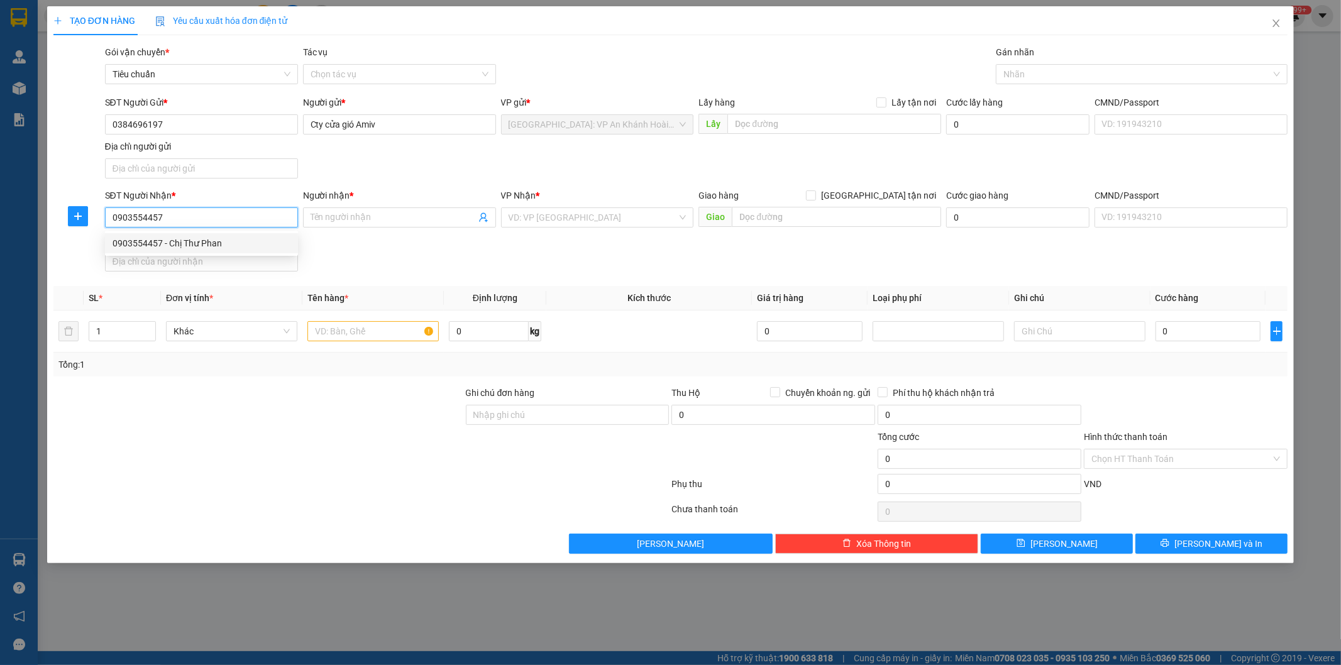
click at [231, 239] on div "0903554457 - Chị Thư Phan" at bounding box center [202, 243] width 178 height 14
type input "Chị Thư Phan"
checkbox input "true"
type input "4 Trần Phú, Lộc THọ, Nha Trang"
checkbox input "true"
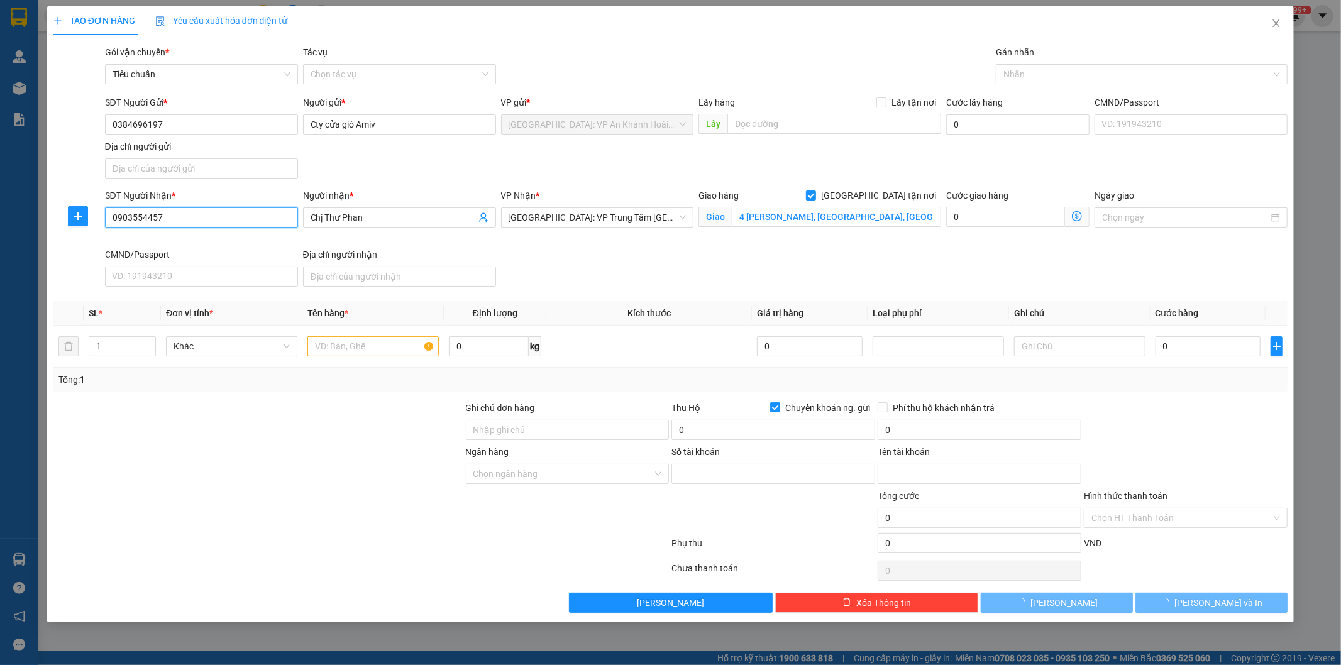
type input "0904783619"
type input "Hoàng Thị Kim Chi"
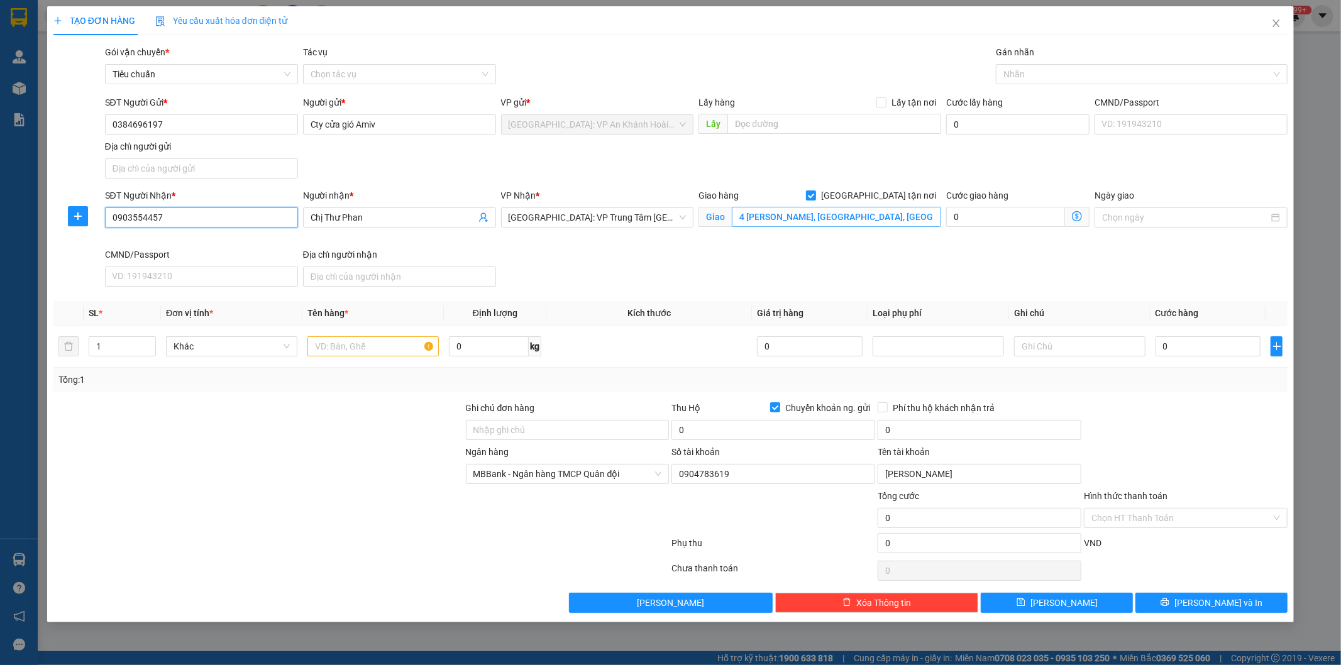
type input "0903554457"
click at [883, 215] on input "4 Trần Phú, Lộc THọ, Nha Trang" at bounding box center [836, 217] width 209 height 20
click at [764, 220] on input "số 1 trần hưng đạo P. Nha trang khánh hòa" at bounding box center [836, 217] width 209 height 20
type input "Bắc gold Coast số 1 trần hưng đạo P. Nha trang khánh hòa"
click at [850, 278] on div "SĐT Người Nhận * 0903554457 Người nhận * Chị Thư Phan VP Nhận * Khánh Hòa: VP T…" at bounding box center [696, 240] width 1188 height 103
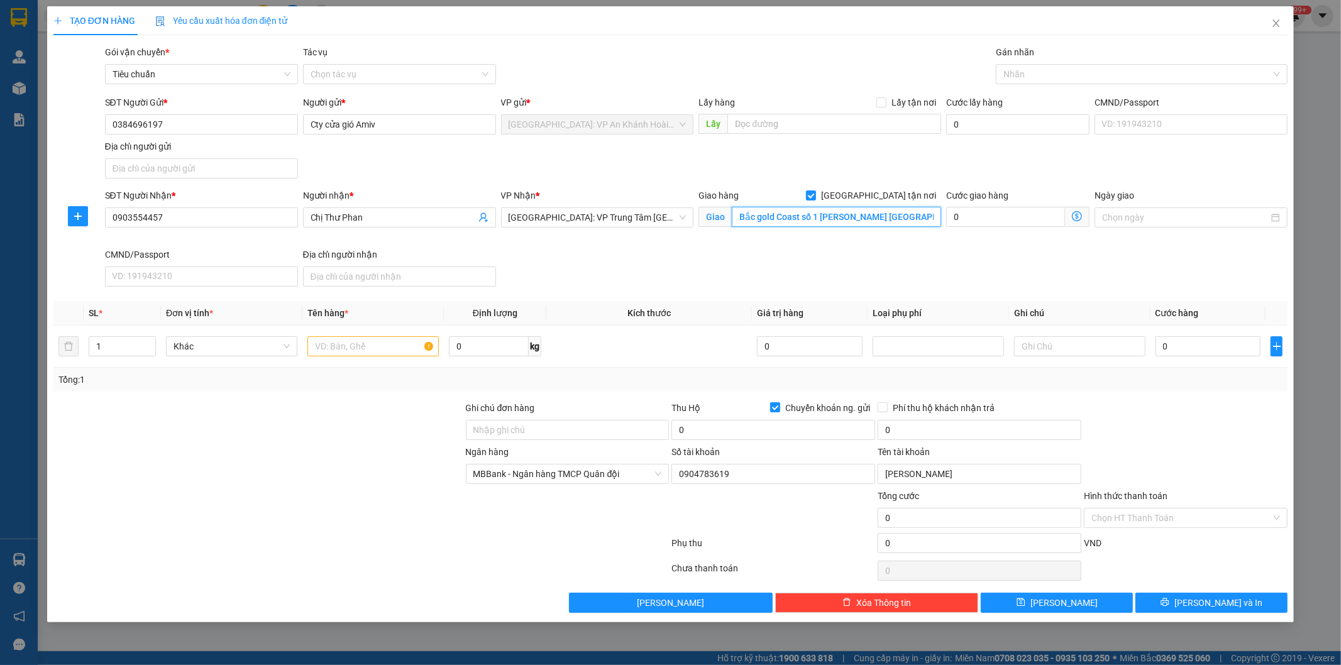
click at [890, 216] on input "Bắc gold Coast số 1 trần hưng đạo P. Nha trang khánh hòa" at bounding box center [836, 217] width 209 height 20
click at [629, 221] on span "Khánh Hòa: VP Trung Tâm TP Nha Trang" at bounding box center [597, 217] width 178 height 19
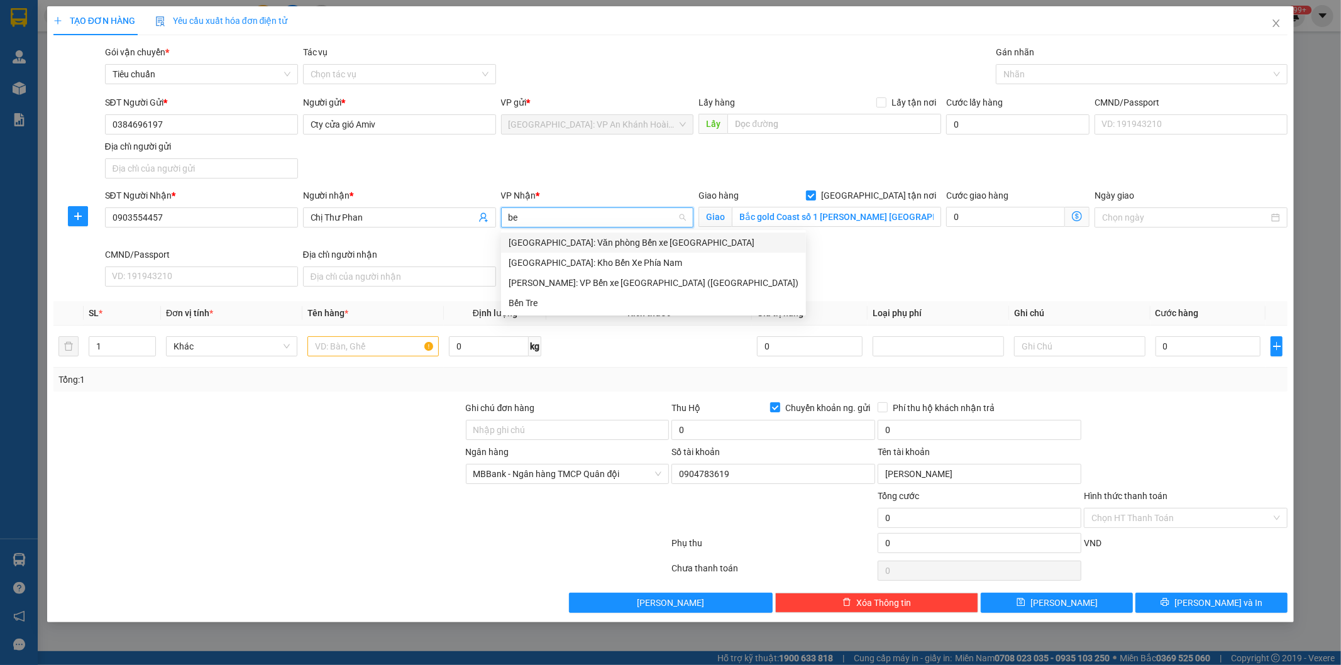
scroll to position [0, 0]
type input "bến"
click at [615, 258] on div "[GEOGRAPHIC_DATA]: Kho Bến Xe Phía Nam" at bounding box center [653, 263] width 290 height 14
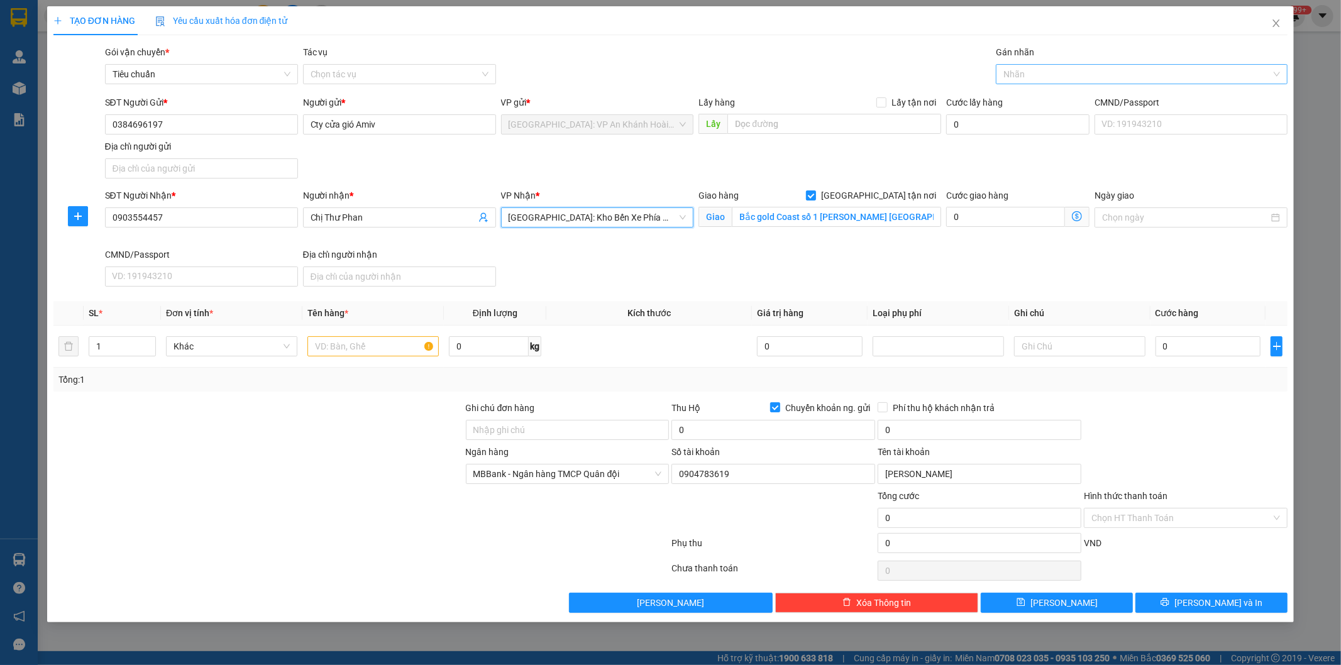
drag, startPoint x: 1015, startPoint y: 70, endPoint x: 1009, endPoint y: 72, distance: 6.8
click at [1009, 72] on div at bounding box center [1135, 74] width 273 height 15
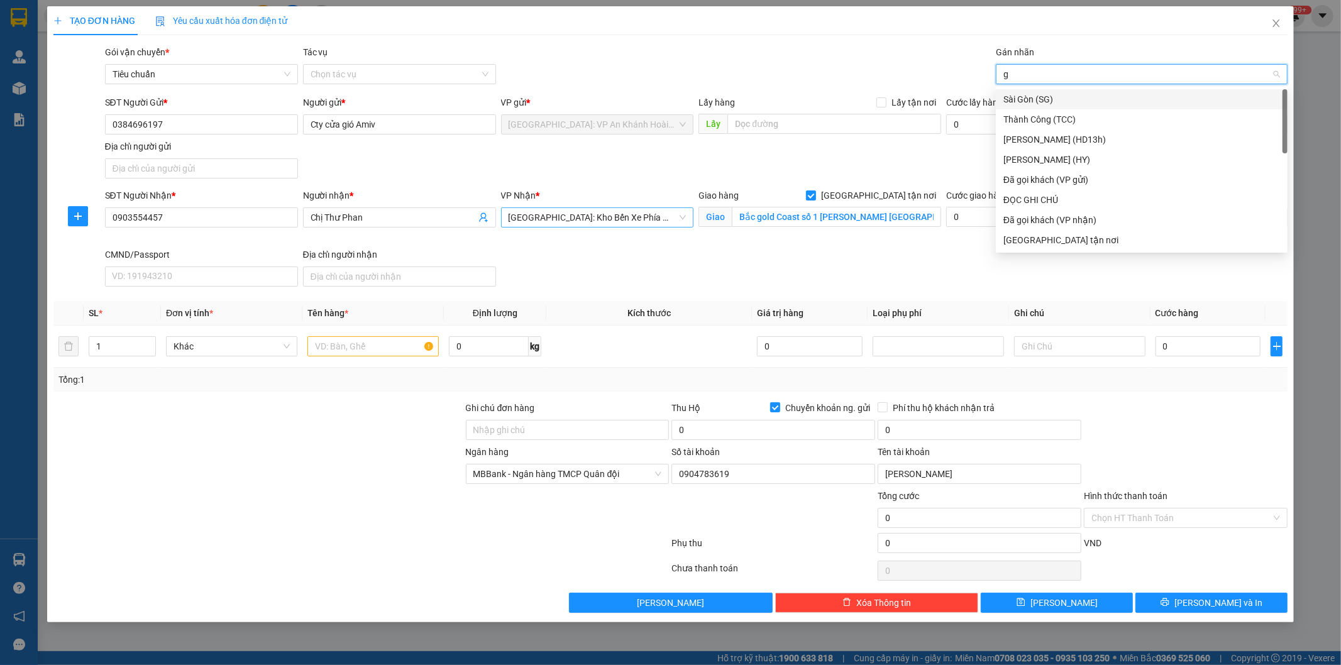
type input "gt"
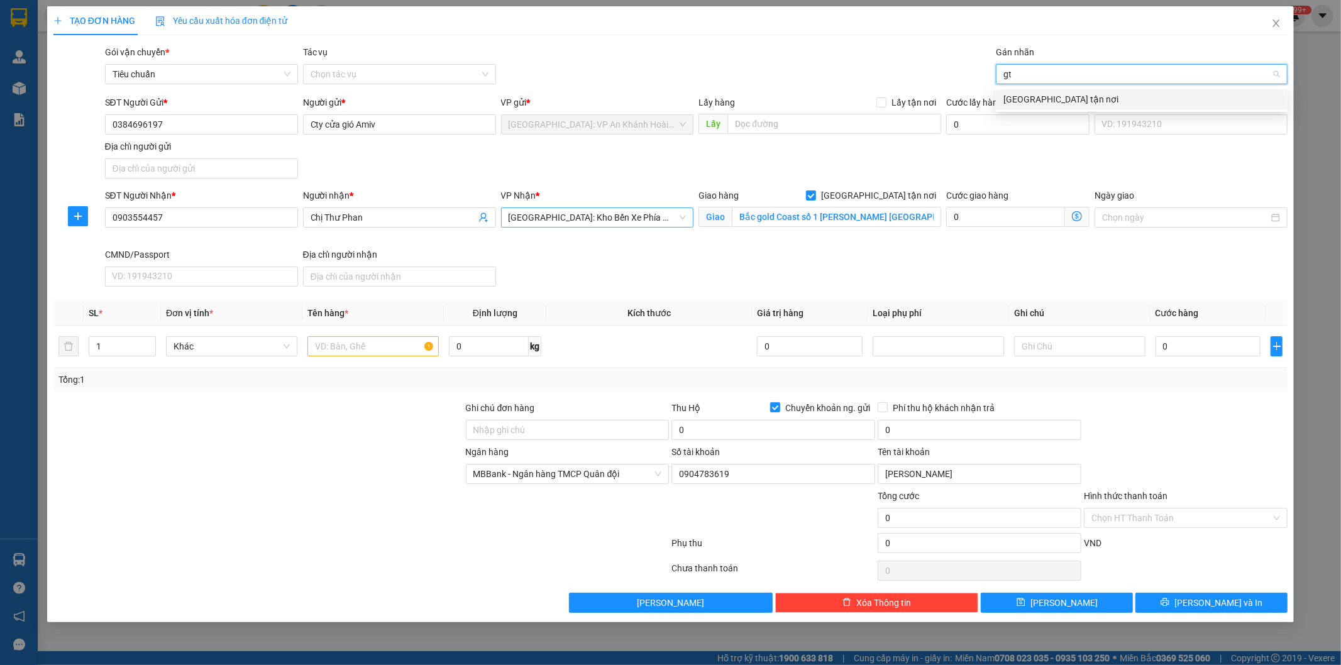
click at [1016, 101] on div "[GEOGRAPHIC_DATA] tận nơi" at bounding box center [1141, 99] width 277 height 14
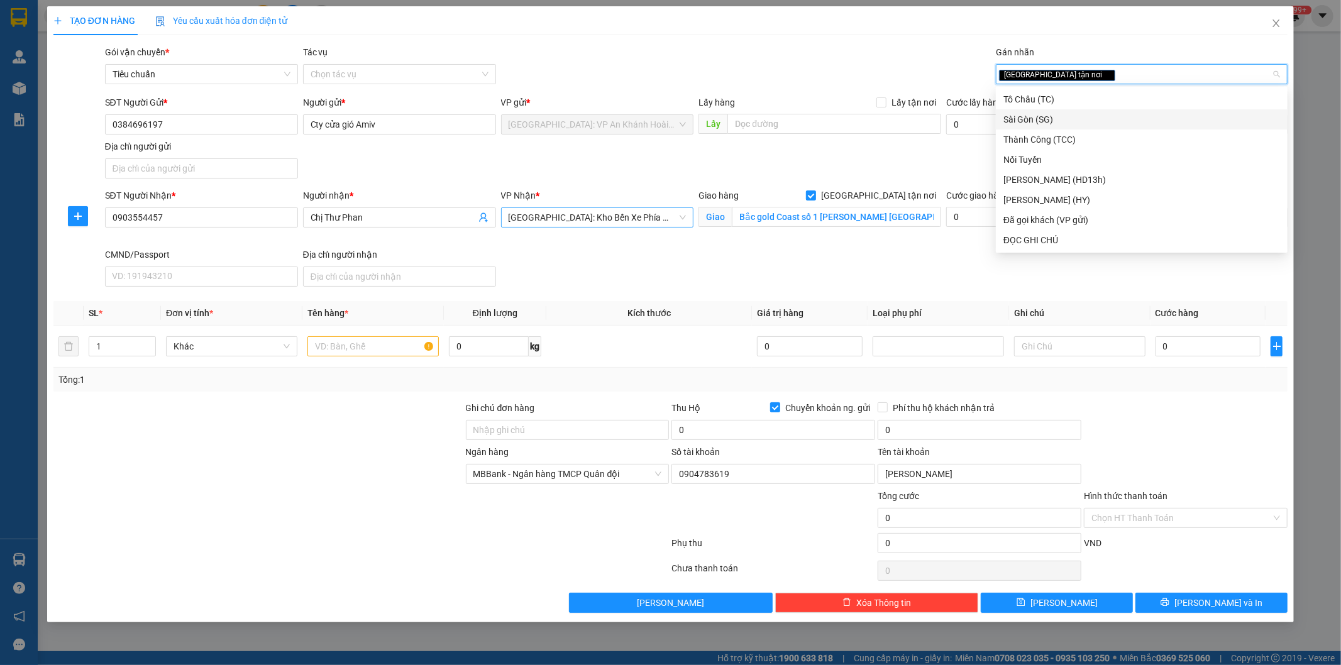
click at [649, 162] on div "SĐT Người Gửi * 0384696197 Người gửi * Cty cửa gió Amiv VP gửi * Hà Nội: VP An …" at bounding box center [696, 140] width 1188 height 88
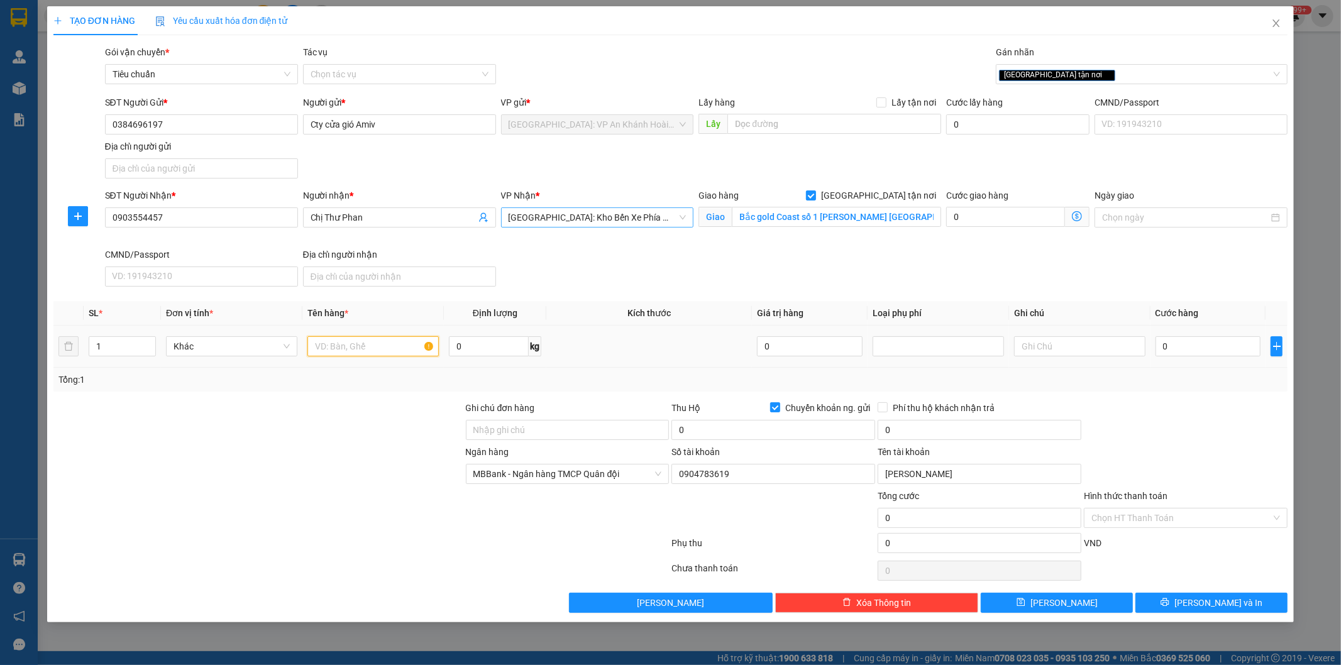
click at [346, 343] on input "text" at bounding box center [372, 346] width 131 height 20
type input "1 kiện bcoj xốp nổ"
click at [501, 425] on input "Ghi chú đơn hàng" at bounding box center [568, 430] width 204 height 20
type input "Hàng không đồng kiểm, đơn giao nguyên kiện, hư vỡ không đền (đã báo người gửi)"
click at [775, 404] on input "Chuyển khoản ng. gửi" at bounding box center [774, 406] width 9 height 9
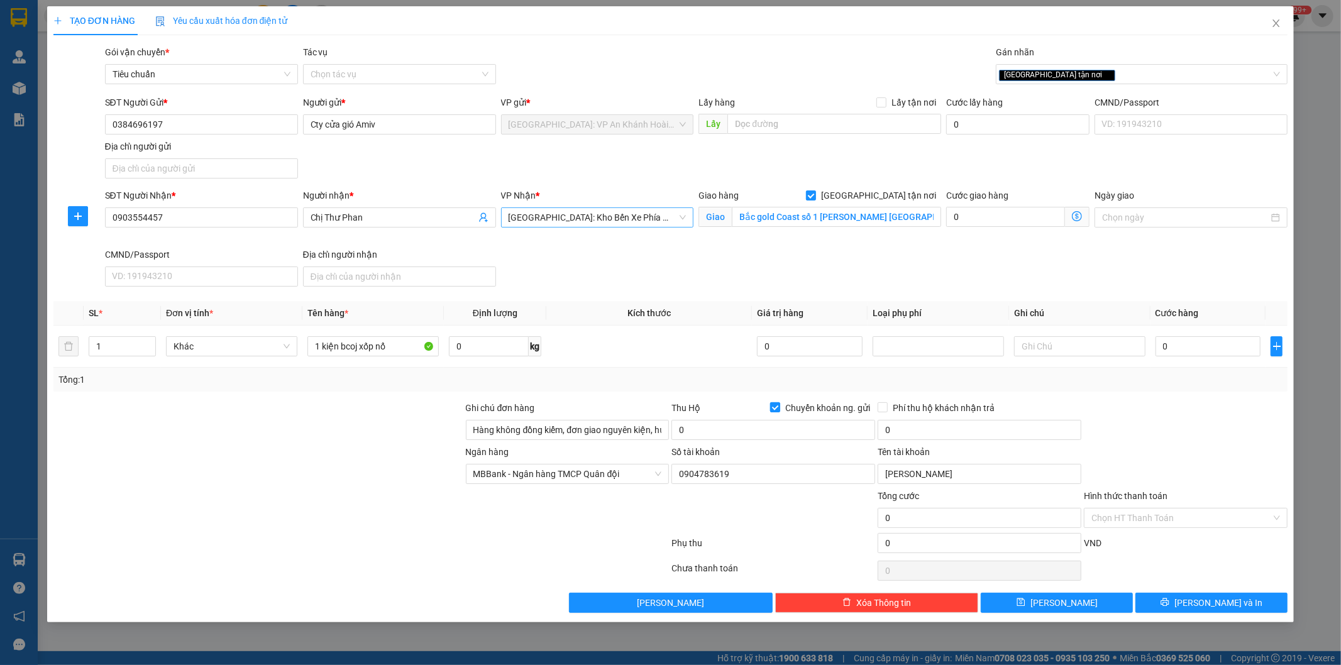
checkbox input "false"
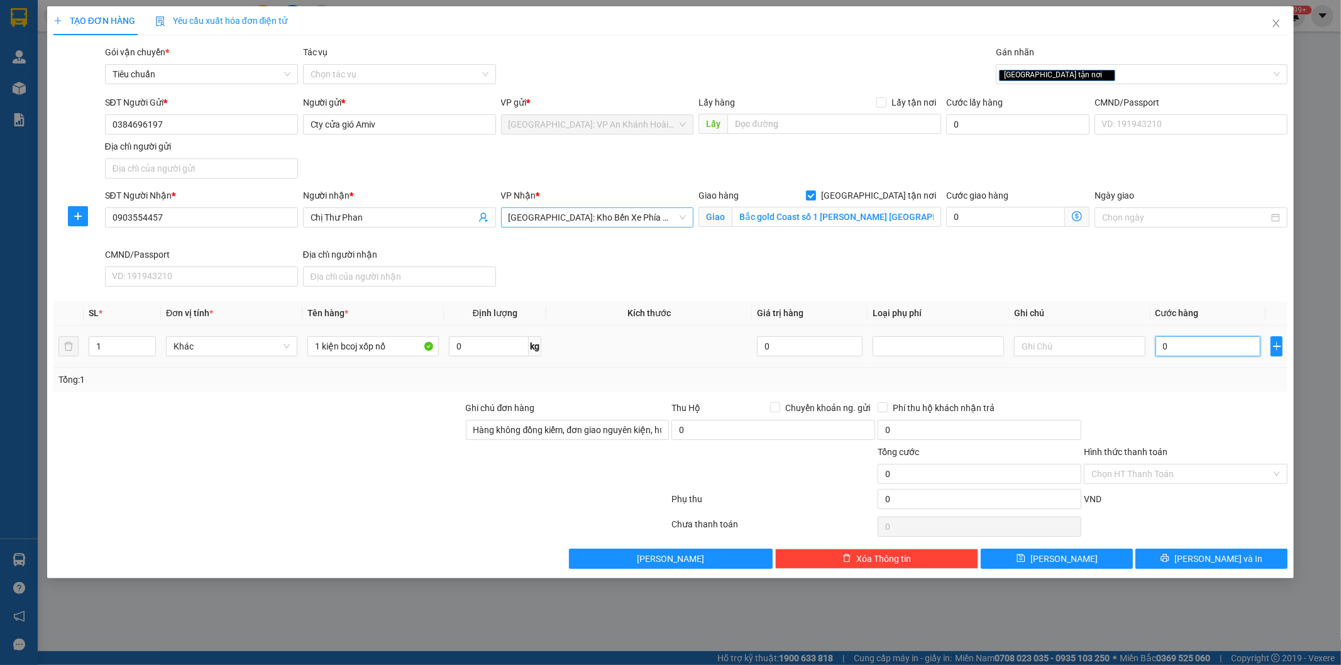
click at [1189, 352] on input "0" at bounding box center [1208, 346] width 106 height 20
type input "1"
type input "10"
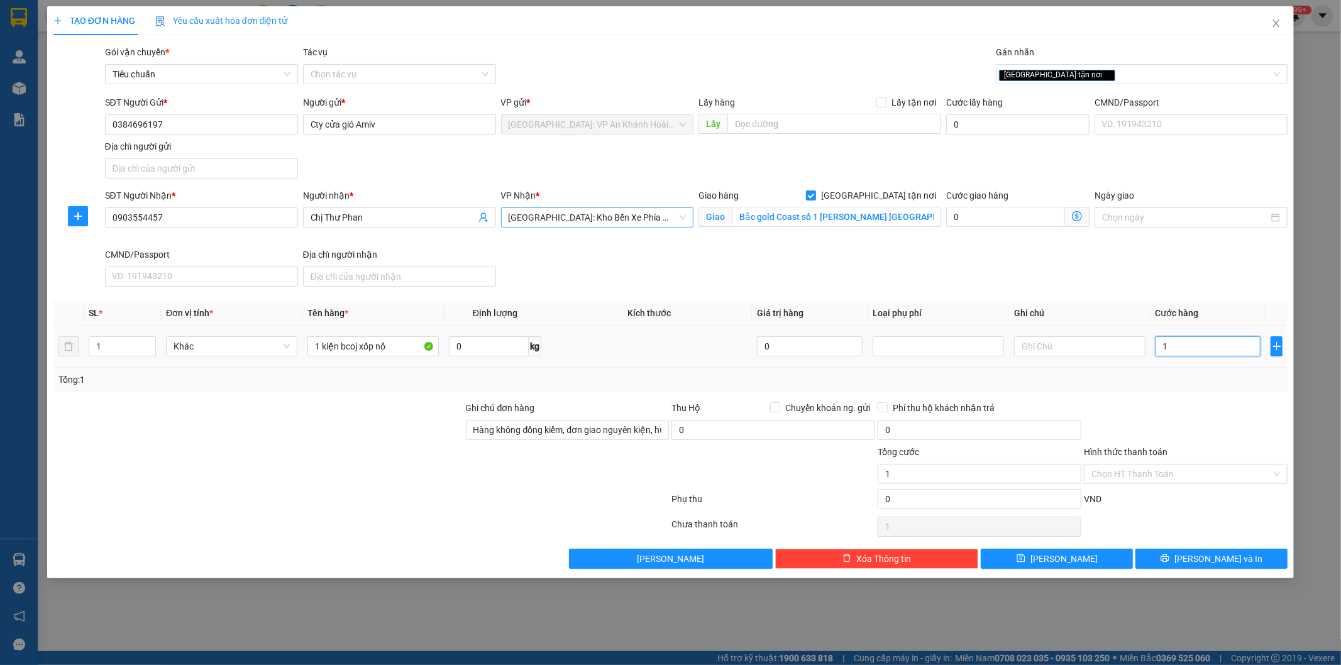
type input "10"
type input "100"
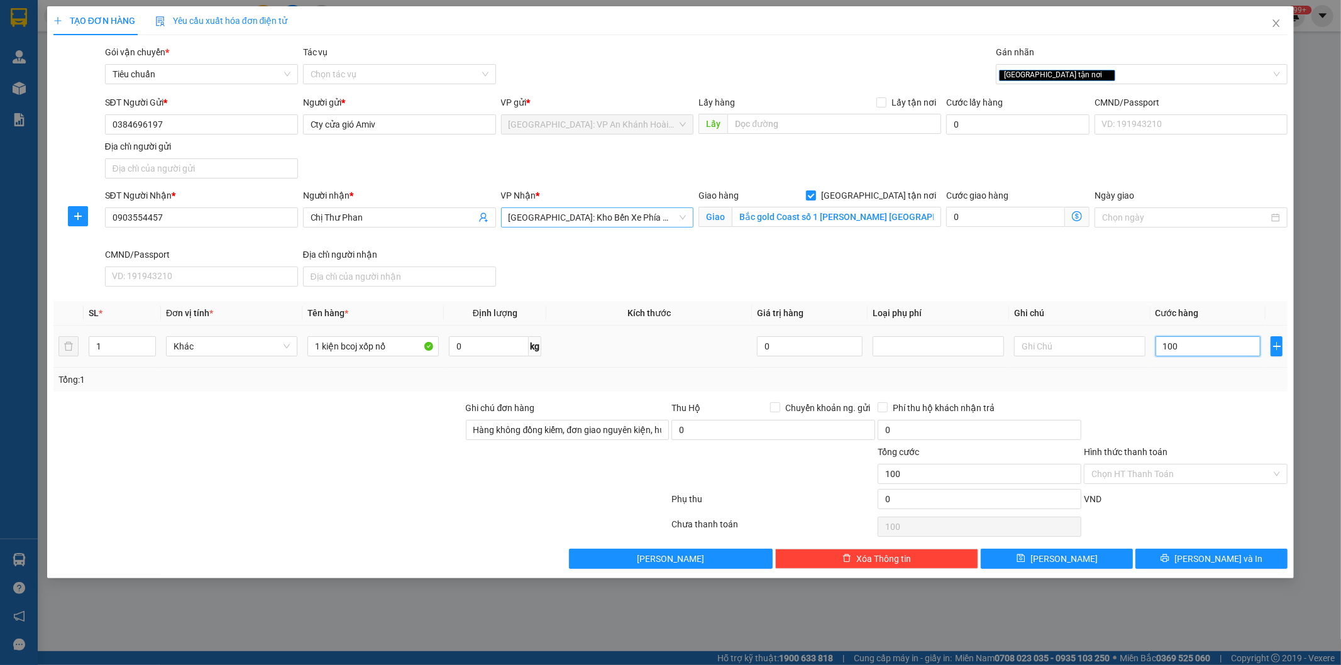
type input "1.000"
type input "10.000"
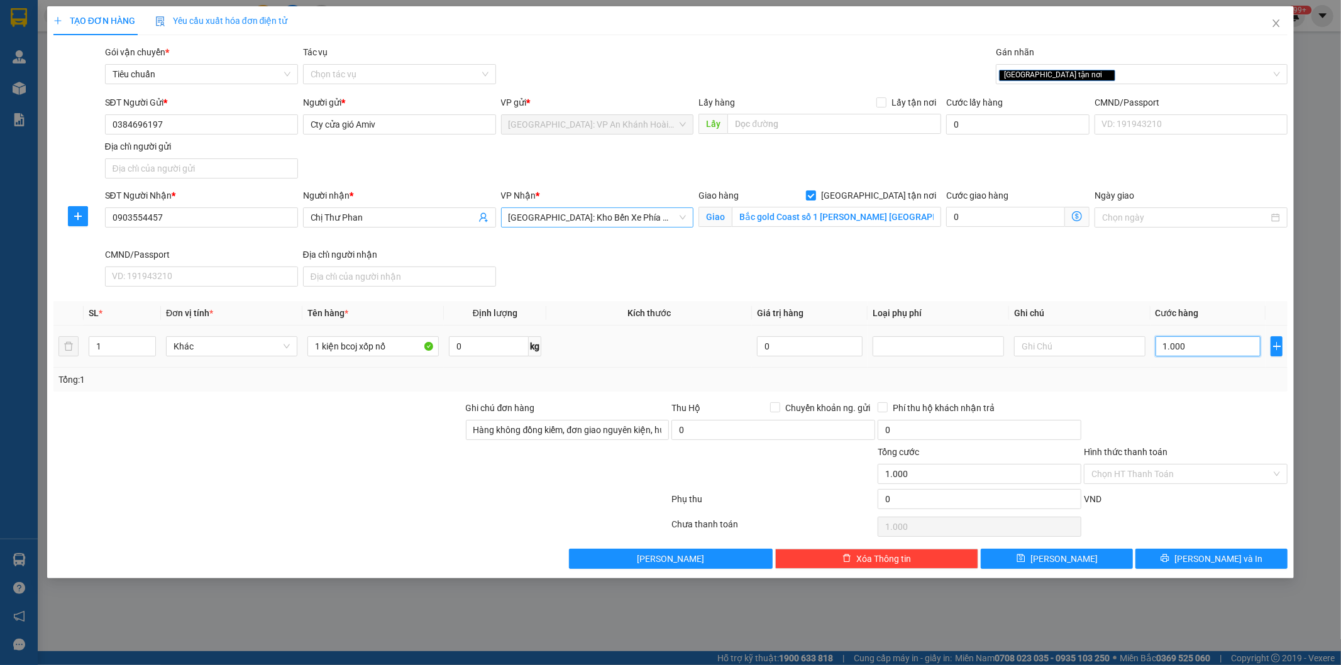
type input "10.000"
type input "100.000"
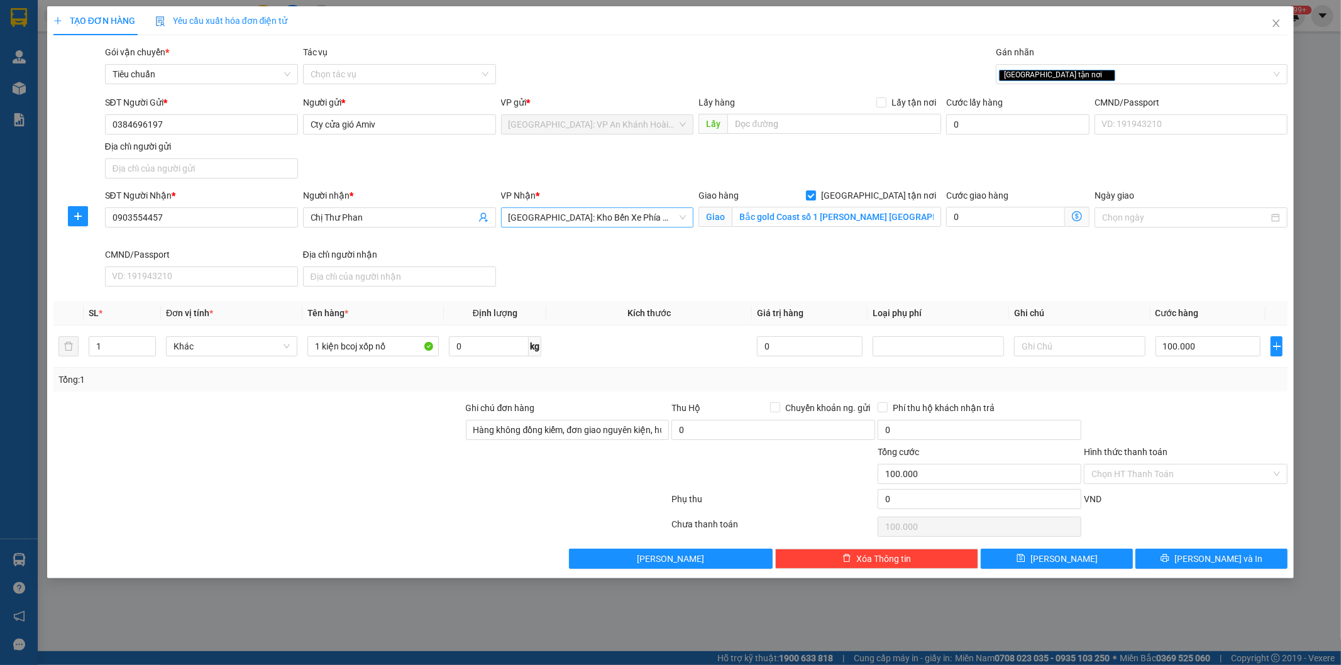
drag, startPoint x: 1173, startPoint y: 399, endPoint x: 1180, endPoint y: 401, distance: 6.6
click at [1174, 401] on div "Transit Pickup Surcharge Ids Transit Deliver Surcharge Ids Transit Deliver Surc…" at bounding box center [670, 307] width 1234 height 524
drag, startPoint x: 356, startPoint y: 350, endPoint x: 375, endPoint y: 388, distance: 42.2
click at [356, 350] on input "1 kiện bcoj xốp nổ" at bounding box center [372, 346] width 131 height 20
type input "1 kiện bọc xốp nổ"
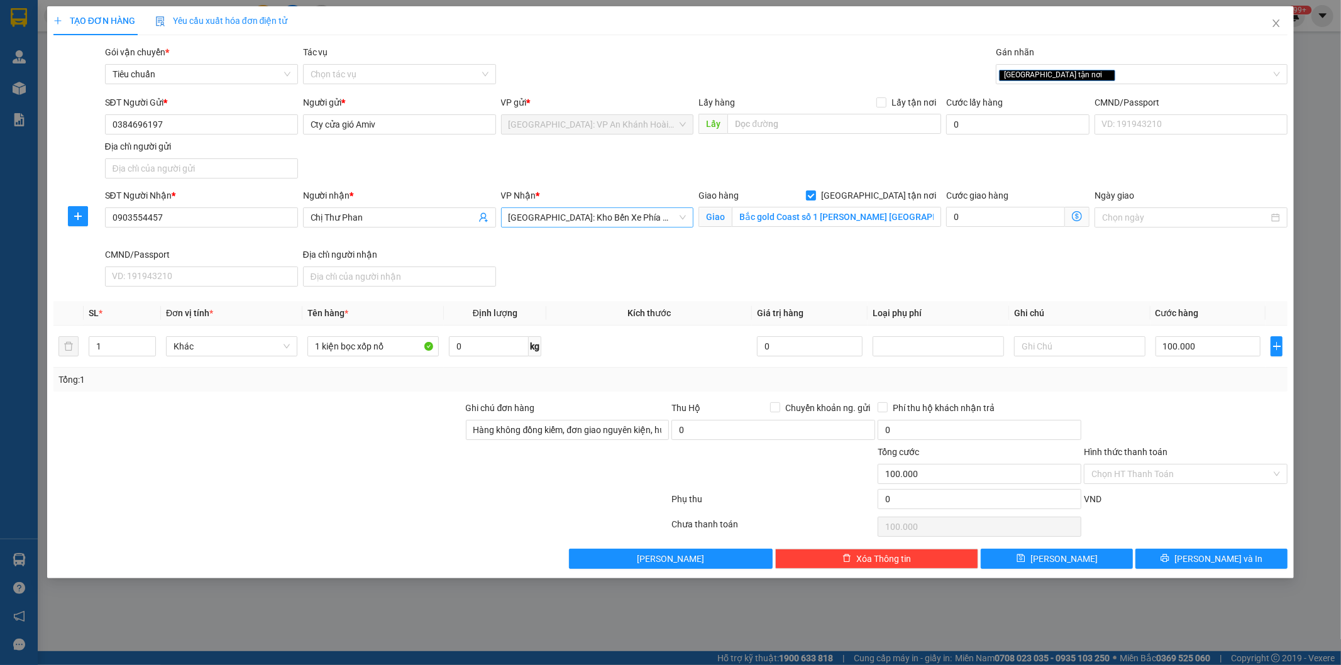
click at [409, 407] on div at bounding box center [258, 423] width 412 height 44
click at [1230, 560] on span "Lưu và In" at bounding box center [1218, 559] width 88 height 14
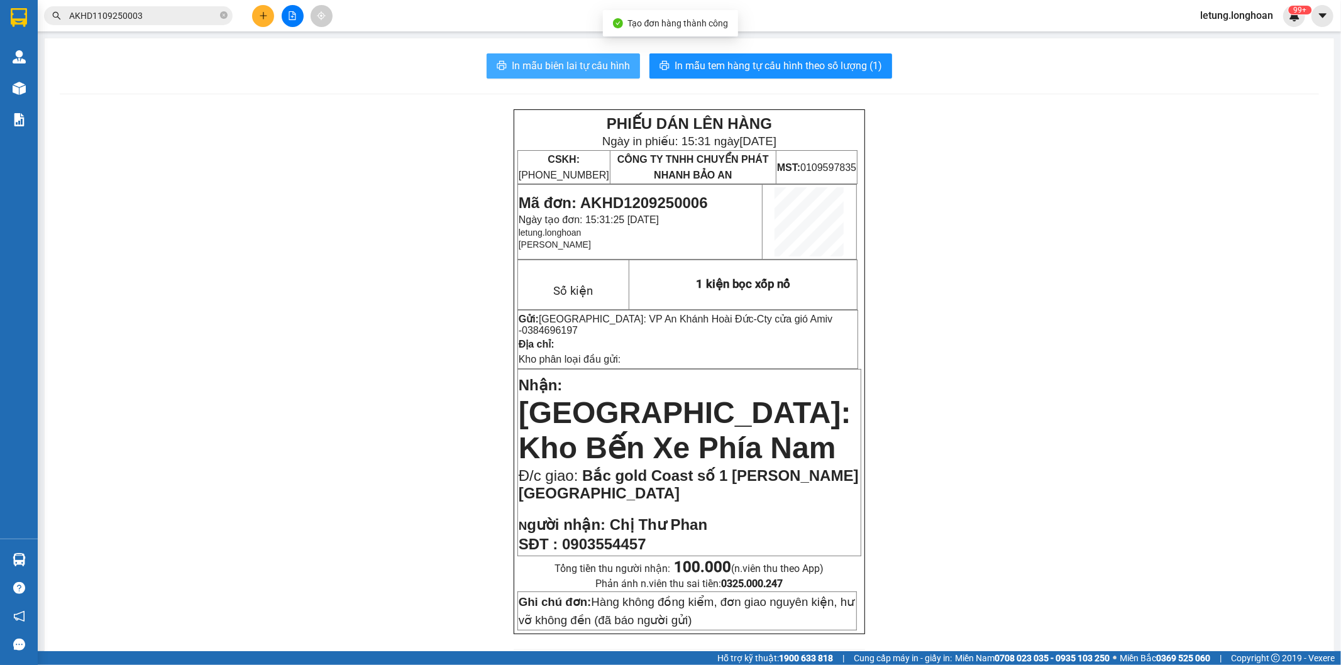
click at [561, 69] on span "In mẫu biên lai tự cấu hình" at bounding box center [571, 66] width 118 height 16
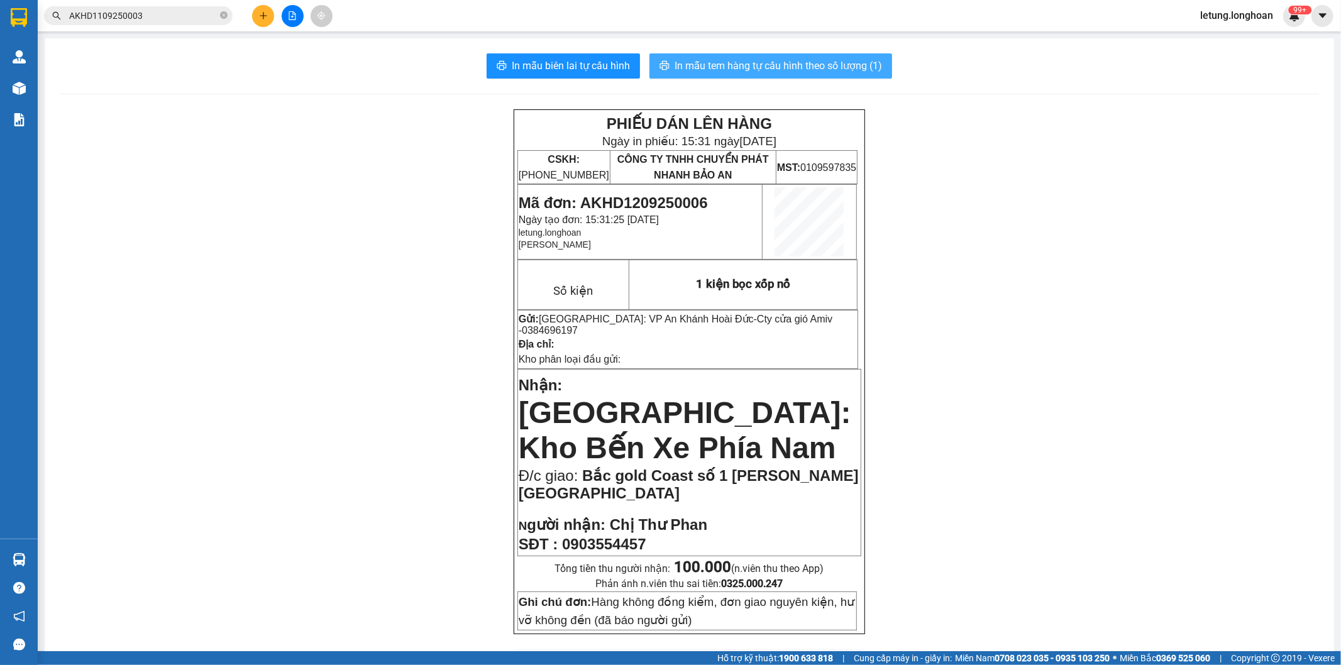
click at [841, 70] on span "In mẫu tem hàng tự cấu hình theo số lượng (1)" at bounding box center [777, 66] width 207 height 16
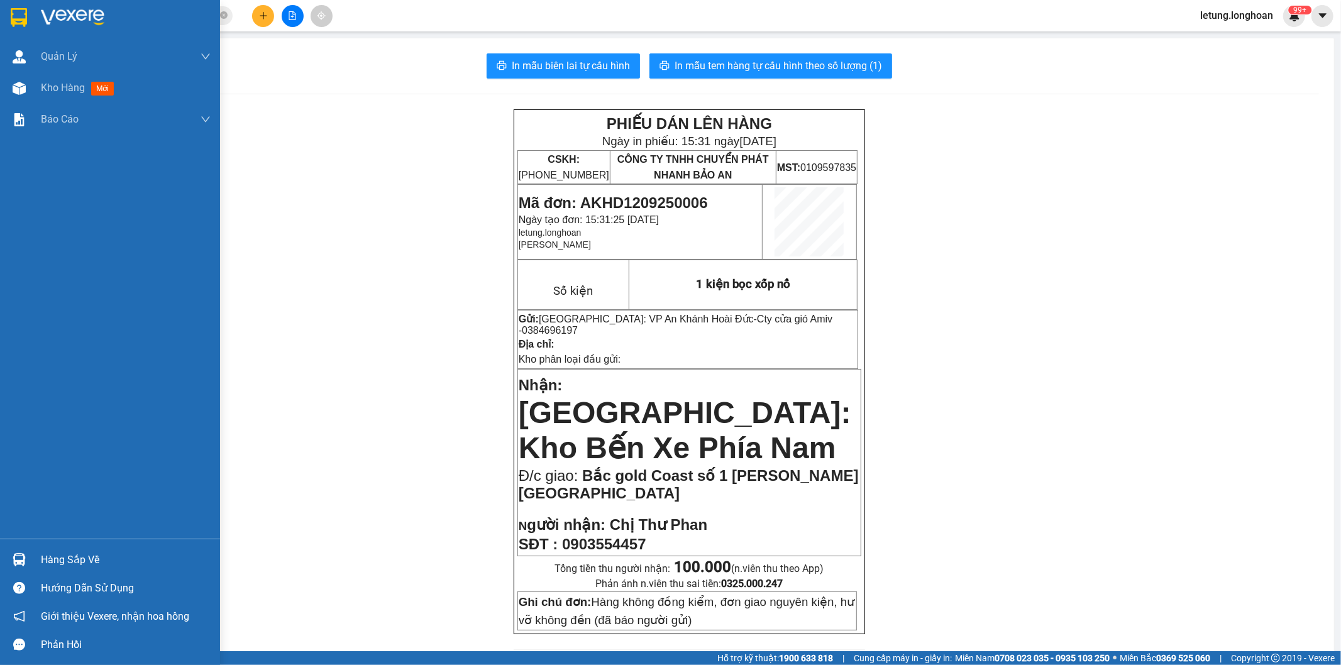
click at [13, 15] on img at bounding box center [19, 17] width 16 height 19
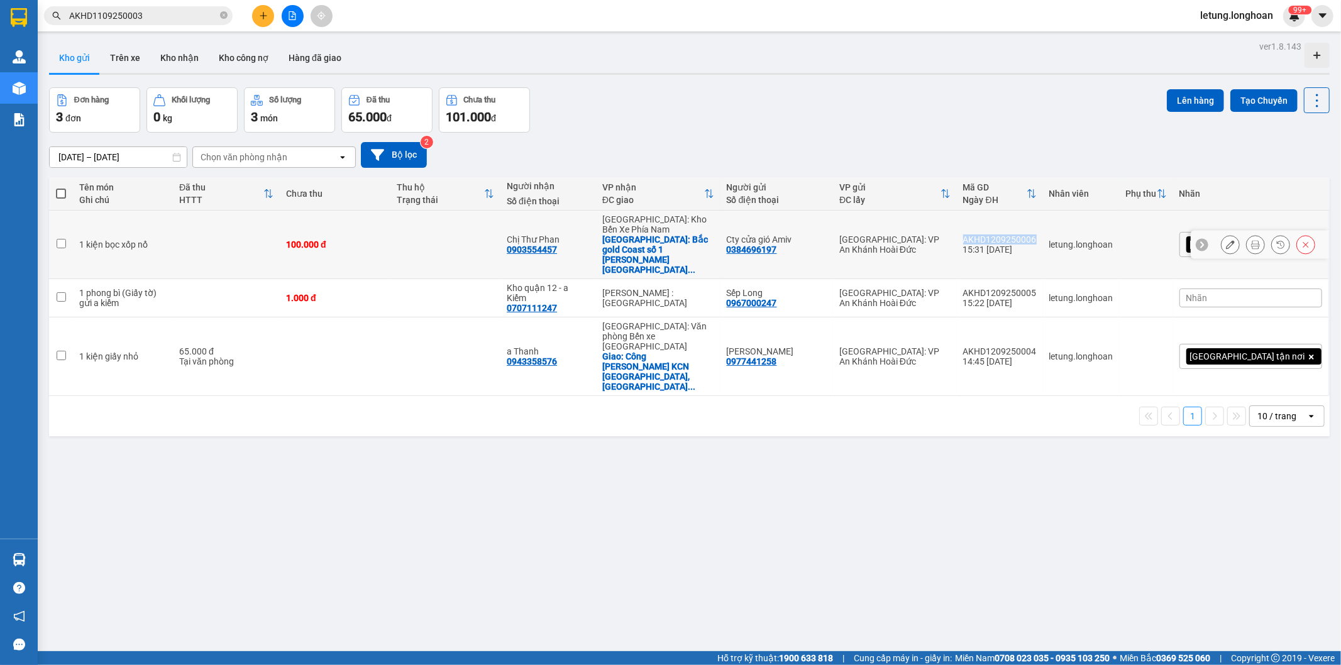
drag, startPoint x: 1095, startPoint y: 229, endPoint x: 1019, endPoint y: 226, distance: 75.5
click at [1019, 226] on td "AKHD1209250006 15:31 12/09" at bounding box center [1000, 245] width 86 height 69
checkbox input "true"
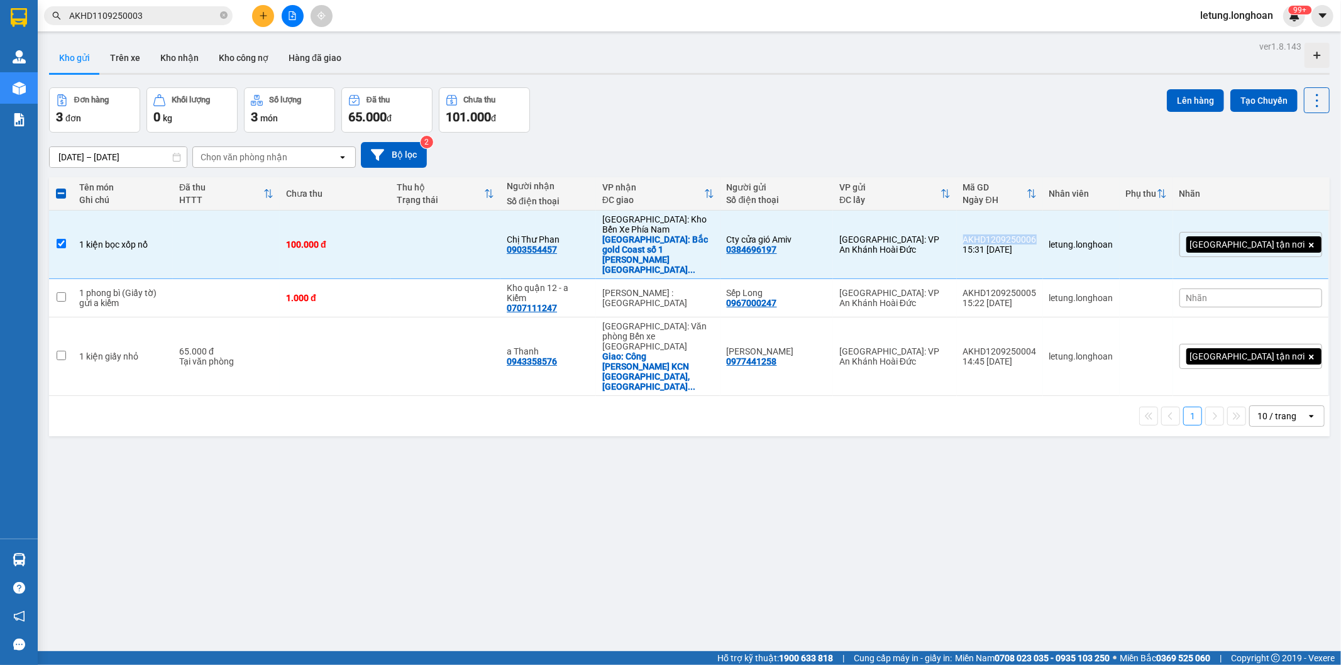
copy div "AKHD1209250006"
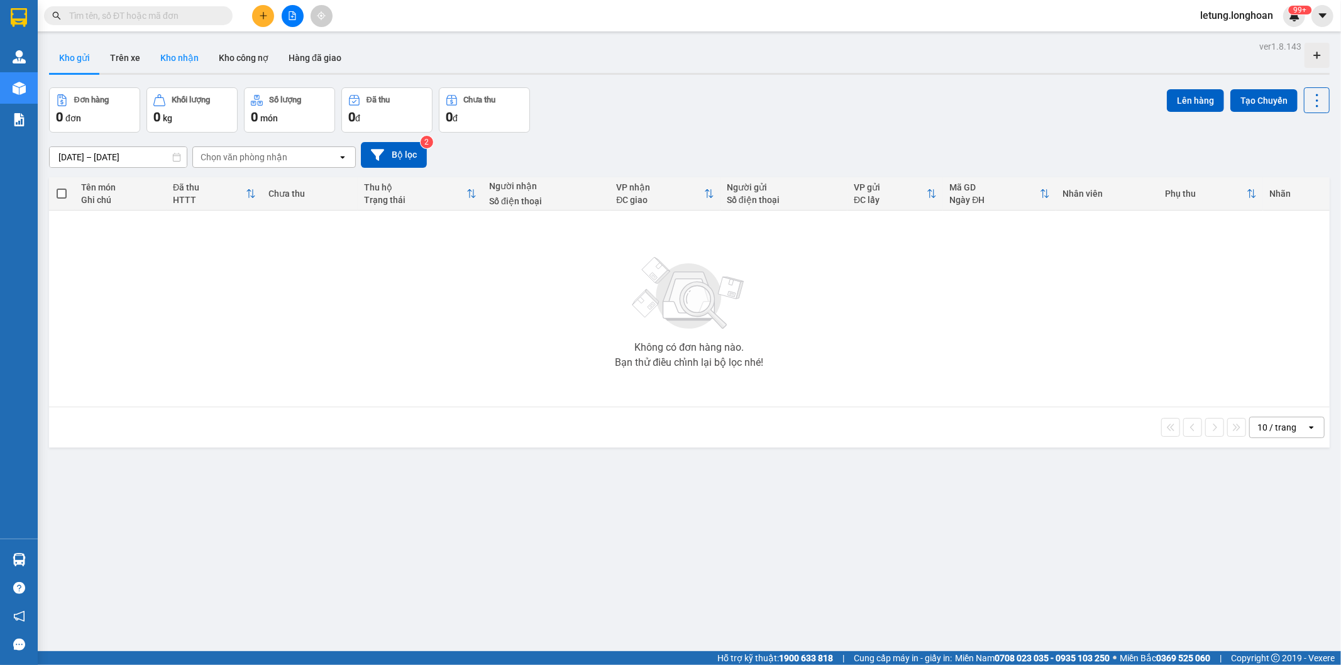
click at [179, 58] on button "Kho nhận" at bounding box center [179, 58] width 58 height 30
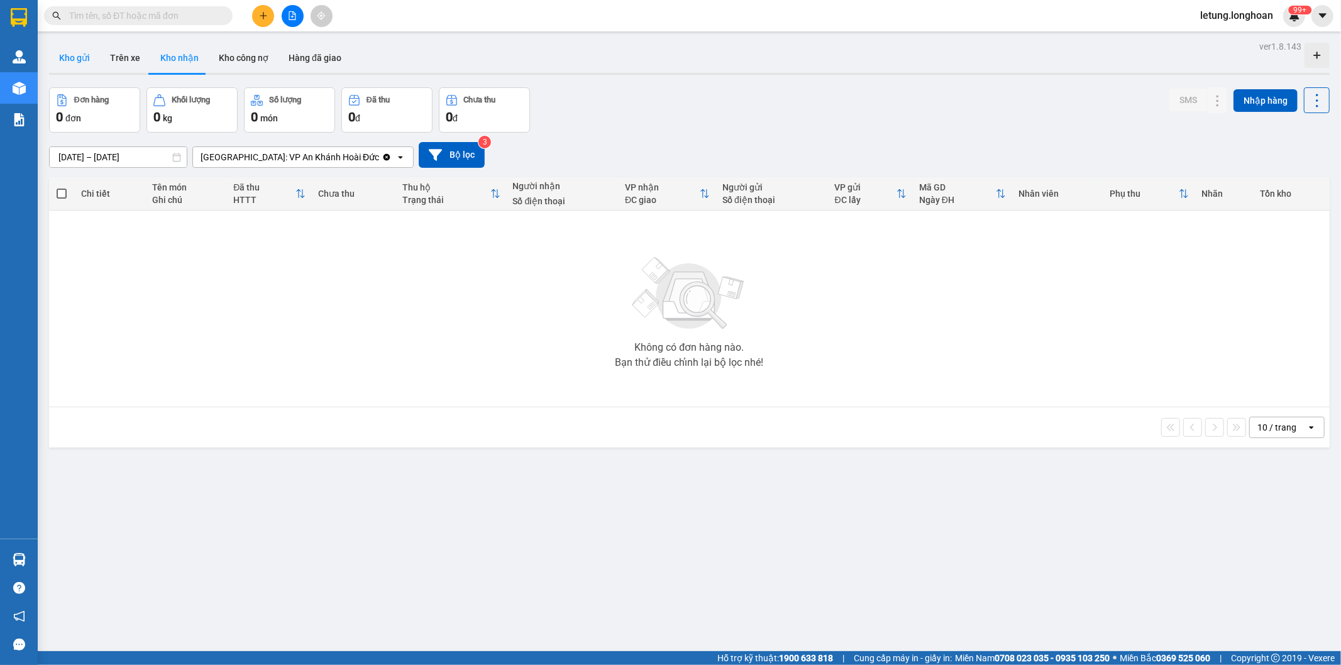
click at [78, 60] on button "Kho gửi" at bounding box center [74, 58] width 51 height 30
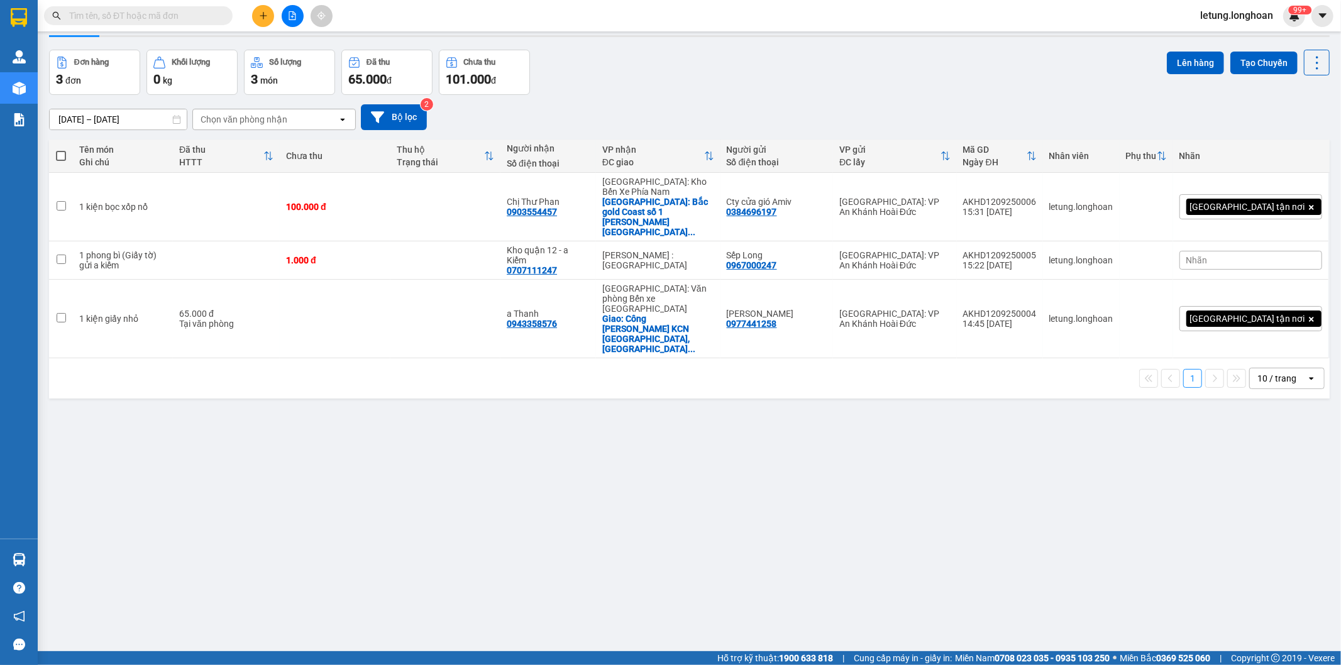
scroll to position [58, 0]
